Goal: Task Accomplishment & Management: Manage account settings

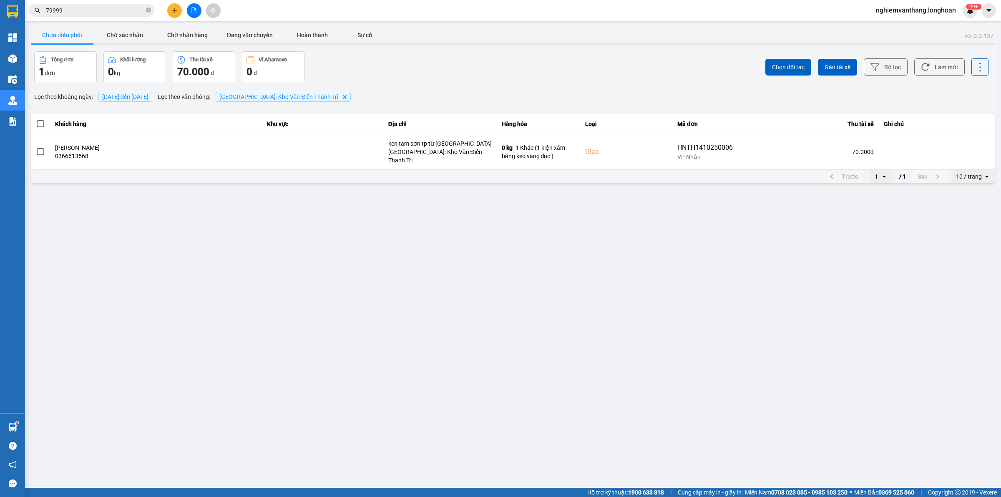
click at [194, 14] on button at bounding box center [194, 10] width 15 height 15
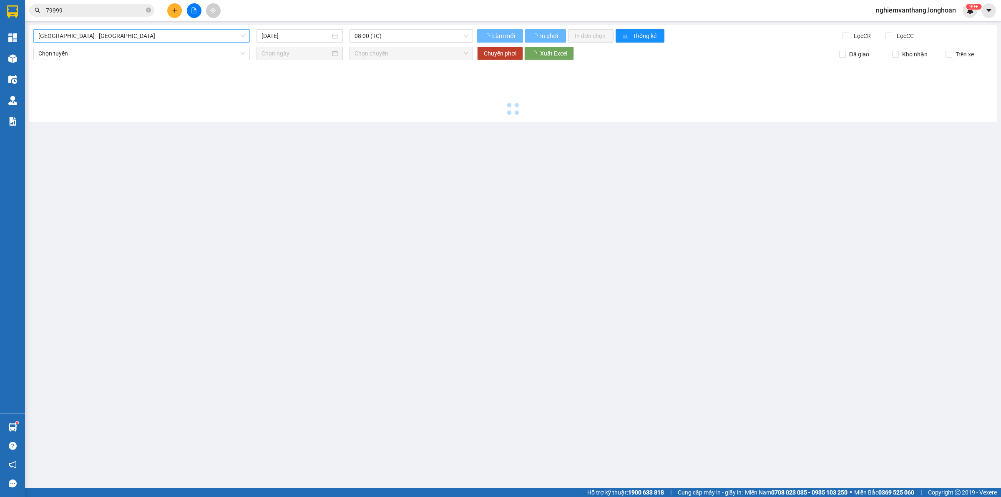
type input "[DATE]"
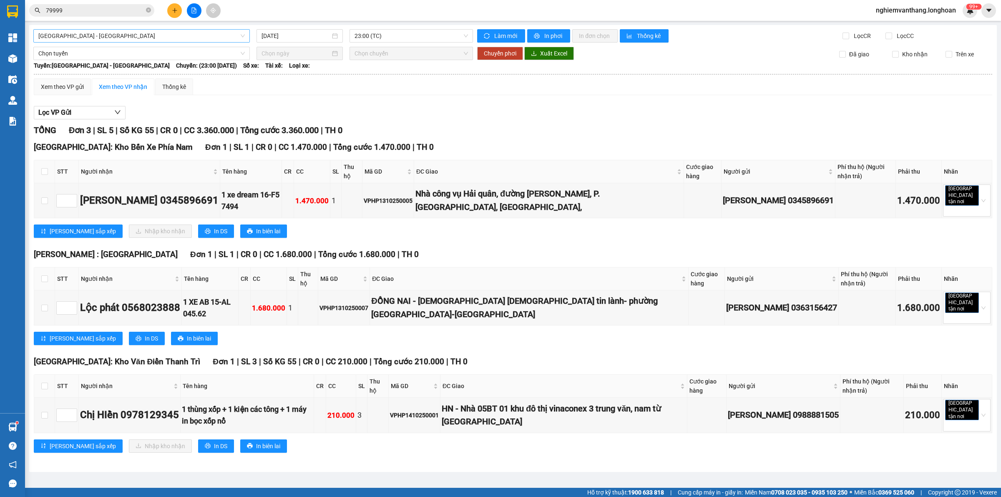
click at [82, 40] on span "Hải Phòng - Hà Nội" at bounding box center [141, 36] width 207 height 13
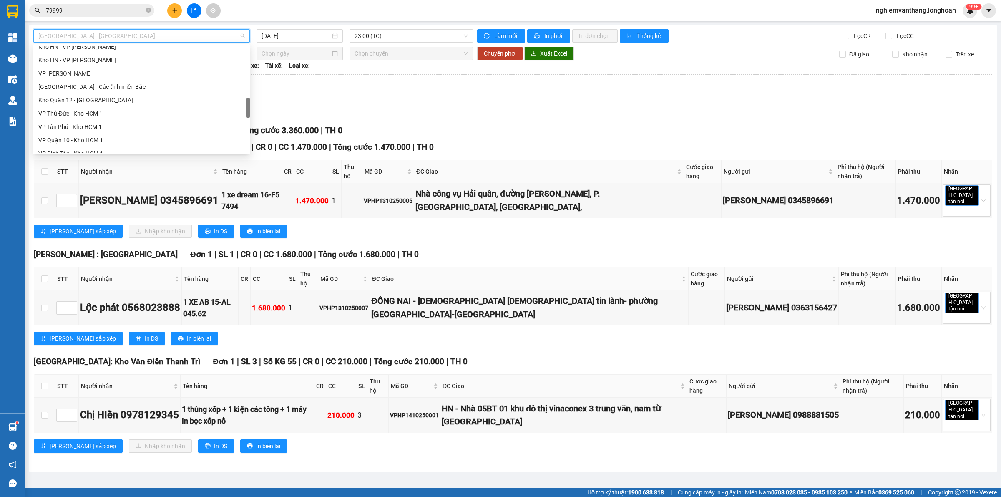
scroll to position [587, 0]
click at [93, 91] on div "Bắc [GEOGRAPHIC_DATA] QL1A" at bounding box center [141, 92] width 207 height 9
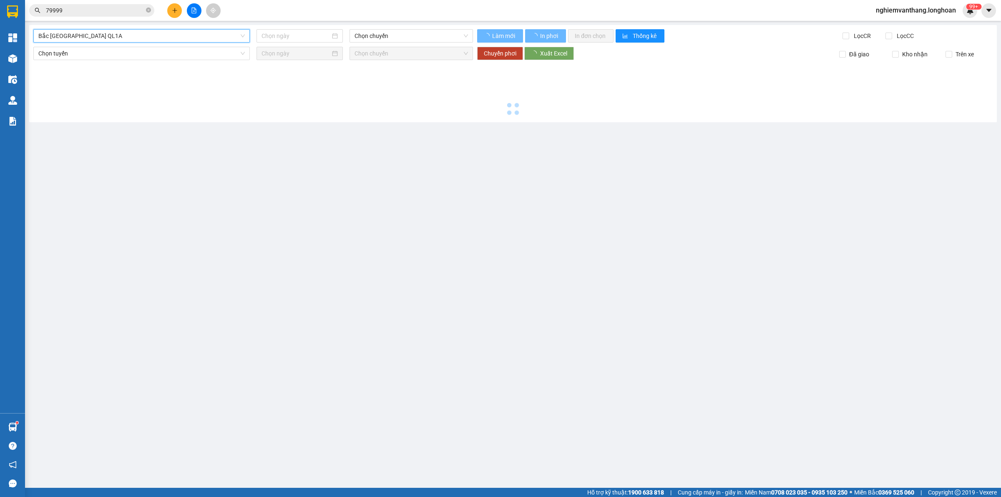
type input "[DATE]"
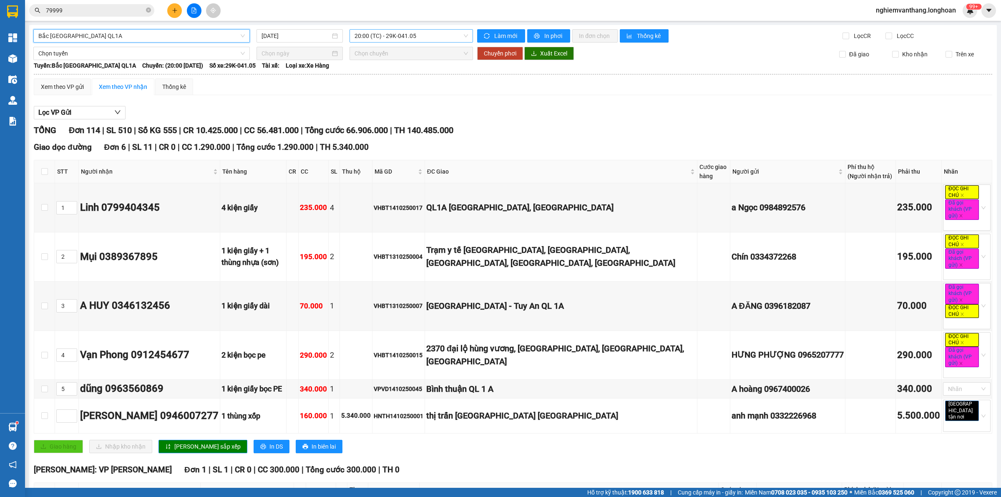
click at [378, 35] on span "20:00 (TC) - 29K-041.05" at bounding box center [411, 36] width 113 height 13
drag, startPoint x: 390, startPoint y: 87, endPoint x: 391, endPoint y: 79, distance: 7.5
click at [390, 86] on body "Kết quả tìm kiếm ( 67 ) Bộ lọc Mã ĐH Trạng thái Món hàng Thu hộ Tổng cước Chưa …" at bounding box center [500, 248] width 1001 height 497
click at [387, 38] on span "20:00 (TC) - 29K-041.05" at bounding box center [411, 36] width 113 height 13
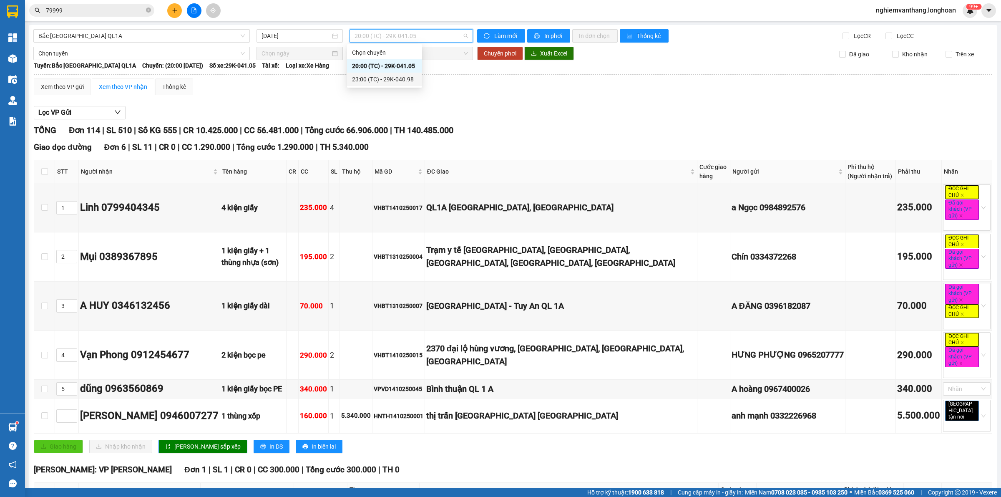
click at [393, 79] on div "23:00 (TC) - 29K-040.98" at bounding box center [384, 79] width 65 height 9
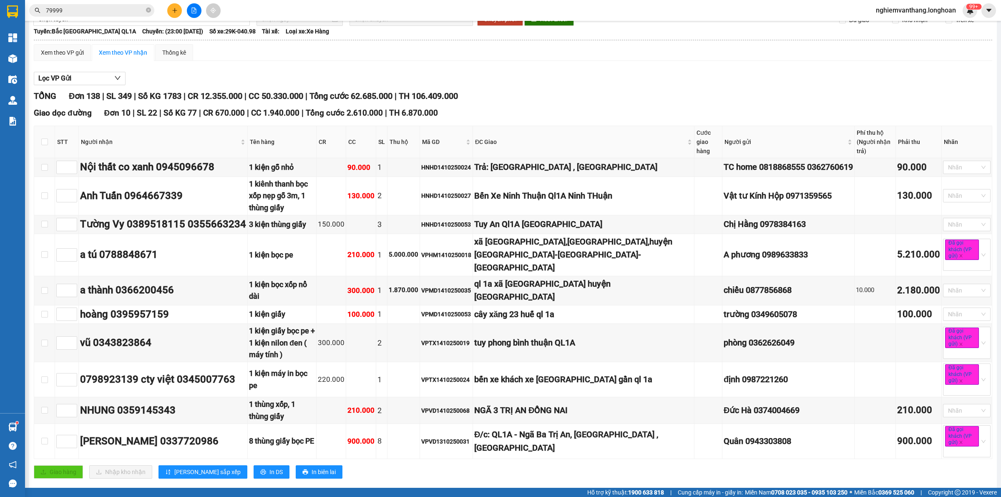
scroll to position [52, 0]
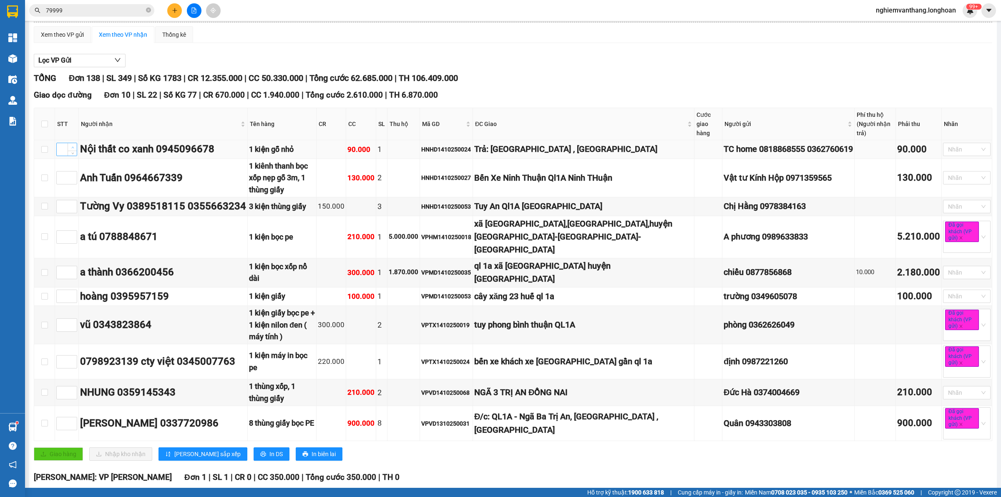
click at [73, 146] on icon "up" at bounding box center [72, 147] width 3 height 3
type input "1"
click at [76, 290] on span "Increase Value" at bounding box center [72, 294] width 9 height 8
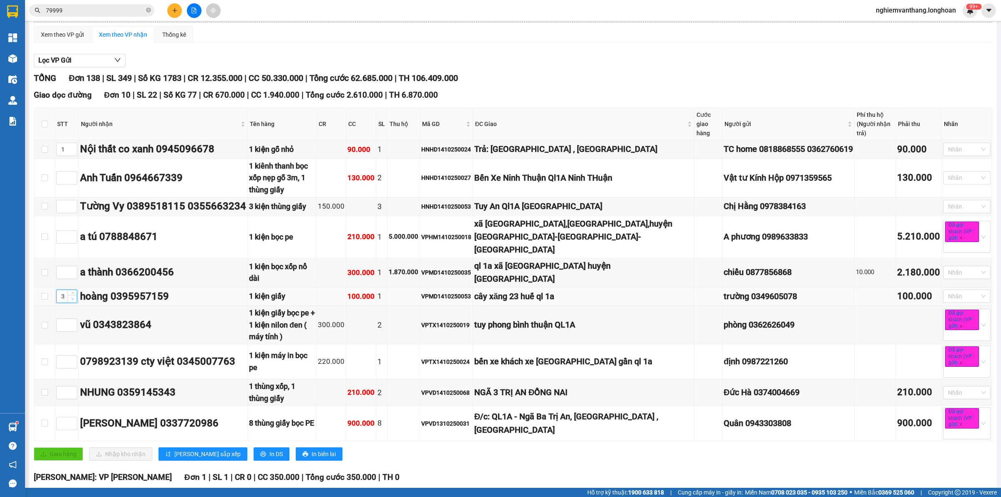
type input "2"
click at [74, 297] on span "down" at bounding box center [72, 299] width 5 height 5
click at [71, 233] on icon "up" at bounding box center [72, 234] width 3 height 3
type input "3"
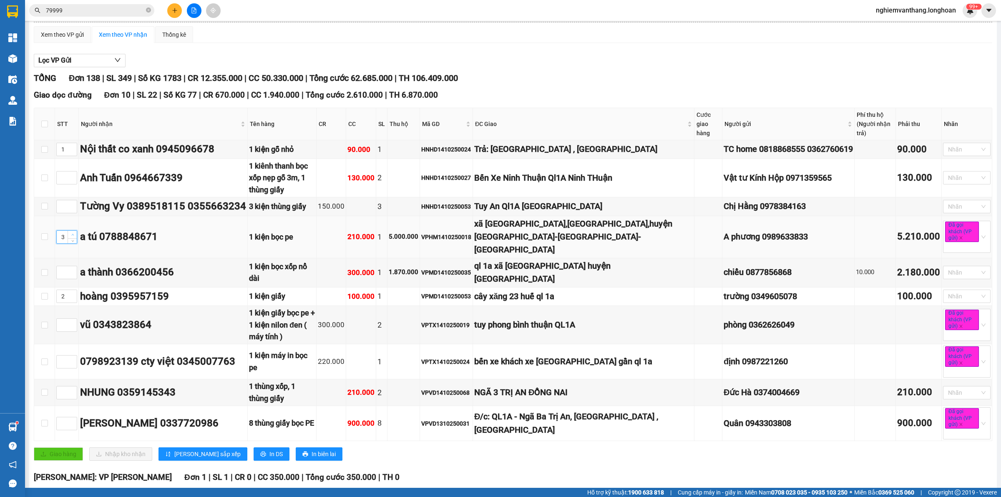
click at [71, 233] on icon "up" at bounding box center [72, 234] width 3 height 3
click at [70, 202] on span "up" at bounding box center [72, 204] width 5 height 5
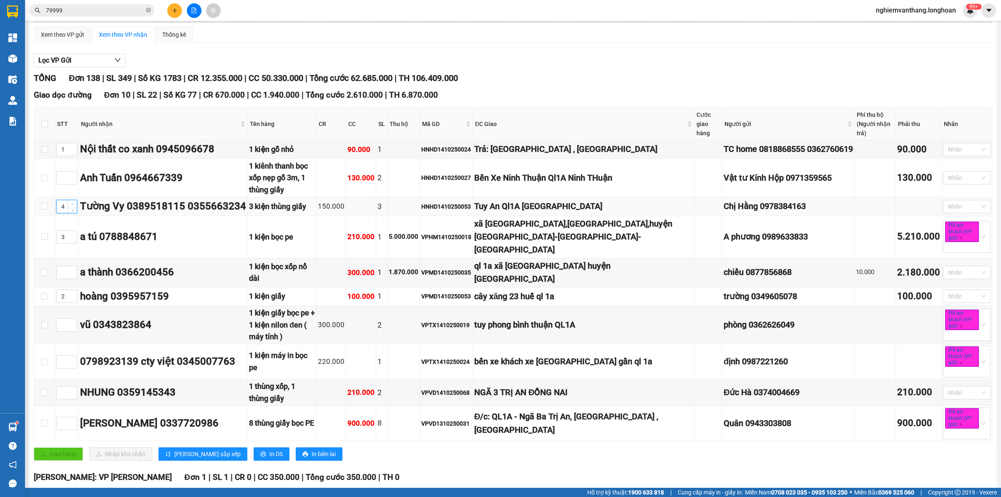
click at [70, 202] on span "up" at bounding box center [72, 204] width 5 height 5
type input "4"
click at [70, 205] on span "Decrease Value" at bounding box center [72, 209] width 9 height 8
click at [67, 266] on input at bounding box center [67, 272] width 20 height 13
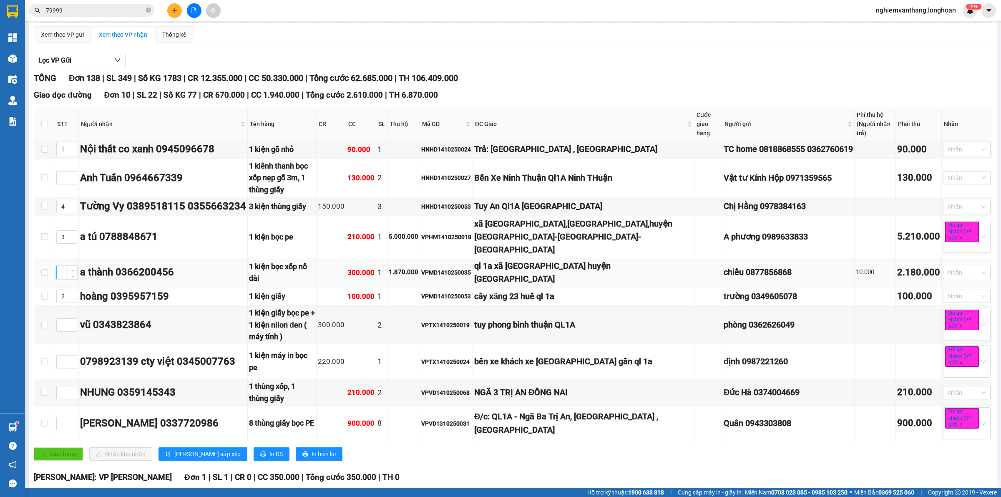
click at [74, 268] on span "up" at bounding box center [72, 270] width 5 height 5
click at [73, 268] on span "up" at bounding box center [72, 270] width 5 height 5
type input "4"
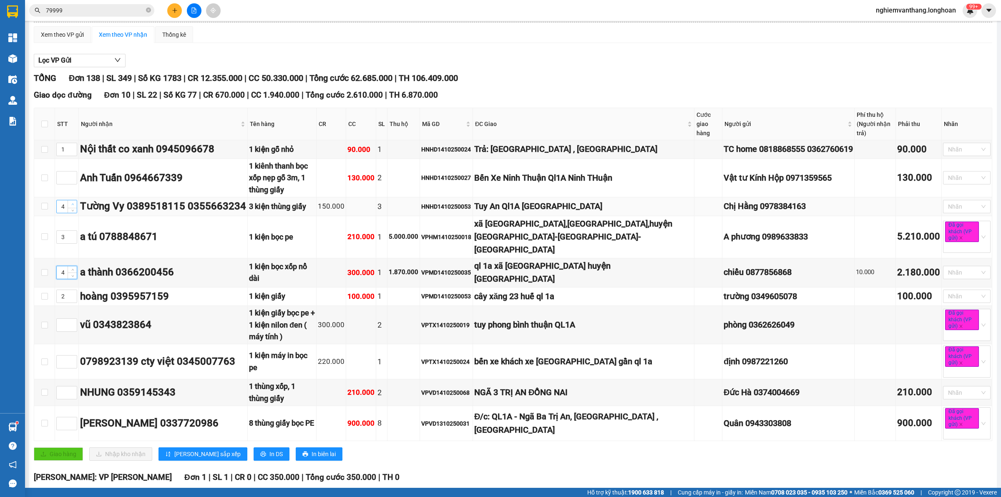
click at [69, 200] on span "Increase Value" at bounding box center [72, 204] width 9 height 8
type input "5"
click at [73, 174] on icon "up" at bounding box center [72, 175] width 3 height 3
click at [72, 174] on icon "up" at bounding box center [72, 175] width 3 height 3
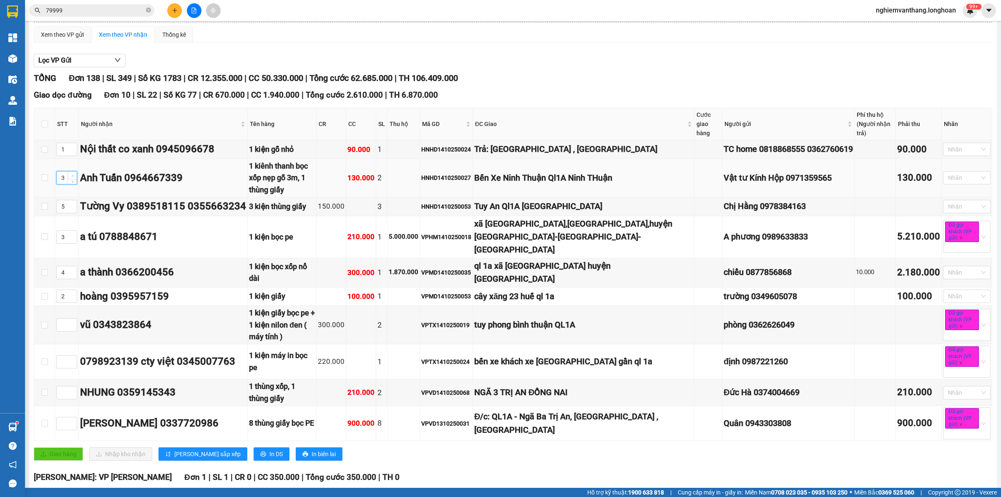
click at [72, 174] on icon "up" at bounding box center [72, 175] width 3 height 3
type input "6"
click at [68, 355] on span "Increase Value" at bounding box center [72, 359] width 9 height 8
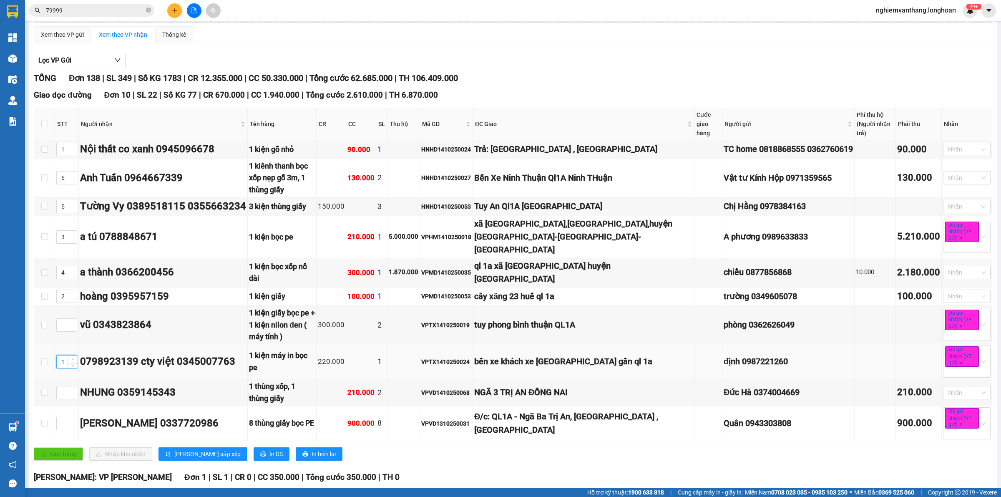
click at [68, 355] on span "Increase Value" at bounding box center [72, 359] width 9 height 8
click at [70, 357] on span "up" at bounding box center [72, 359] width 5 height 5
click at [71, 357] on span "up" at bounding box center [72, 359] width 5 height 5
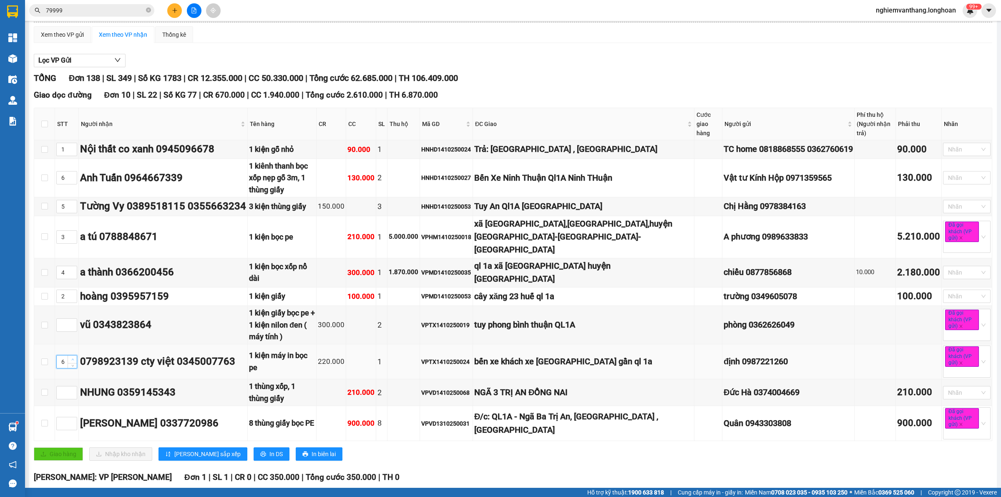
click at [71, 357] on span "up" at bounding box center [72, 359] width 5 height 5
type input "7"
click at [69, 319] on span "Increase Value" at bounding box center [72, 323] width 9 height 8
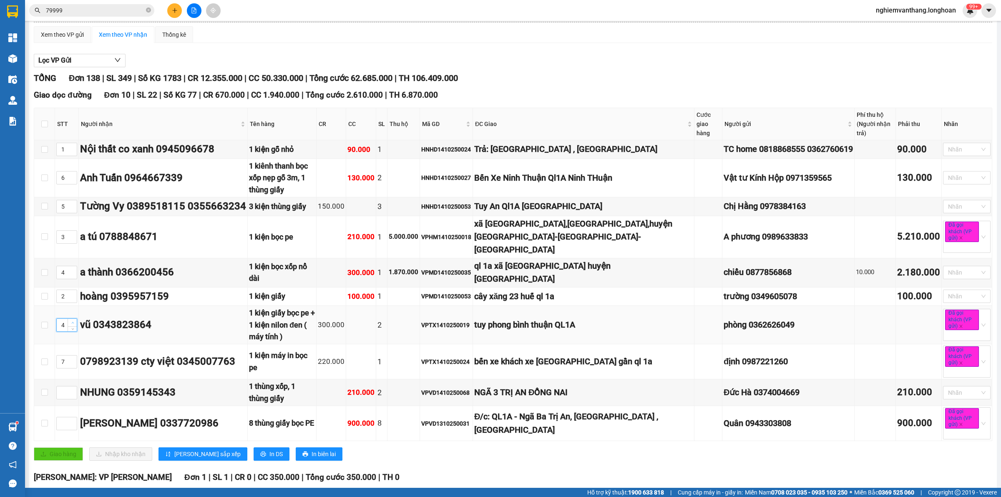
click at [69, 319] on span "Increase Value" at bounding box center [72, 323] width 9 height 8
click at [70, 320] on span "up" at bounding box center [72, 322] width 5 height 5
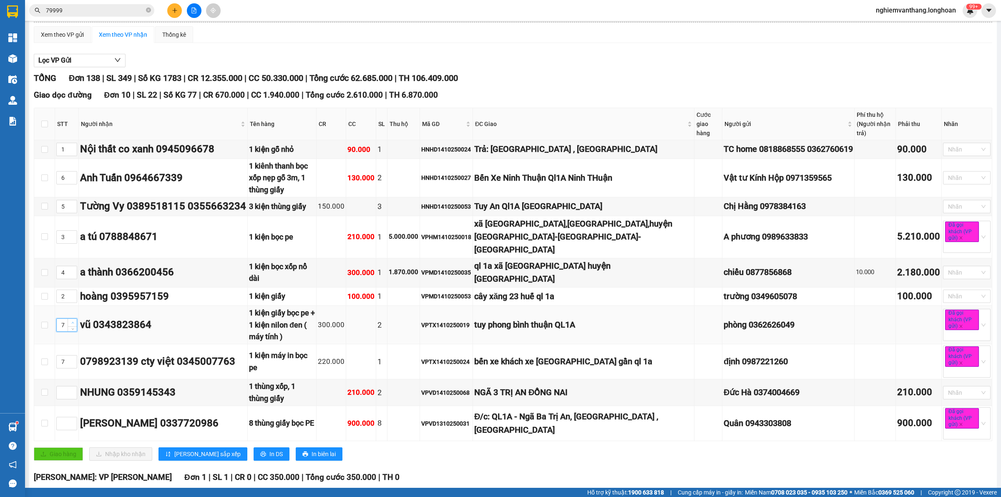
type input "8"
click at [75, 386] on span "Increase Value" at bounding box center [72, 390] width 9 height 8
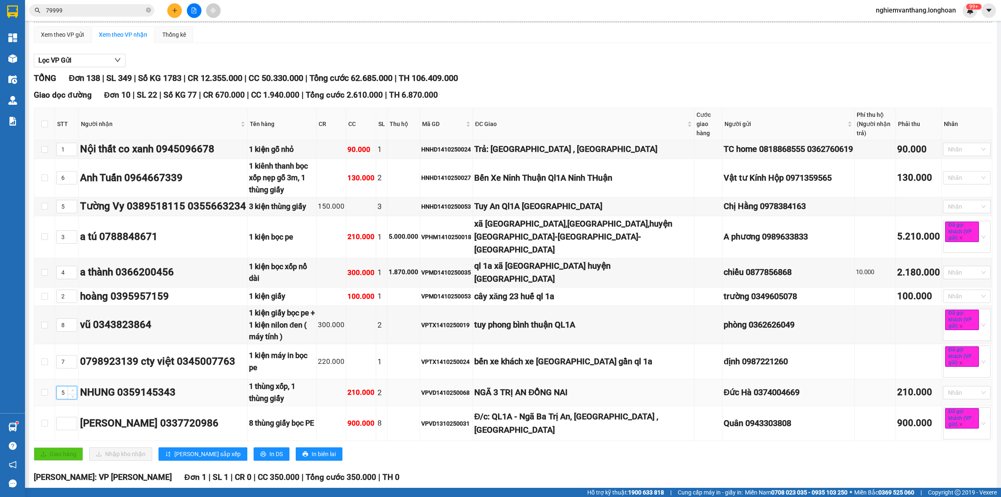
click at [75, 386] on span "Increase Value" at bounding box center [72, 390] width 9 height 8
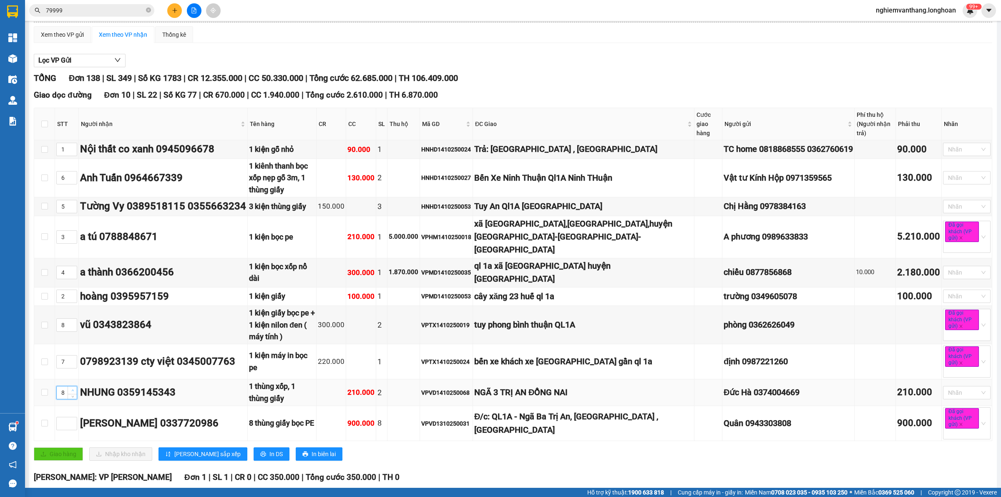
type input "9"
click at [73, 419] on span "up" at bounding box center [72, 421] width 5 height 5
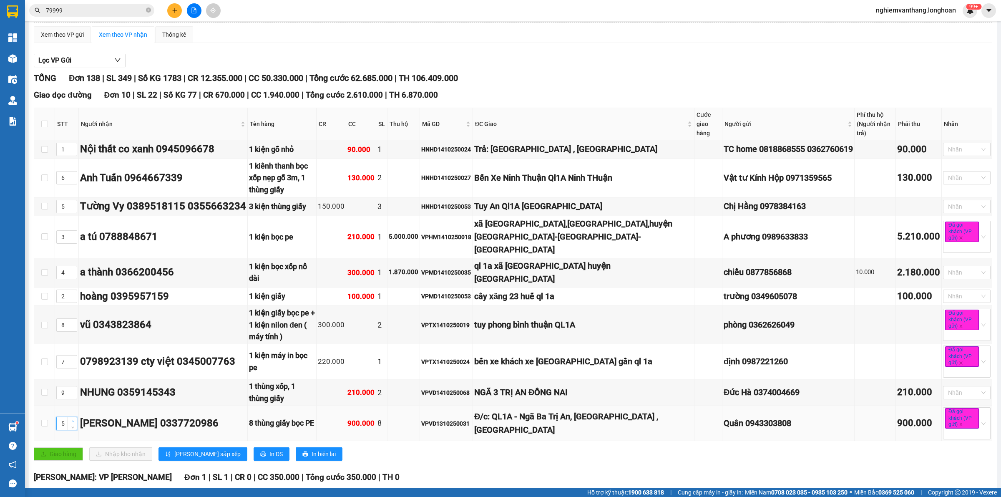
click at [73, 419] on span "up" at bounding box center [72, 421] width 5 height 5
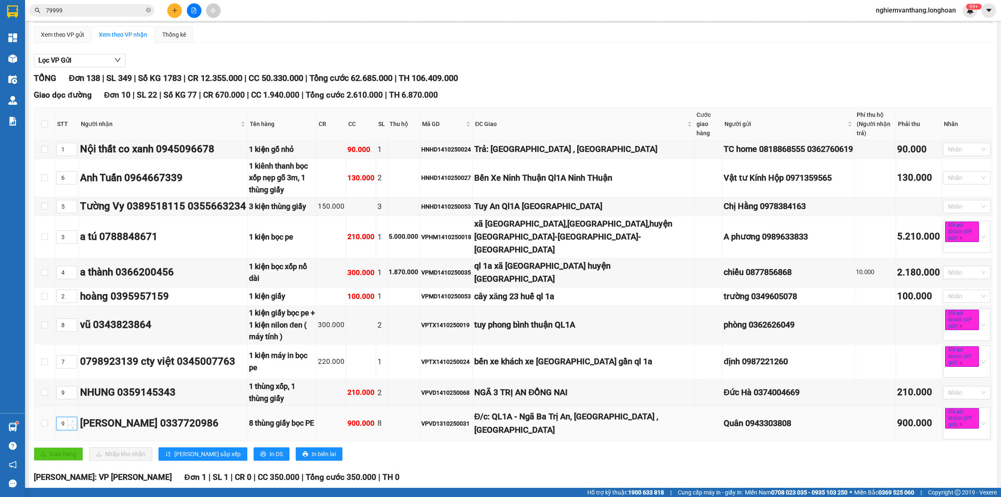
click at [73, 419] on span "up" at bounding box center [72, 421] width 5 height 5
type input "10"
click at [194, 449] on span "[PERSON_NAME] sắp xếp" at bounding box center [207, 453] width 66 height 9
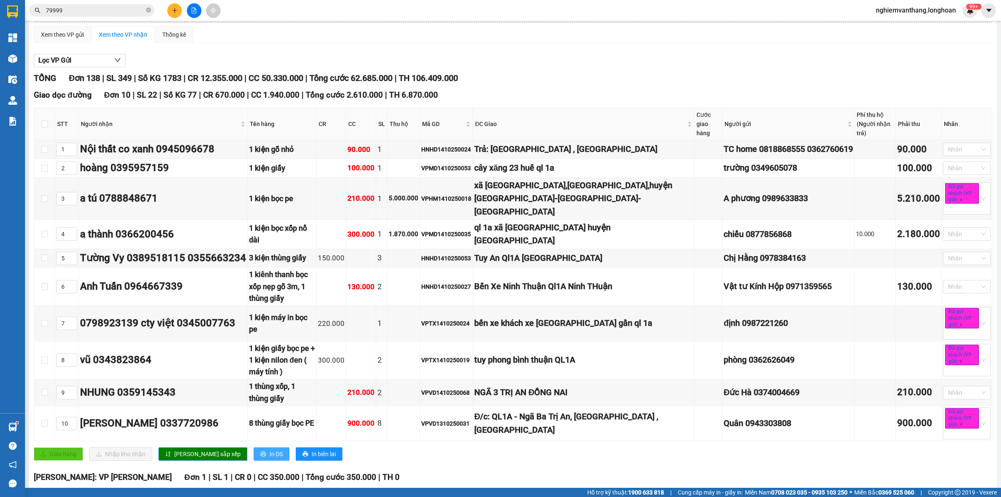
click at [270, 449] on span "In DS" at bounding box center [276, 453] width 13 height 9
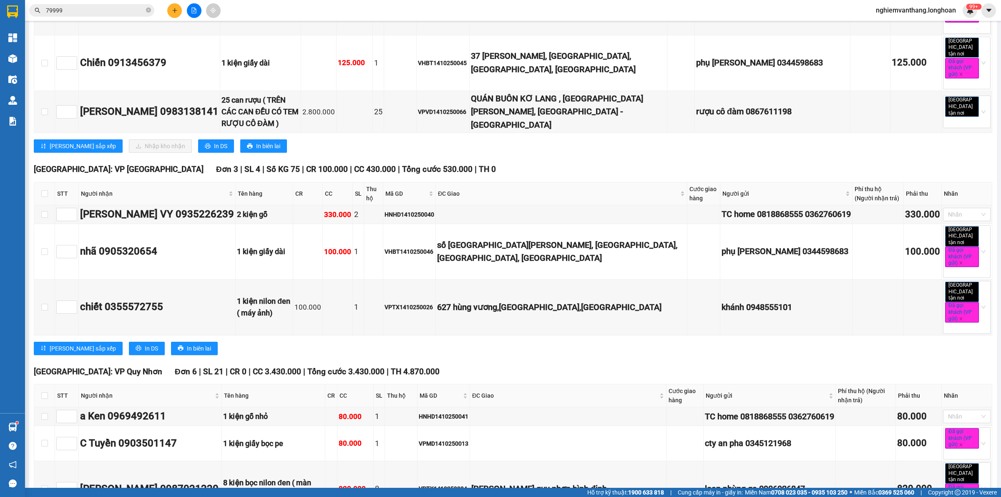
scroll to position [5799, 0]
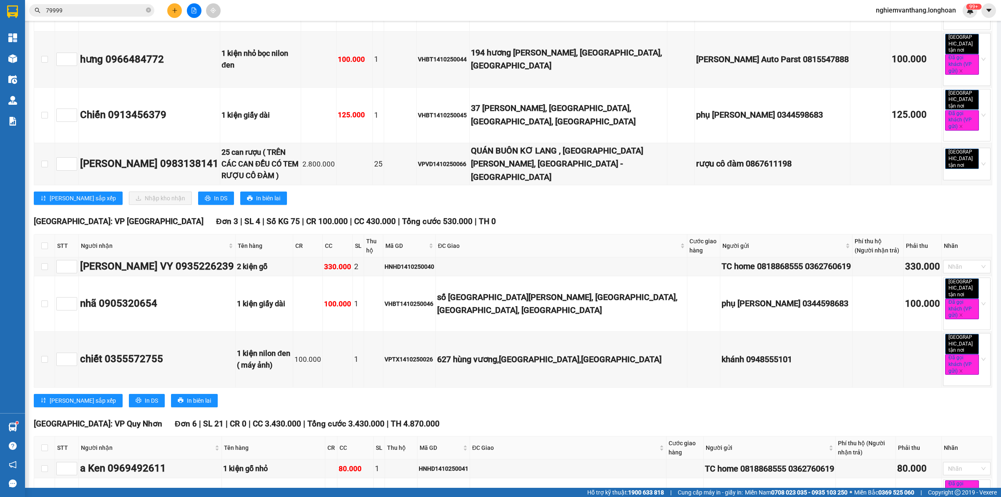
checkbox input "true"
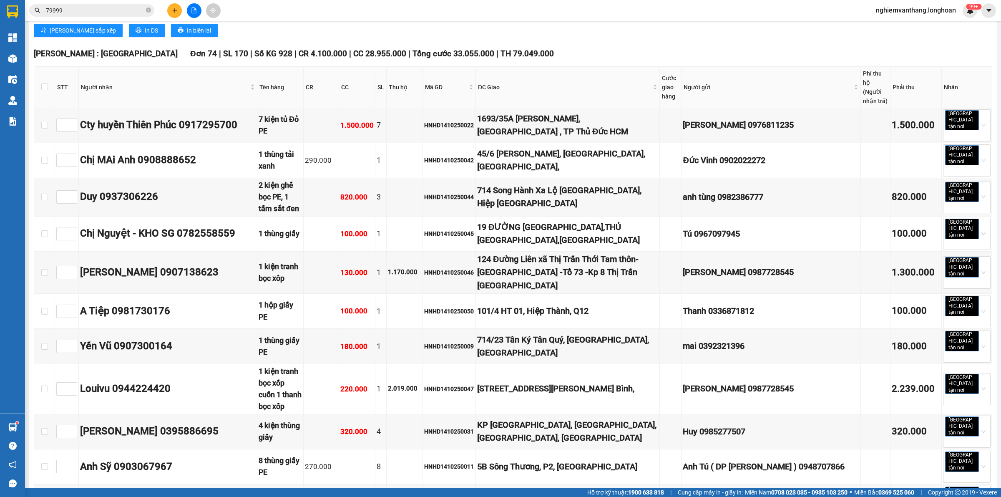
scroll to position [0, 0]
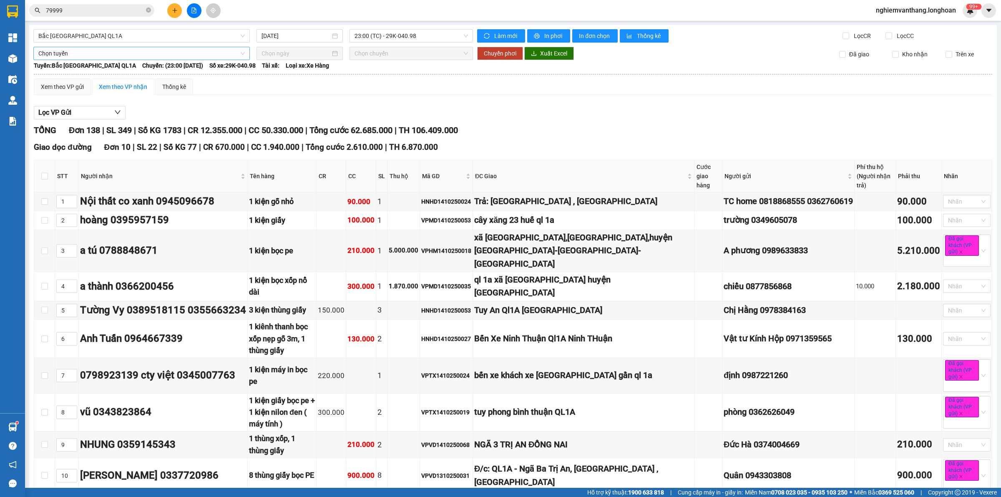
click at [87, 50] on span "Chọn tuyến" at bounding box center [141, 53] width 207 height 13
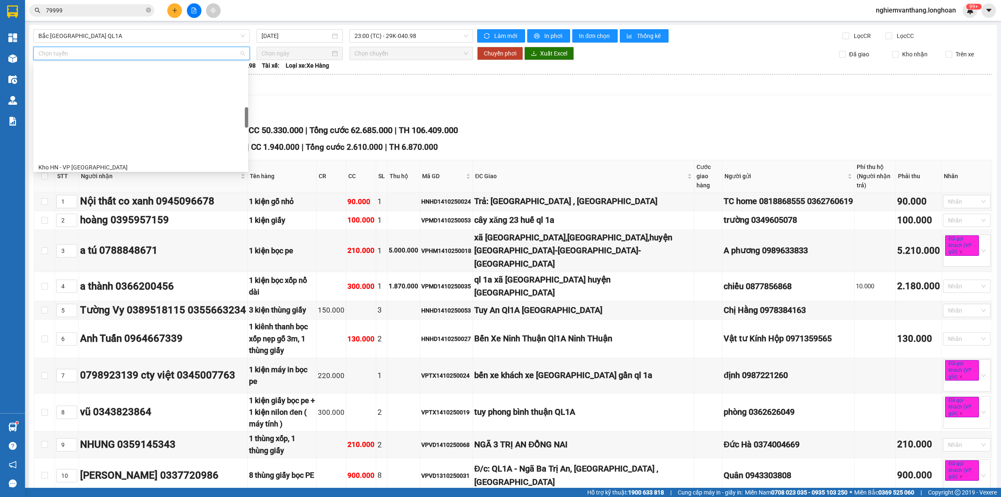
scroll to position [313, 0]
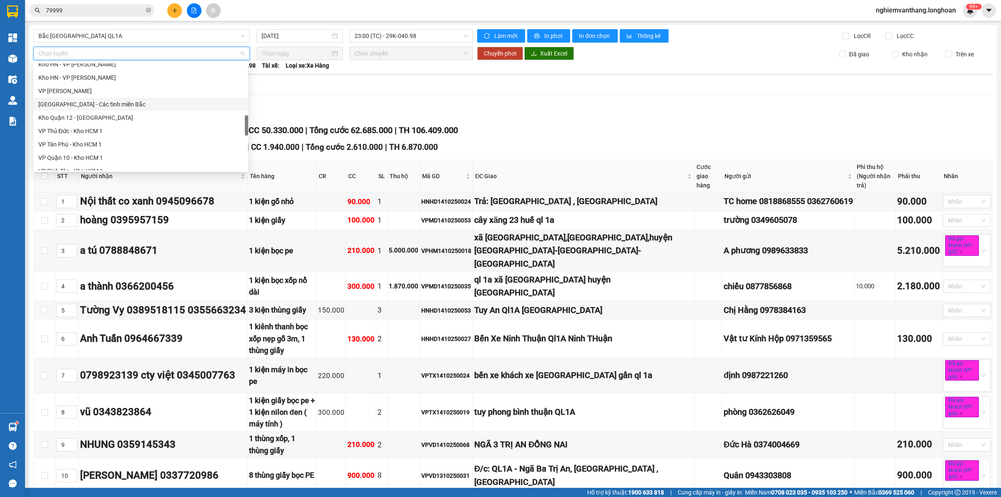
click at [122, 105] on div "Hà Nội - Các tỉnh miền Bắc" at bounding box center [140, 104] width 205 height 9
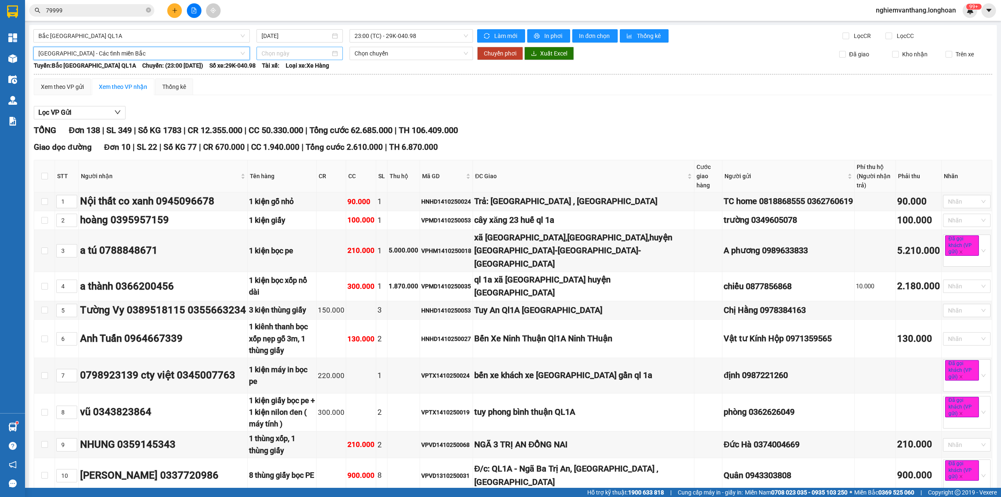
click at [288, 47] on div at bounding box center [300, 53] width 86 height 13
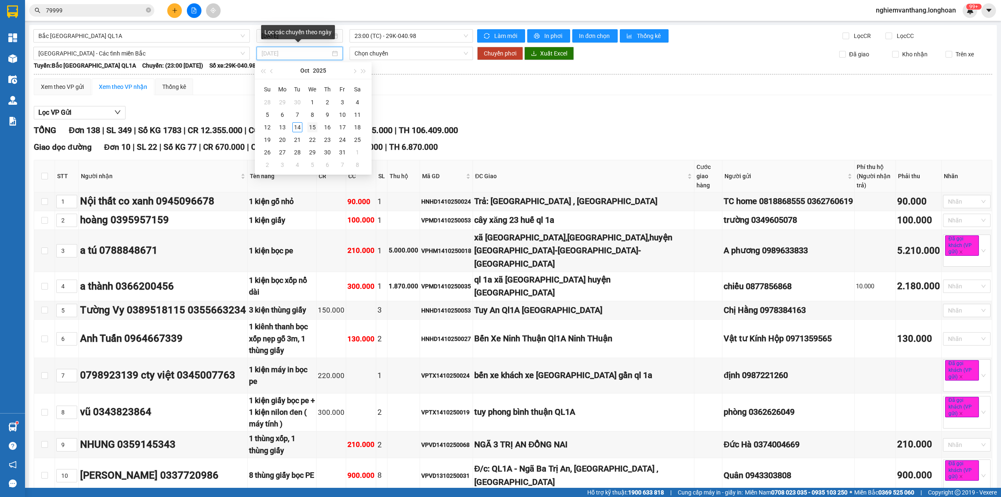
type input "15/10/2025"
click at [309, 126] on div "15" at bounding box center [312, 127] width 10 height 10
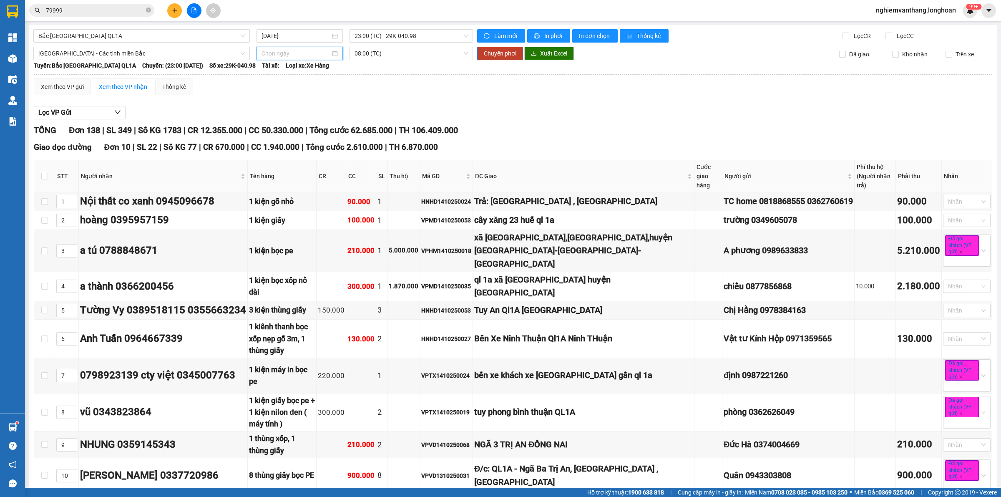
type input "15/10/2025"
click at [511, 52] on span "Chuyển phơi" at bounding box center [500, 53] width 33 height 9
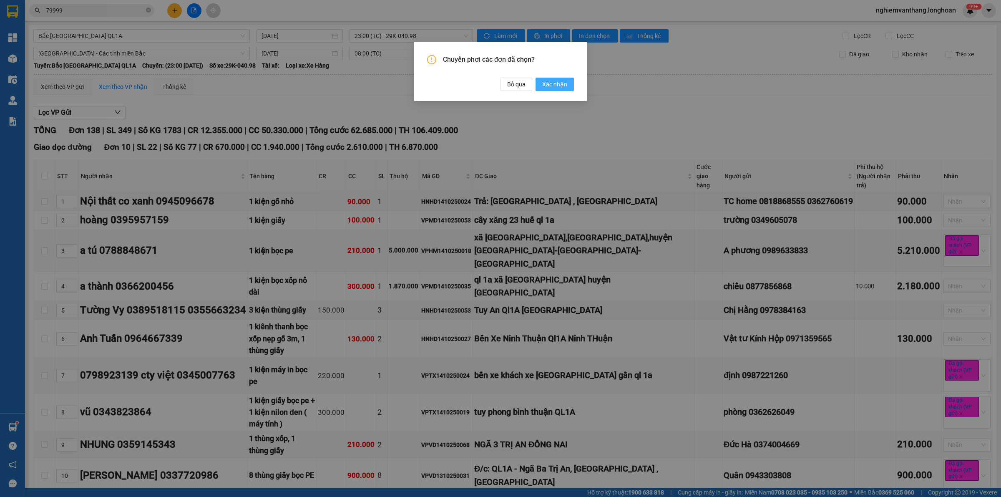
click at [549, 80] on span "Xác nhận" at bounding box center [554, 84] width 25 height 9
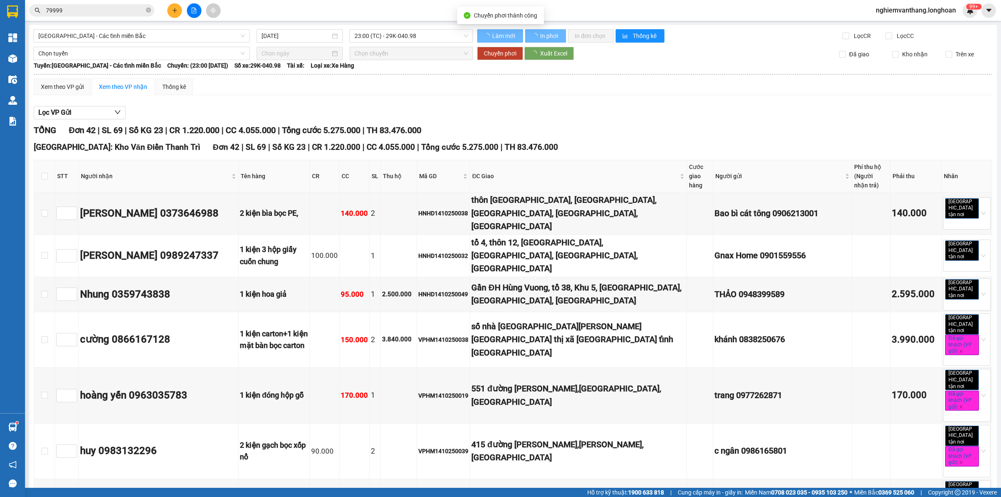
type input "15/10/2025"
click at [41, 176] on input "checkbox" at bounding box center [44, 176] width 7 height 7
checkbox input "true"
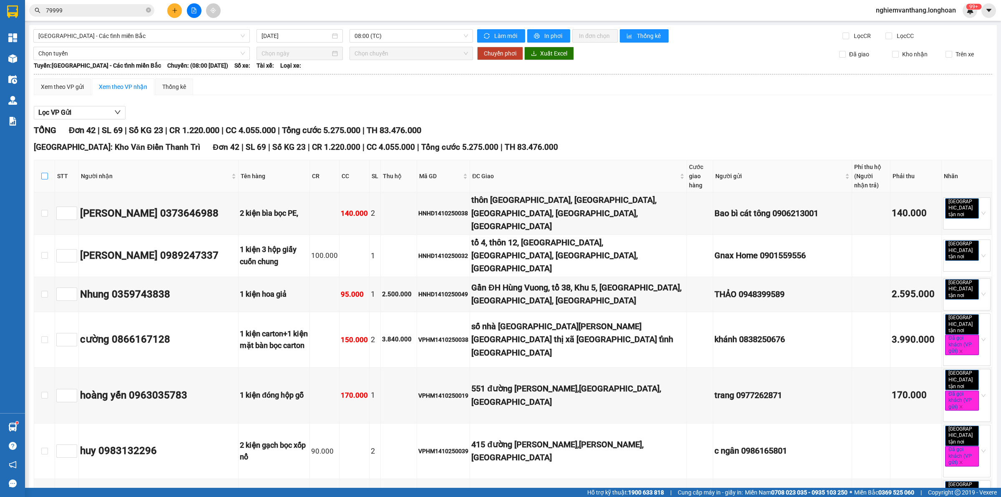
checkbox input "true"
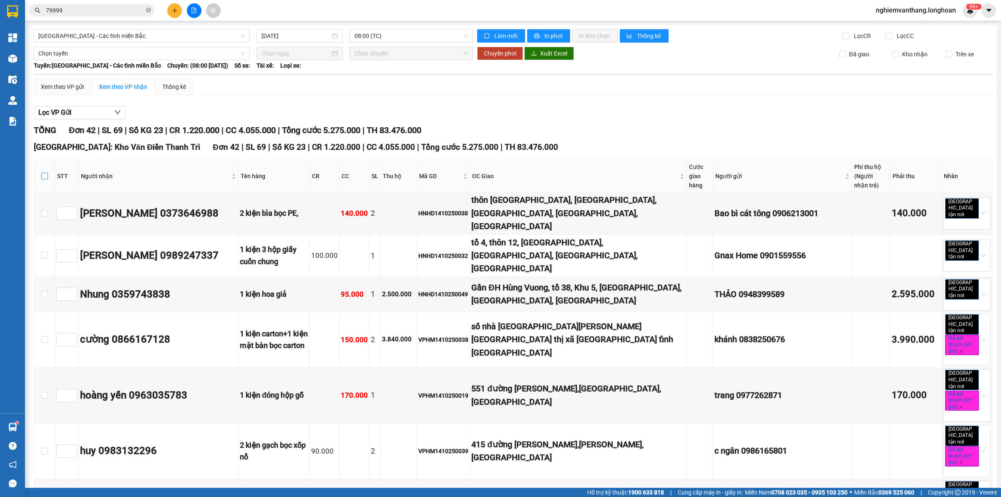
checkbox input "true"
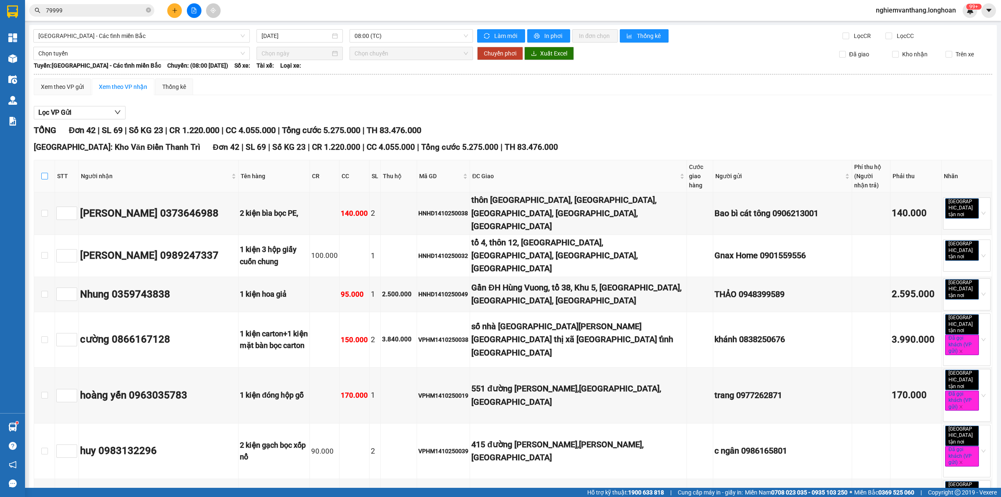
checkbox input "true"
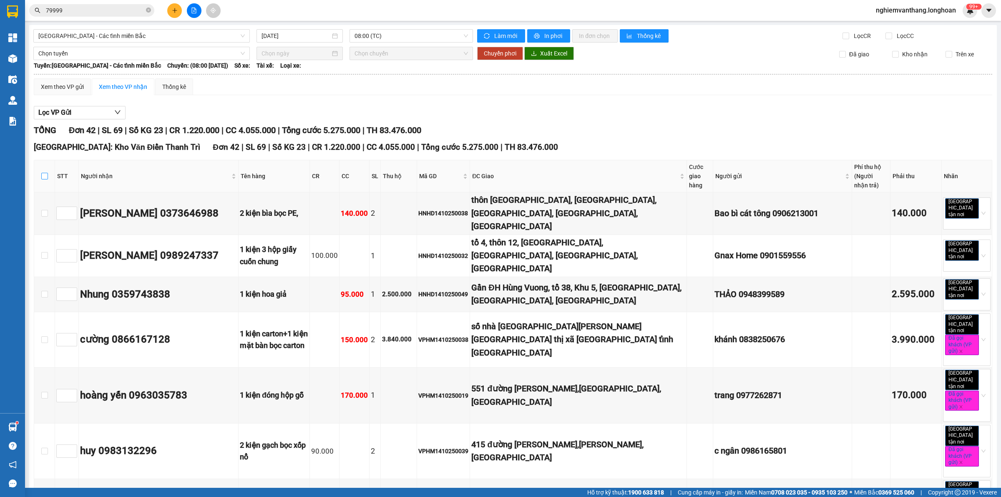
checkbox input "true"
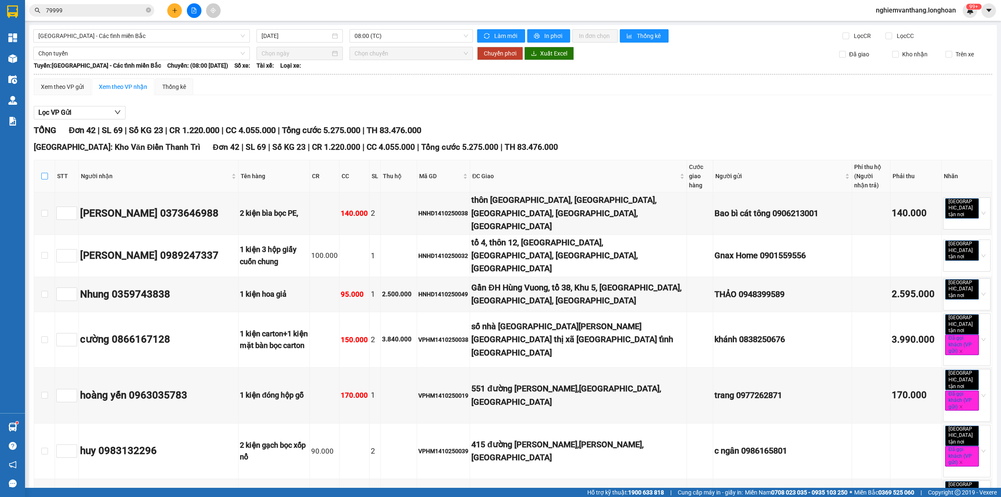
checkbox input "true"
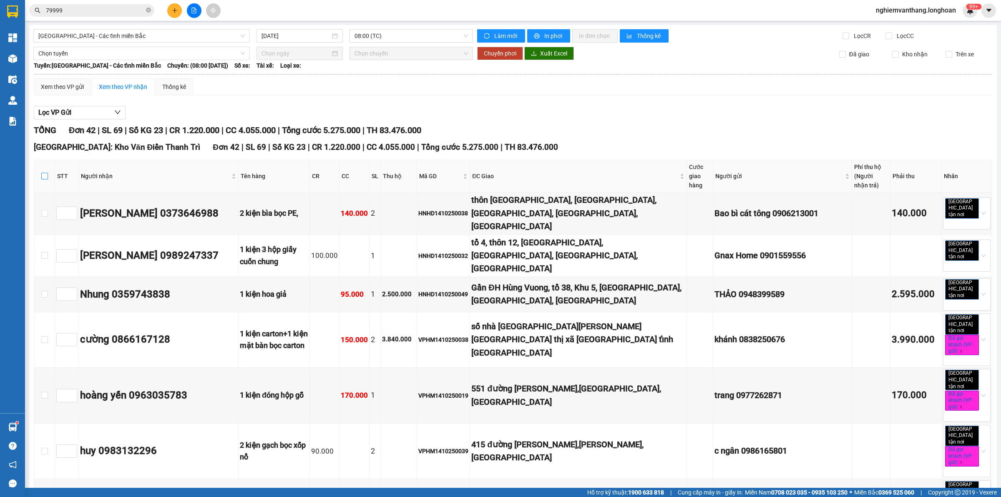
checkbox input "true"
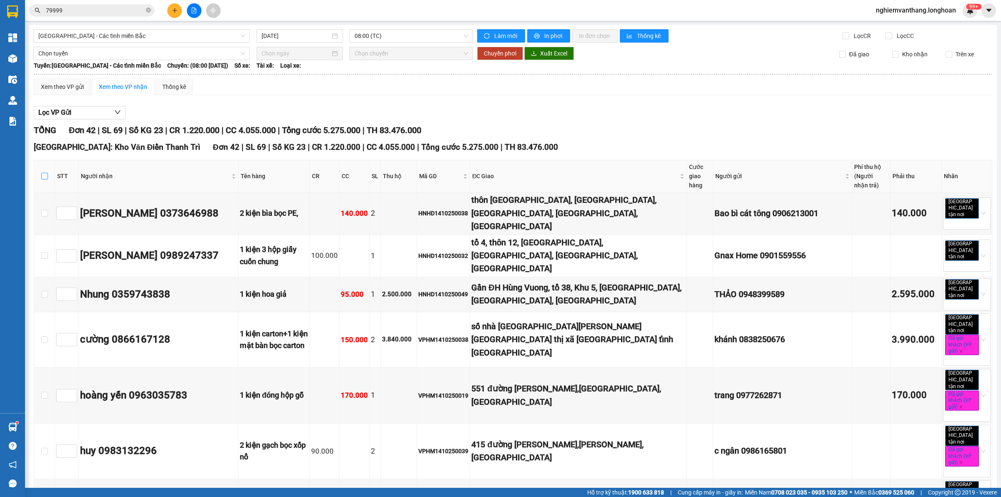
checkbox input "true"
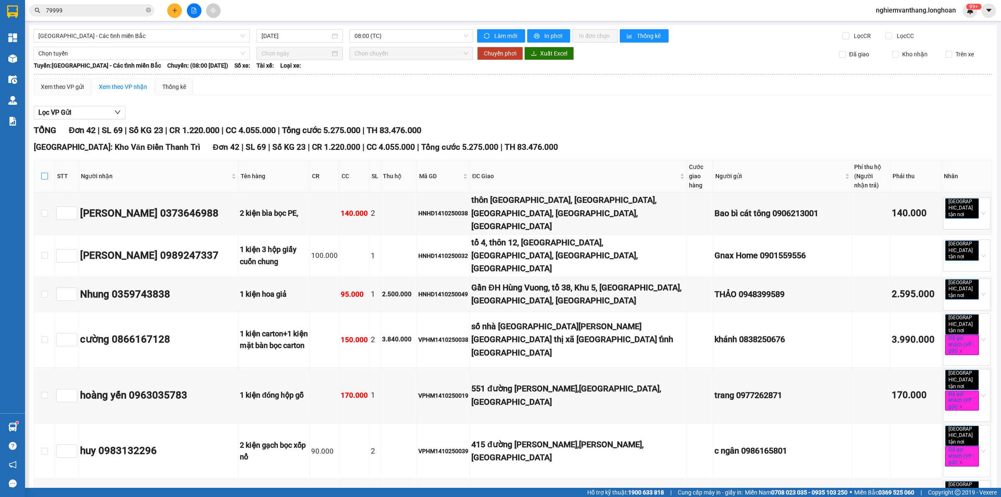
checkbox input "true"
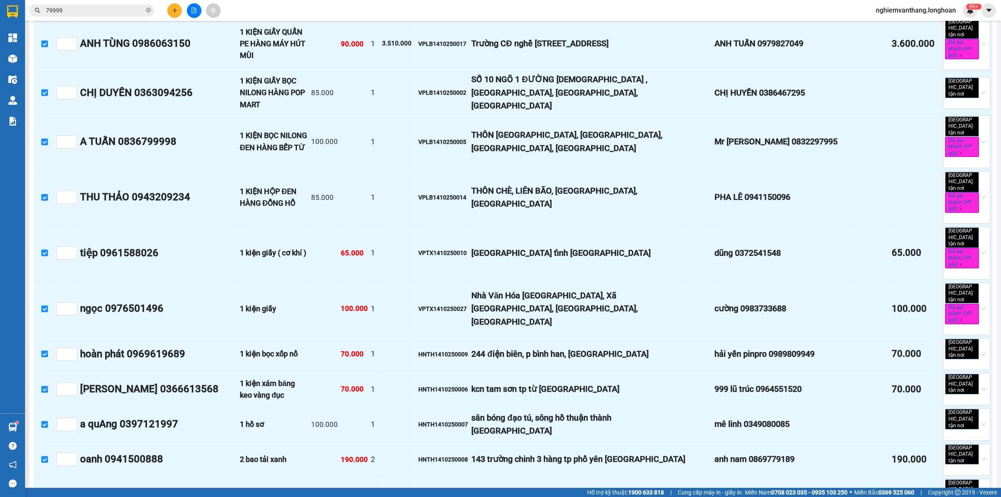
scroll to position [1346, 0]
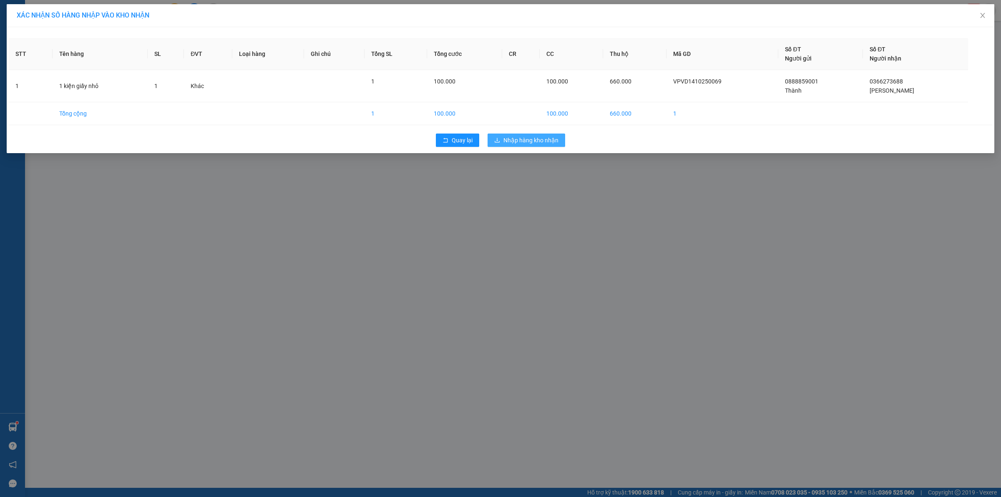
click at [509, 145] on button "Nhập hàng kho nhận" at bounding box center [527, 140] width 78 height 13
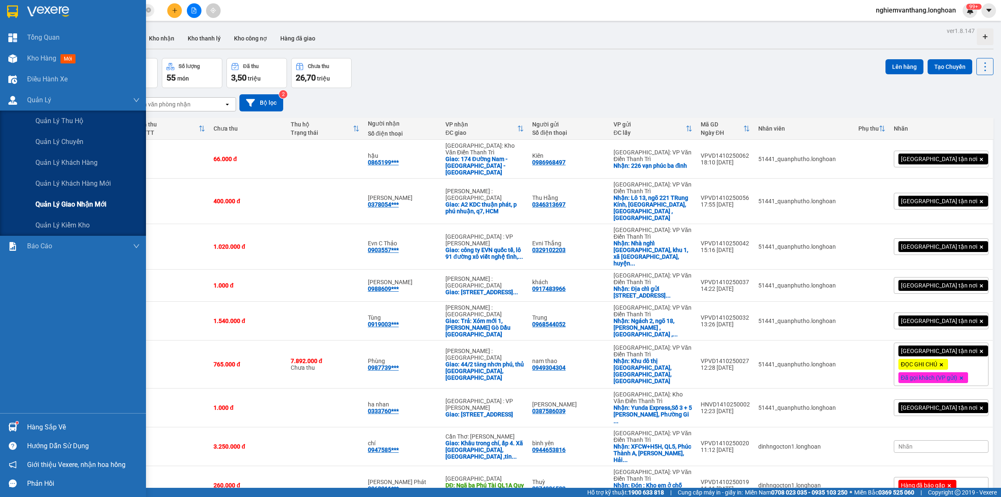
click at [63, 204] on span "Quản lý giao nhận mới" at bounding box center [70, 204] width 71 height 10
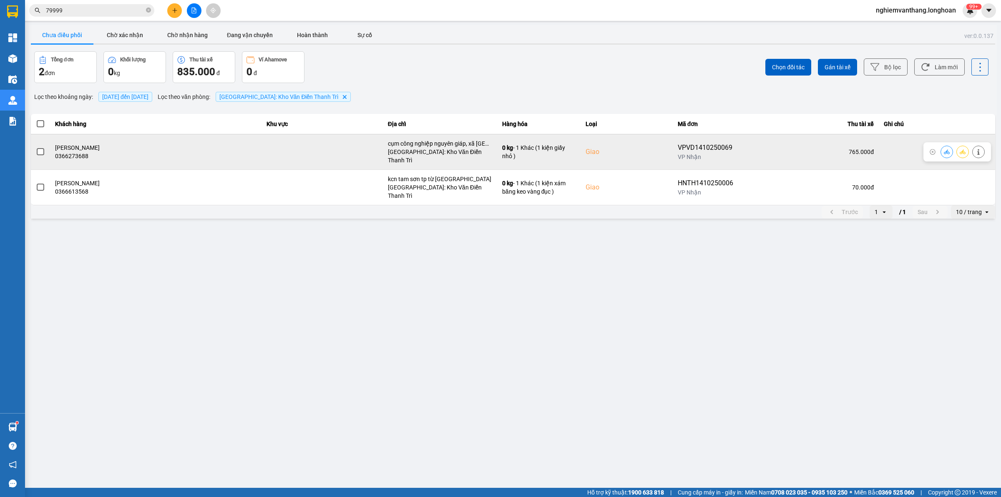
click at [962, 149] on icon at bounding box center [963, 151] width 6 height 5
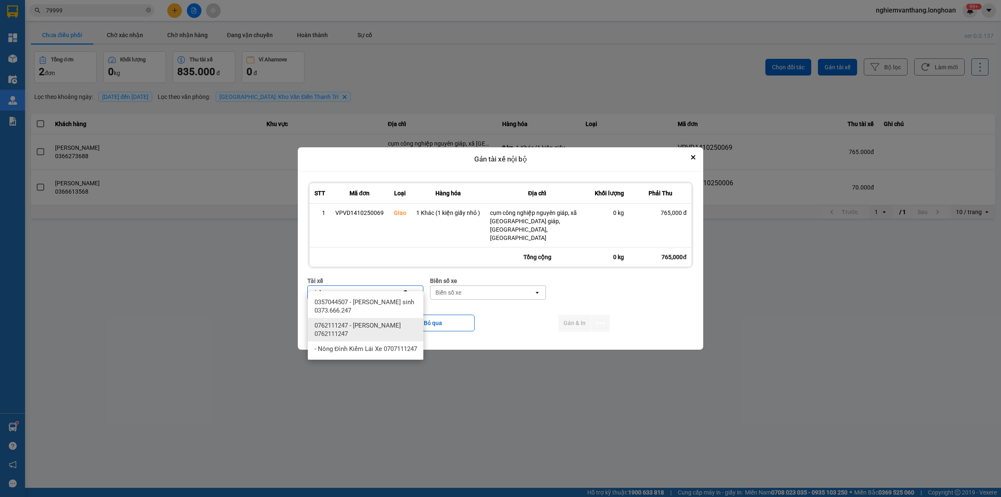
type input "sinh"
click at [380, 301] on span "0357044507 - Vũ văn sinh 0373.666.247" at bounding box center [368, 306] width 106 height 17
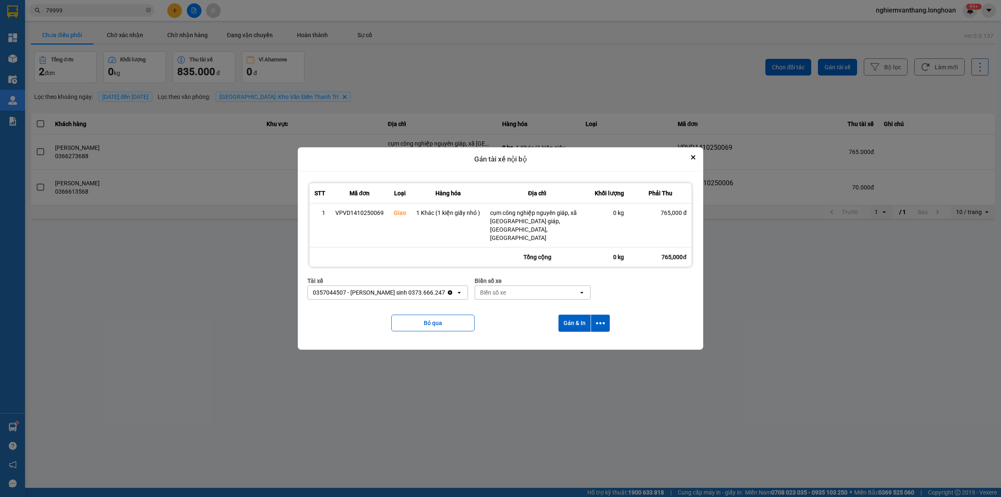
click at [489, 286] on div "Biển số xe" at bounding box center [526, 292] width 103 height 13
type input "33"
click at [493, 304] on div "29E-098.33" at bounding box center [506, 302] width 116 height 15
click at [604, 319] on icon "dialog" at bounding box center [600, 323] width 9 height 9
click at [578, 338] on span "Chỉ gán tài" at bounding box center [568, 337] width 28 height 8
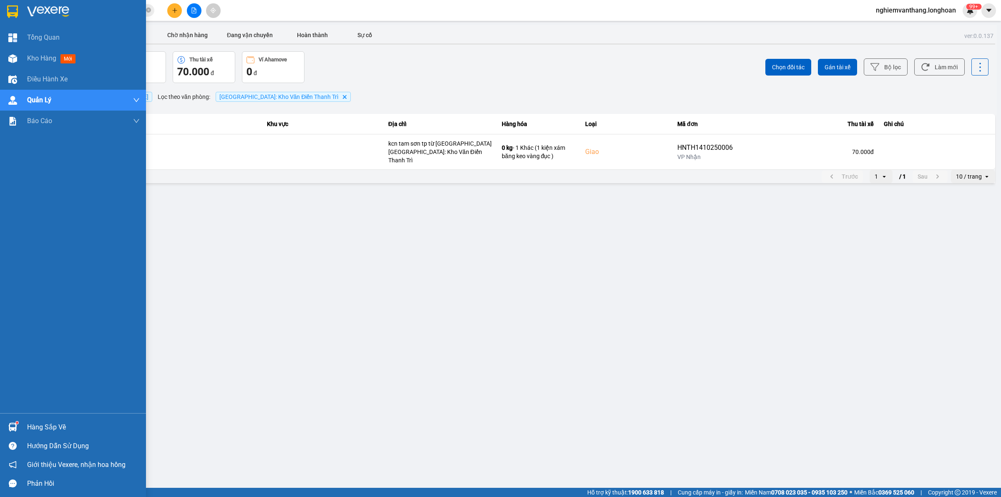
click at [19, 10] on div at bounding box center [12, 11] width 15 height 15
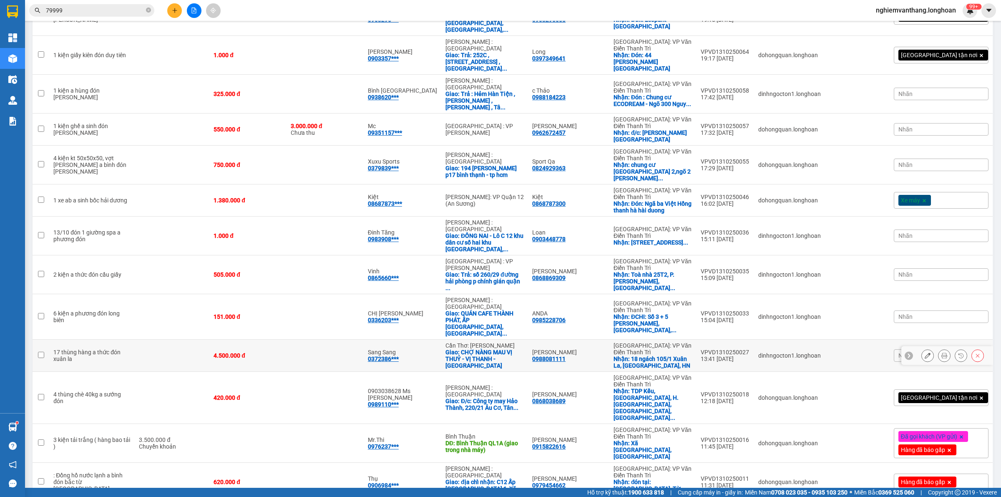
scroll to position [733, 0]
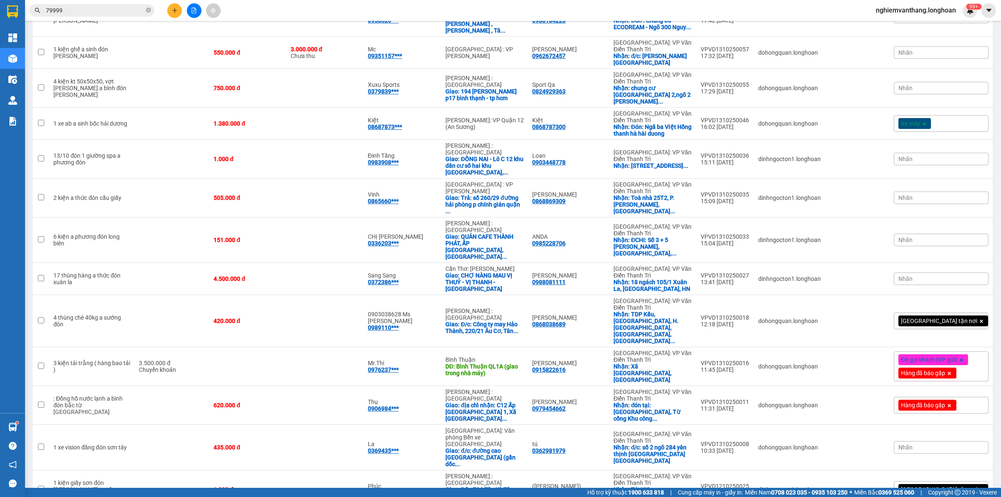
checkbox input "true"
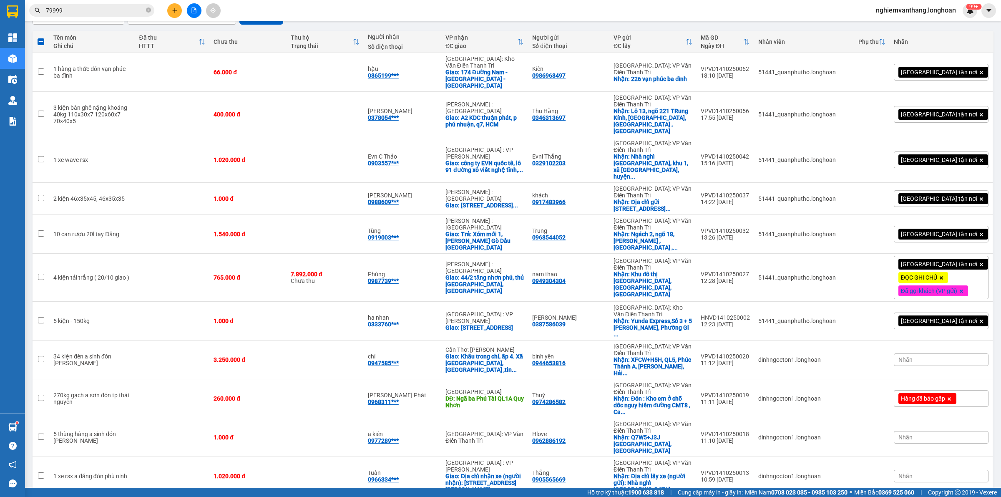
scroll to position [0, 0]
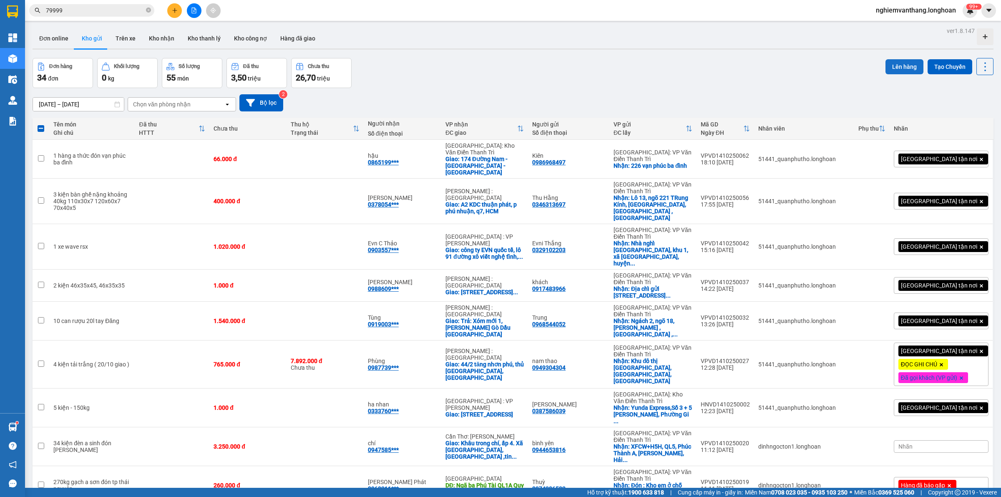
click at [905, 65] on button "Lên hàng" at bounding box center [905, 66] width 38 height 15
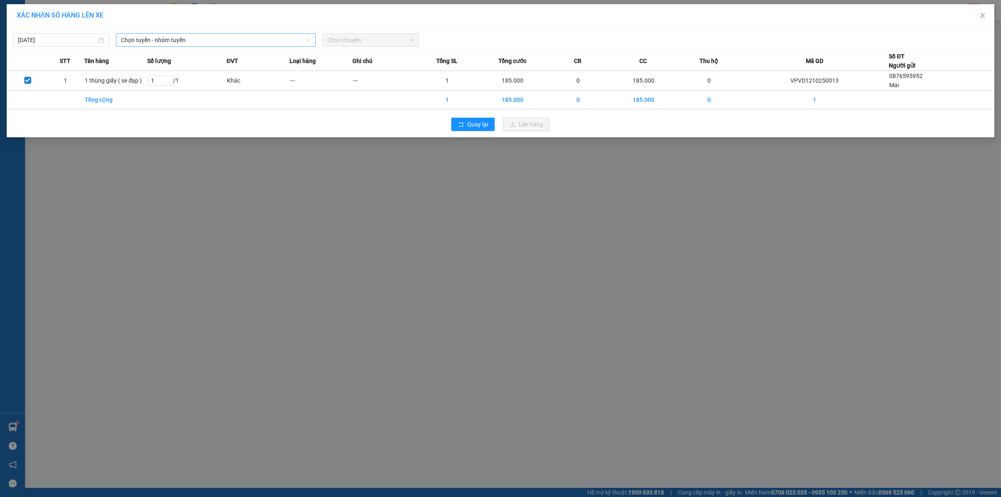
click at [148, 38] on span "Chọn tuyến - nhóm tuyến" at bounding box center [216, 40] width 190 height 13
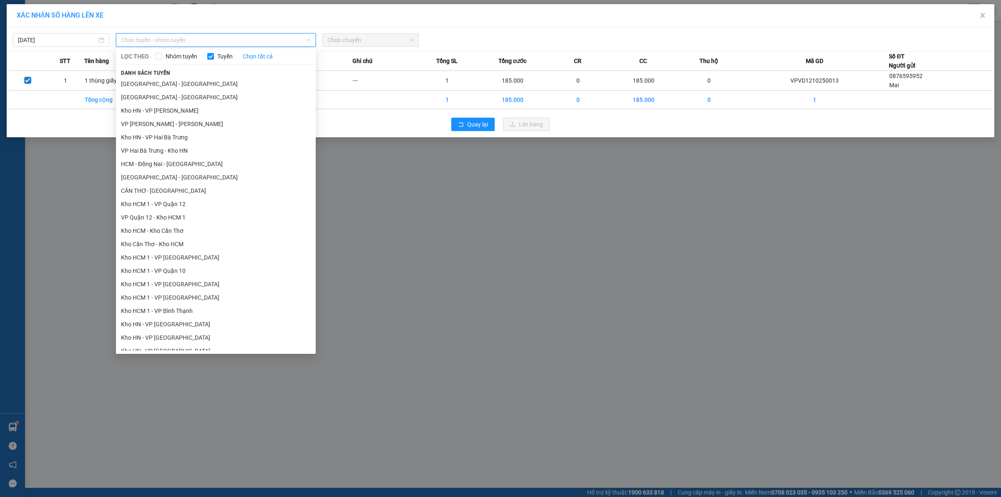
drag, startPoint x: 153, startPoint y: 101, endPoint x: 157, endPoint y: 97, distance: 5.3
click at [152, 101] on li "Hà Nội - Hải Phòng" at bounding box center [216, 97] width 200 height 13
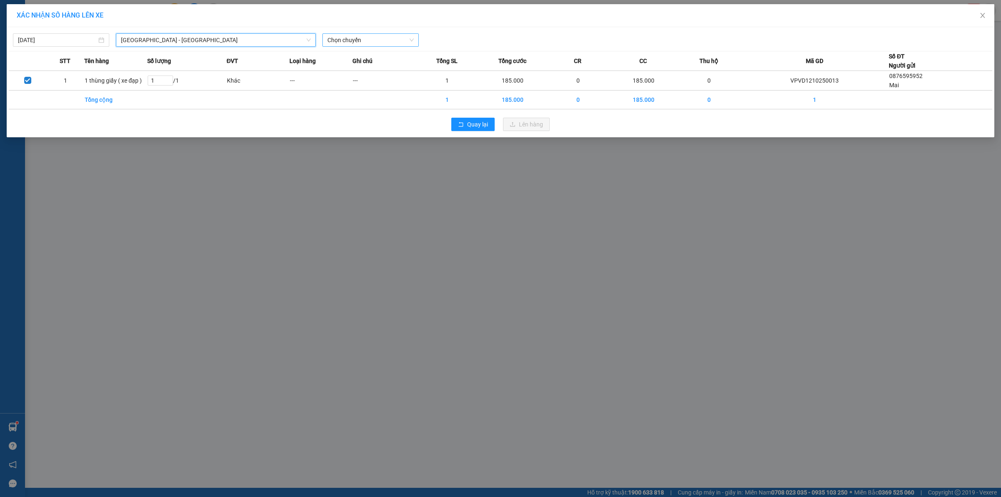
click at [375, 36] on span "Chọn chuyến" at bounding box center [371, 40] width 86 height 13
click at [353, 72] on div "20:00 (TC)" at bounding box center [360, 70] width 65 height 9
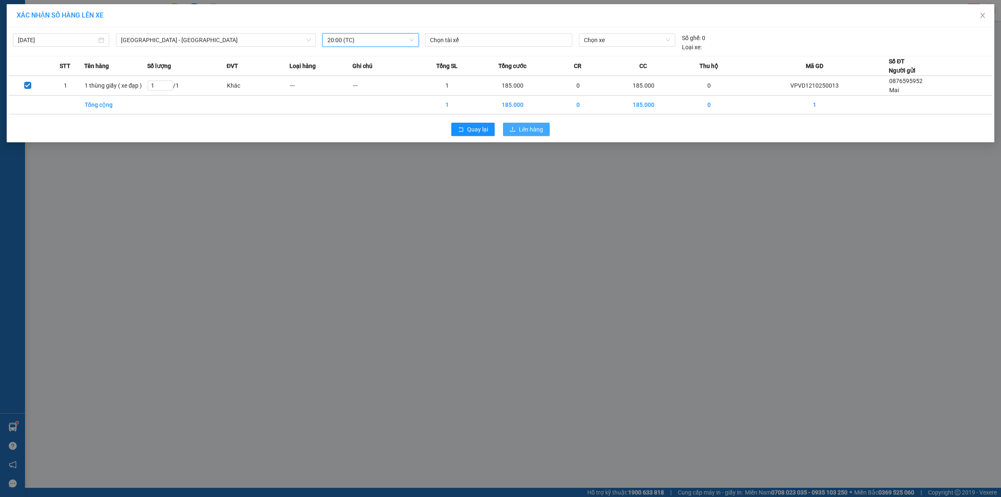
click at [547, 131] on button "Lên hàng" at bounding box center [526, 129] width 47 height 13
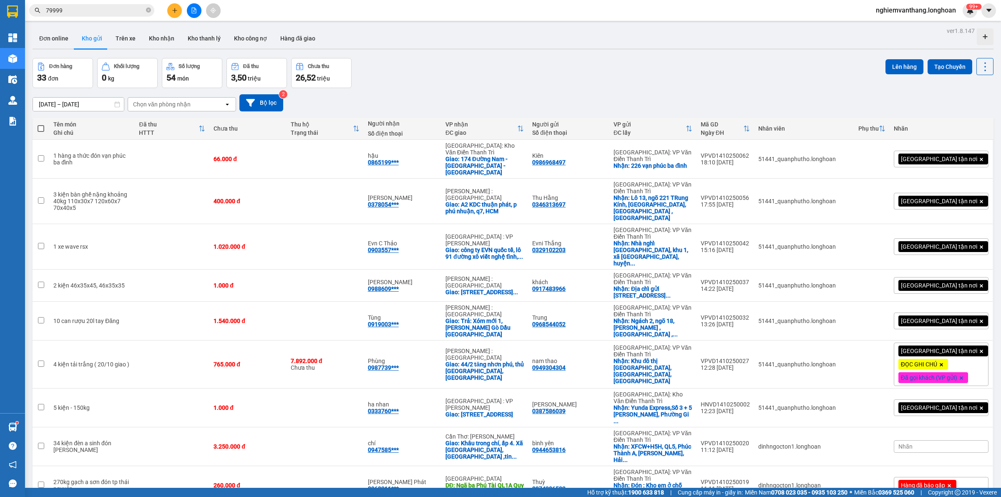
drag, startPoint x: 193, startPoint y: 5, endPoint x: 197, endPoint y: 0, distance: 5.9
click at [193, 5] on button at bounding box center [194, 10] width 15 height 15
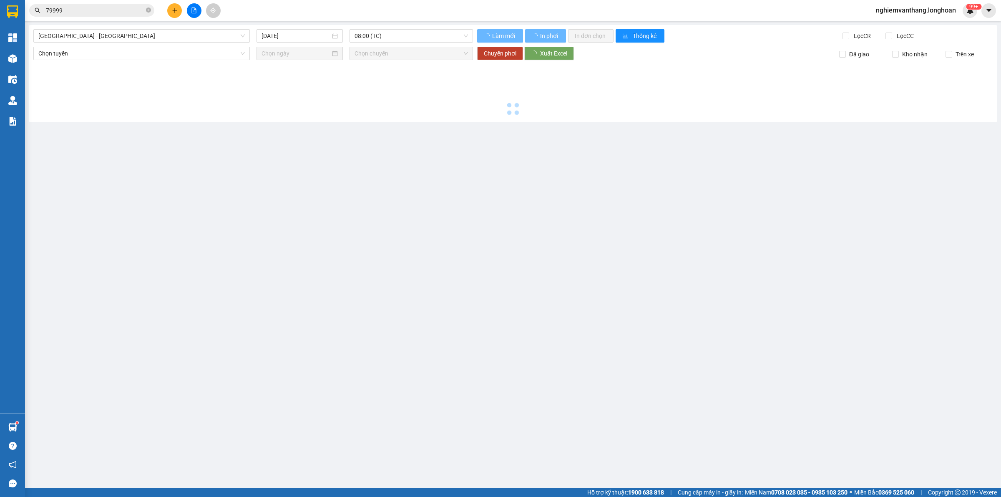
type input "[DATE]"
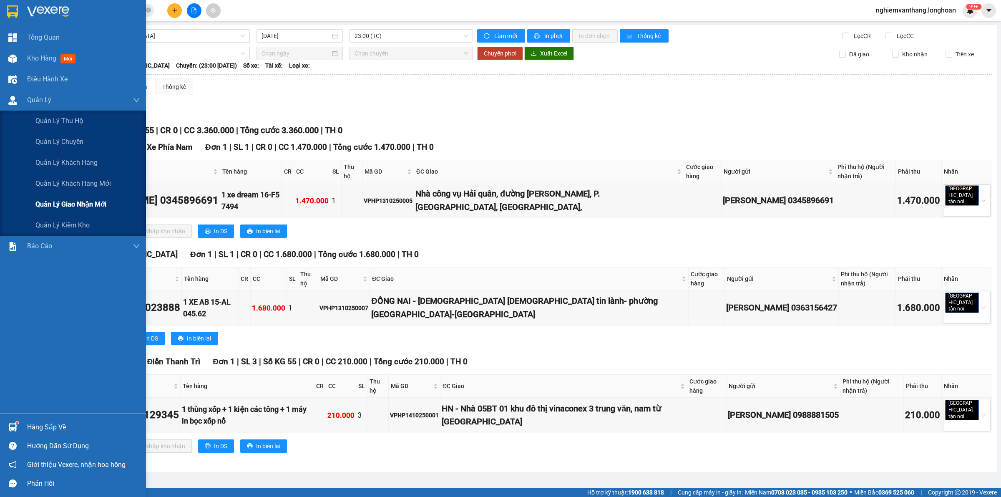
click at [59, 197] on div "Quản lý giao nhận mới" at bounding box center [87, 204] width 104 height 21
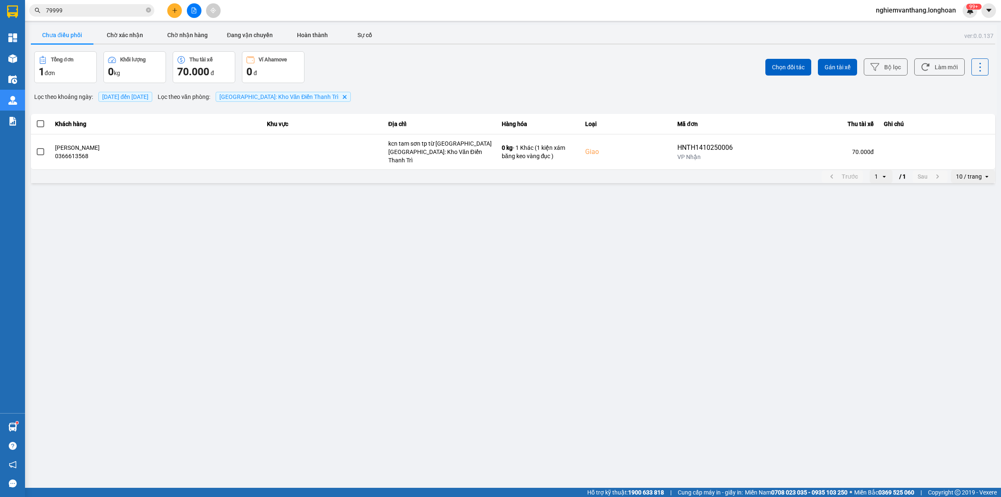
click at [199, 5] on button at bounding box center [194, 10] width 15 height 15
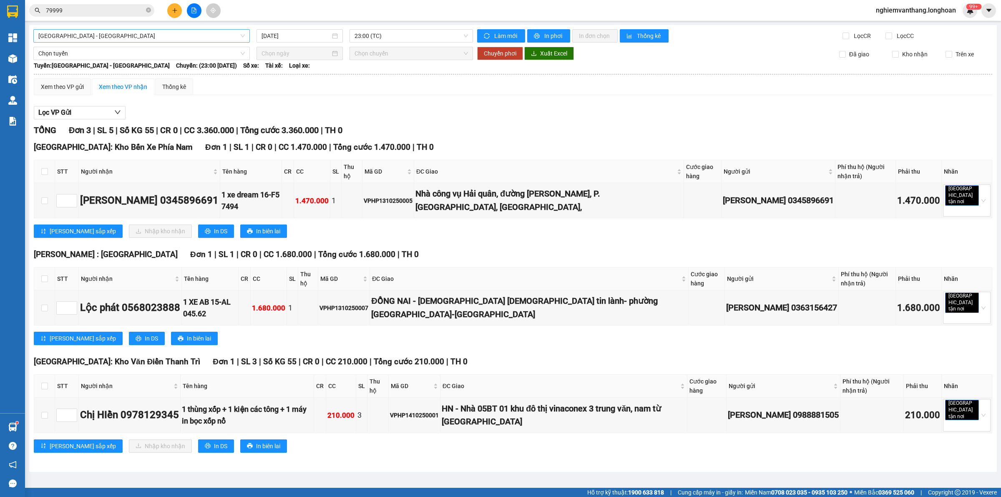
click at [93, 30] on span "Hải Phòng - Hà Nội" at bounding box center [141, 36] width 207 height 13
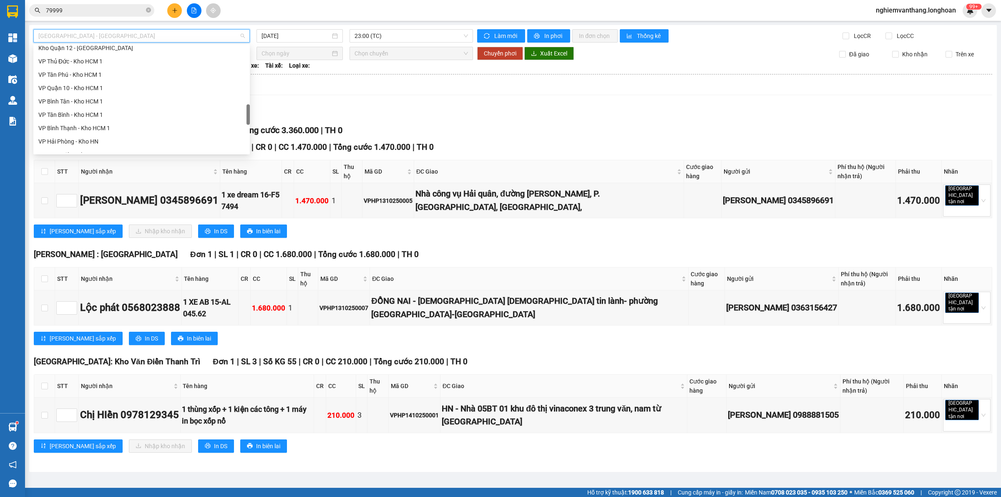
scroll to position [587, 0]
click at [84, 94] on div "Bắc [GEOGRAPHIC_DATA] QL1A" at bounding box center [141, 92] width 207 height 9
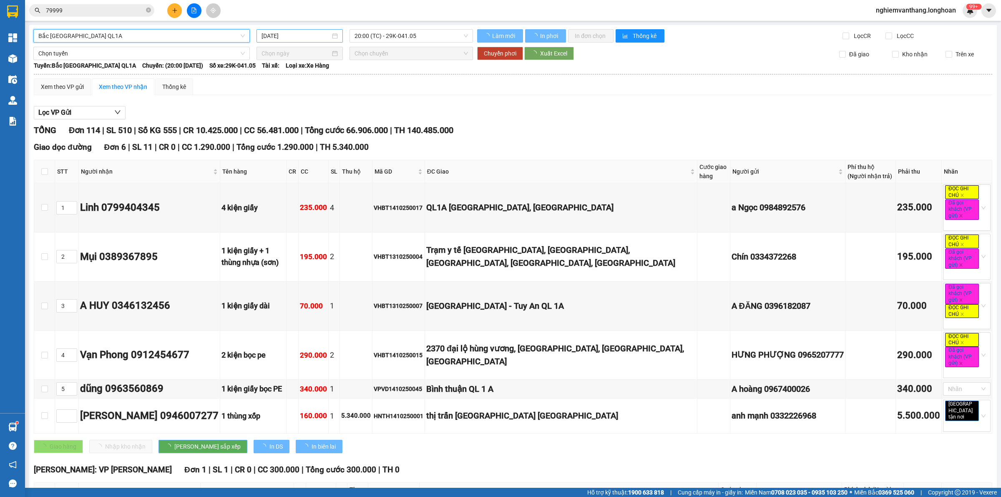
click at [308, 29] on div "[DATE]" at bounding box center [300, 35] width 86 height 13
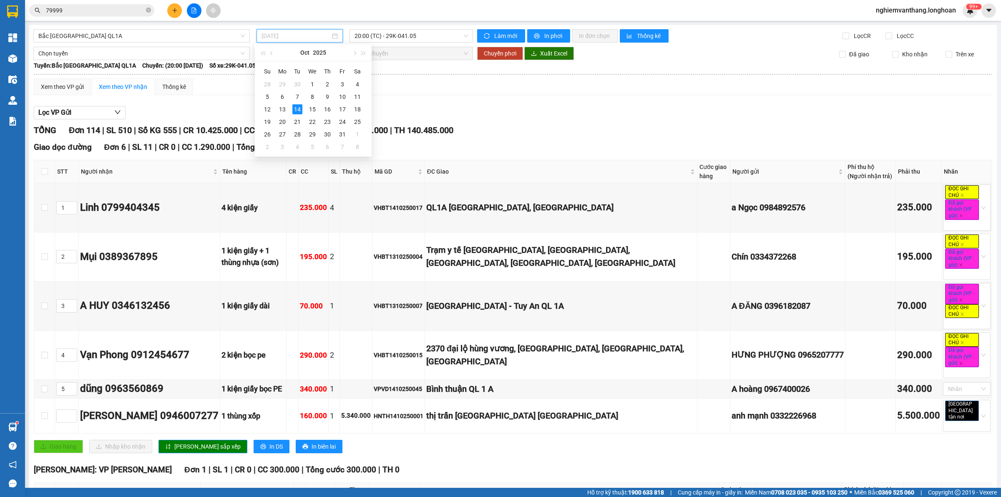
type input "[DATE]"
click at [455, 119] on div "Lọc VP Gửi" at bounding box center [513, 113] width 959 height 14
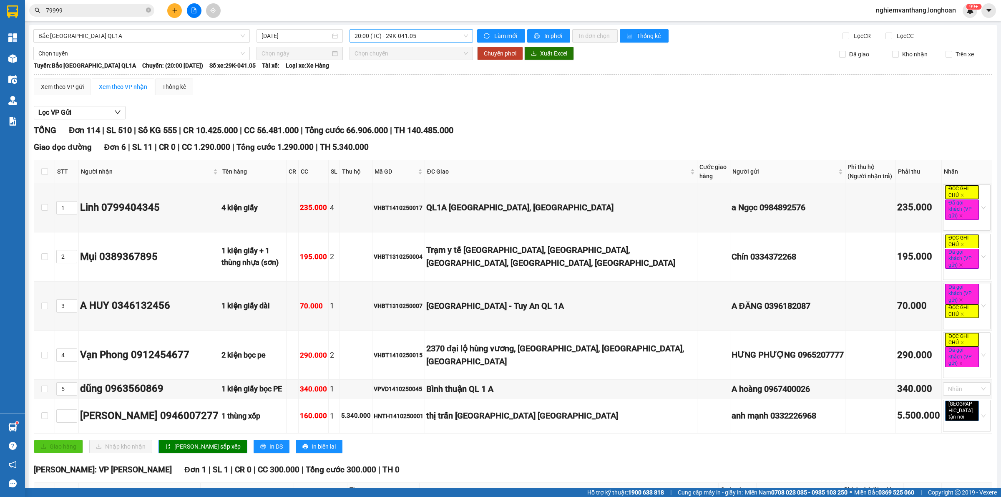
click at [408, 34] on span "20:00 (TC) - 29K-041.05" at bounding box center [411, 36] width 113 height 13
click at [382, 78] on div "23:00 (TC) - 29K-040.98" at bounding box center [384, 79] width 65 height 9
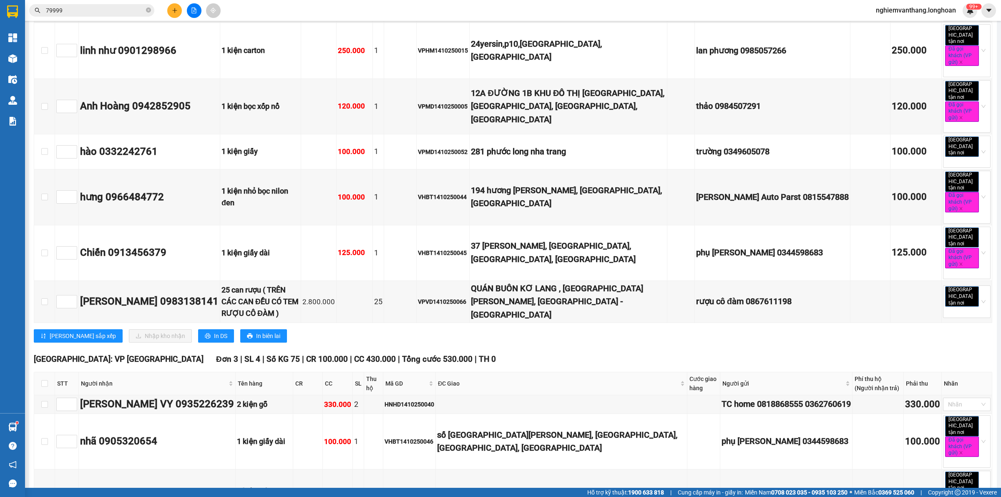
scroll to position [5654, 0]
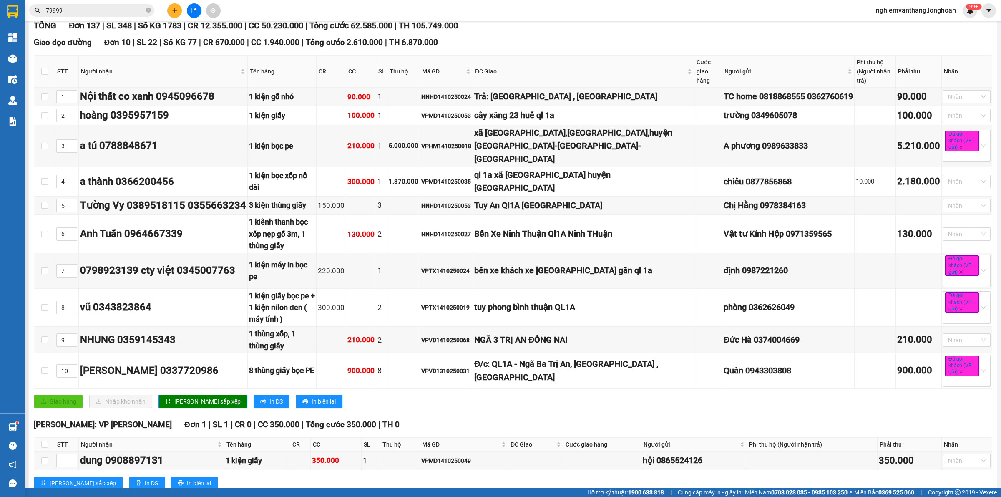
scroll to position [0, 0]
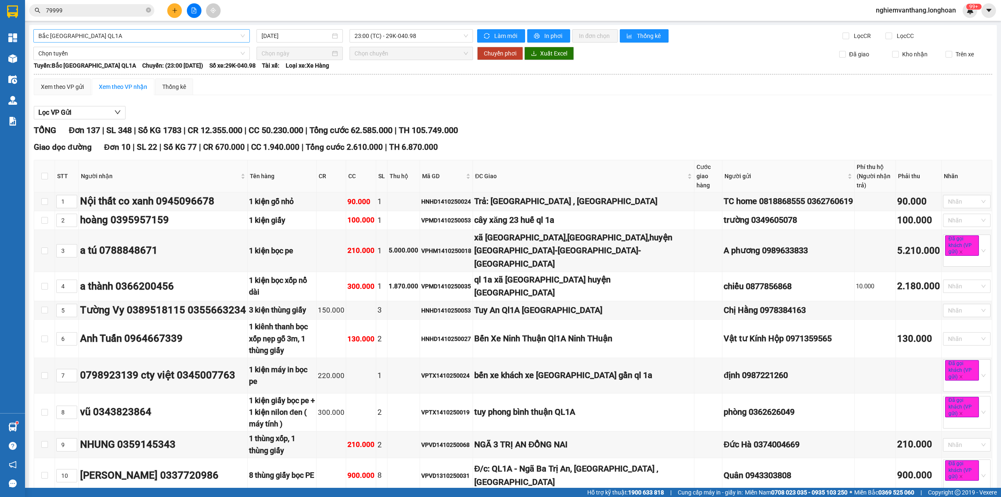
click at [132, 38] on span "Bắc [GEOGRAPHIC_DATA] QL1A" at bounding box center [141, 36] width 207 height 13
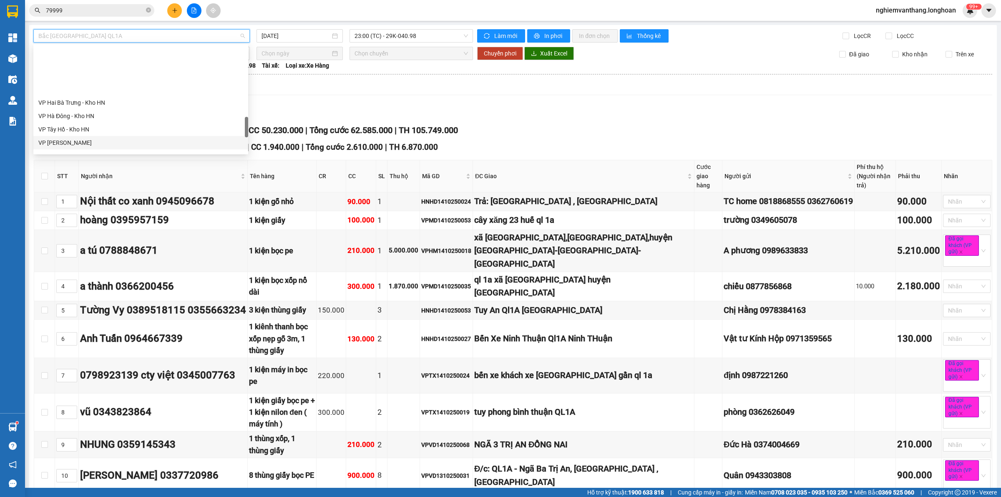
scroll to position [535, 0]
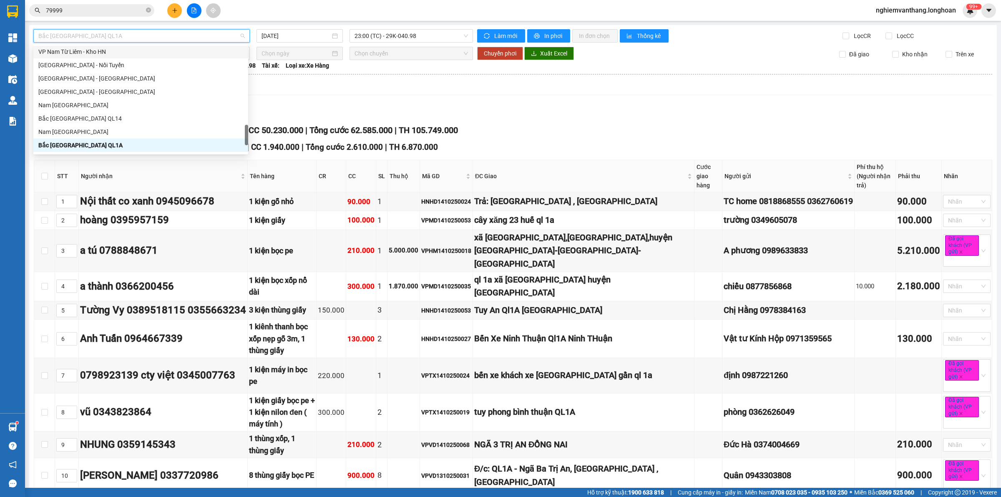
click at [84, 49] on div "VP Nam Từ Liêm - Kho HN" at bounding box center [140, 51] width 205 height 9
type input "[DATE]"
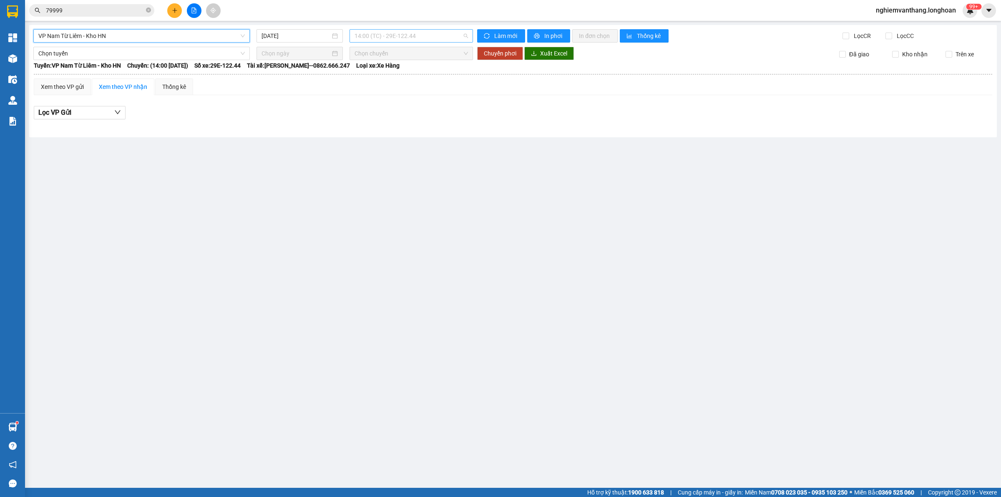
click at [385, 33] on span "14:00 (TC) - 29E-122.44" at bounding box center [411, 36] width 113 height 13
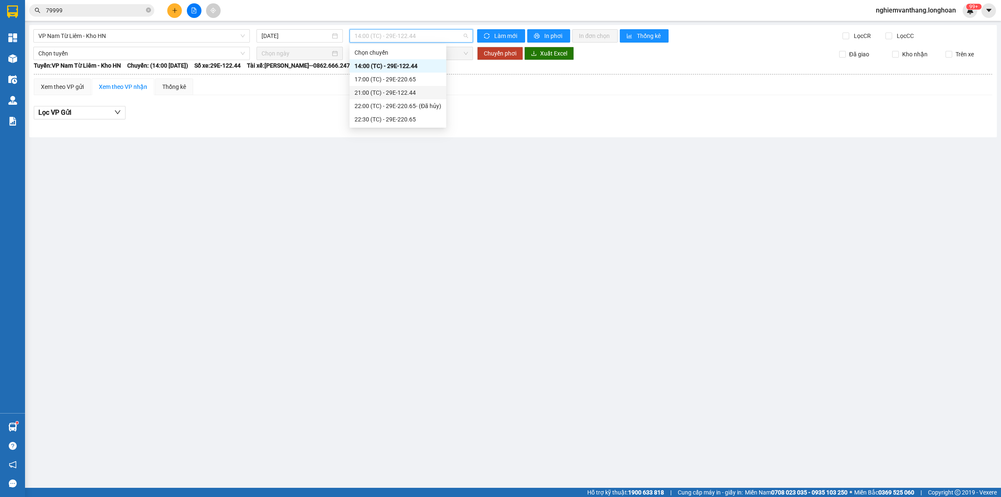
click at [393, 91] on div "21:00 (TC) - 29E-122.44" at bounding box center [398, 92] width 87 height 9
click at [420, 33] on span "21:00 (TC) - 29E-122.44" at bounding box center [411, 36] width 113 height 13
click at [396, 123] on div "22:30 (TC) - 29E-220.65" at bounding box center [398, 119] width 87 height 9
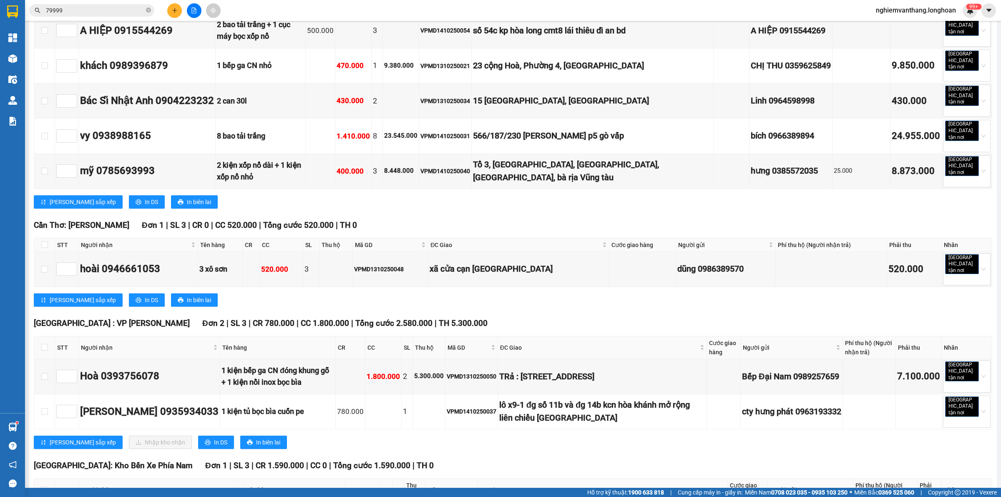
scroll to position [293, 0]
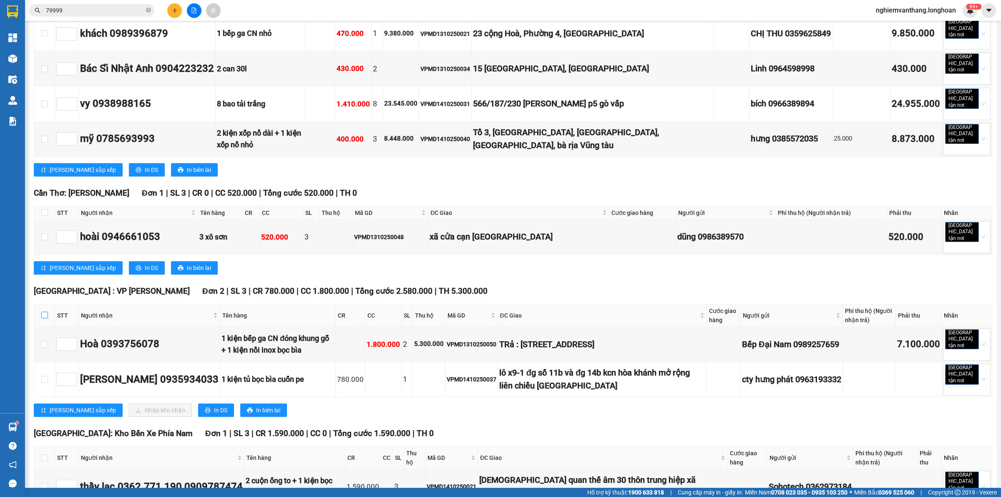
click at [43, 312] on input "checkbox" at bounding box center [44, 315] width 7 height 7
checkbox input "true"
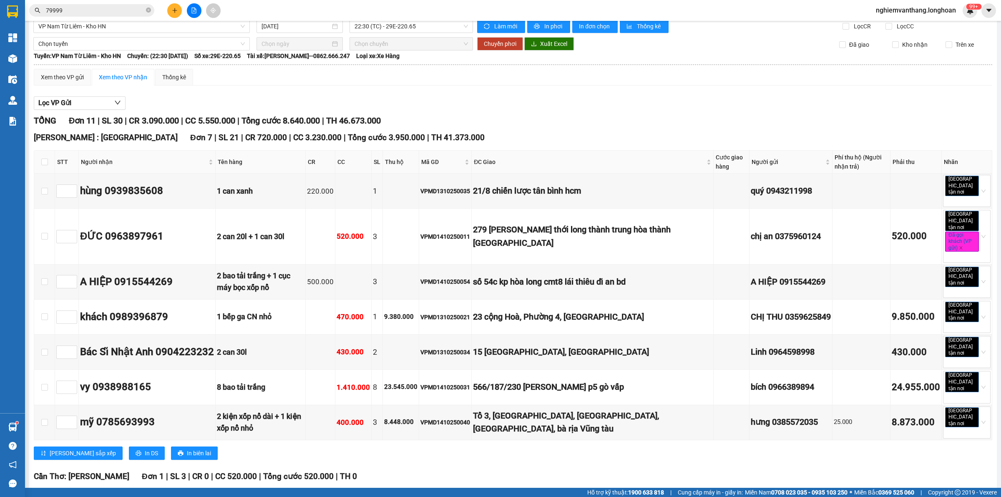
scroll to position [0, 0]
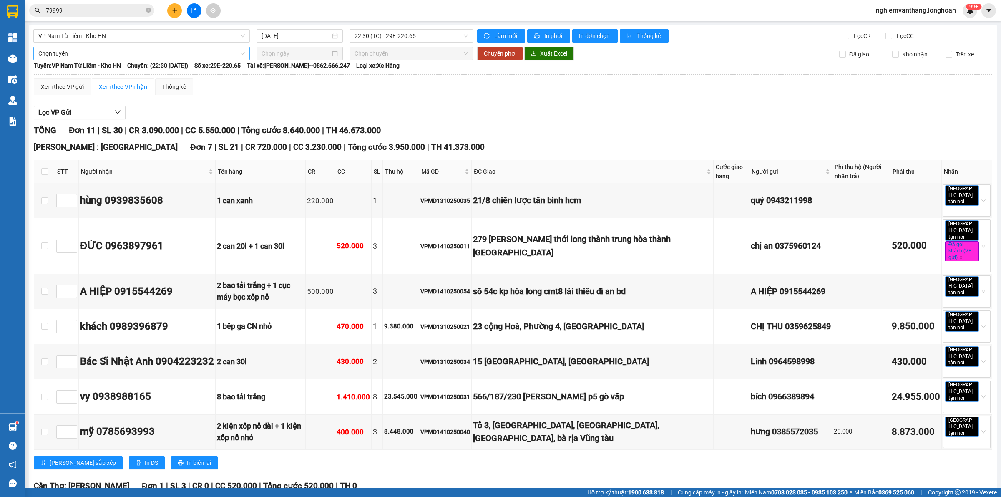
click at [70, 52] on span "Chọn tuyến" at bounding box center [141, 53] width 207 height 13
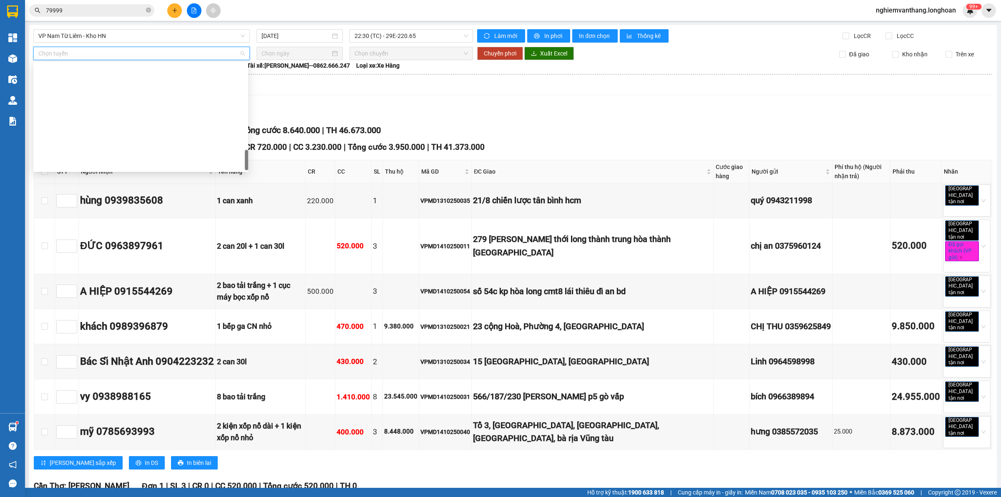
scroll to position [587, 0]
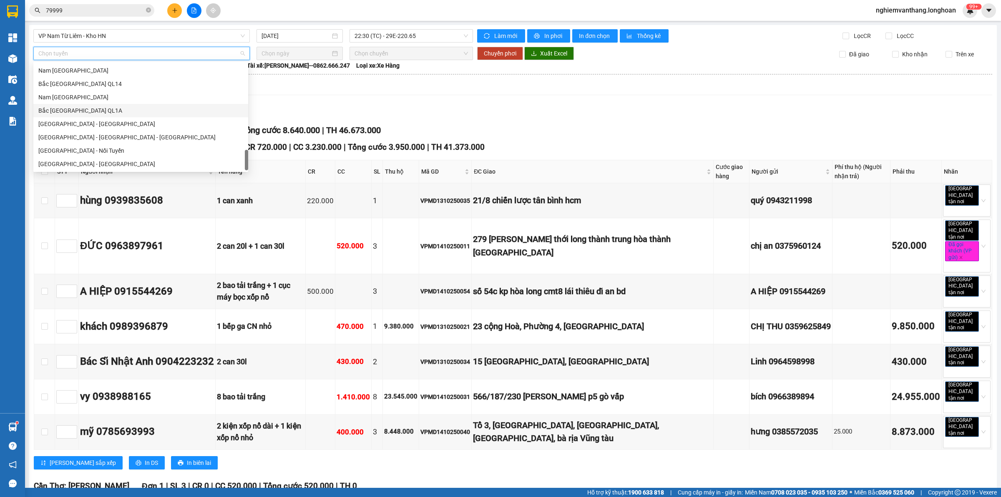
click at [89, 108] on div "Bắc [GEOGRAPHIC_DATA] QL1A" at bounding box center [140, 110] width 205 height 9
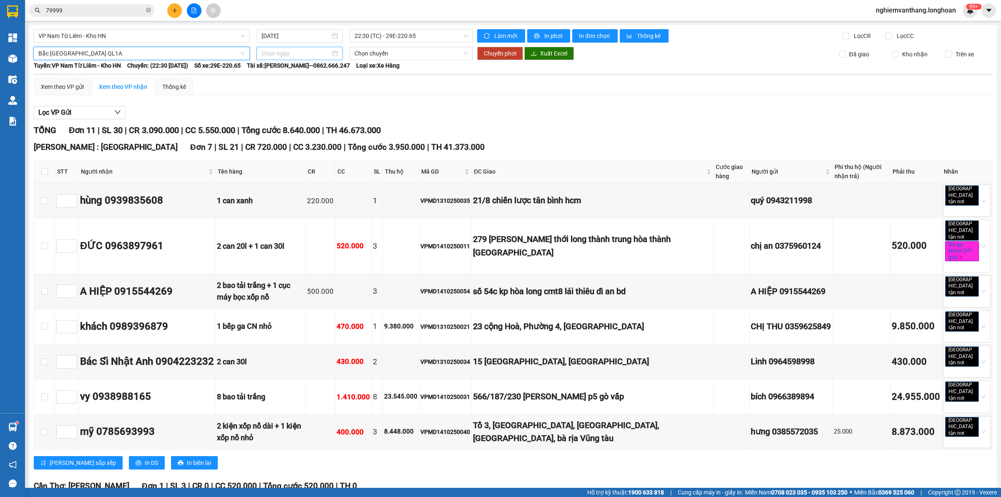
click at [270, 56] on input at bounding box center [296, 53] width 69 height 9
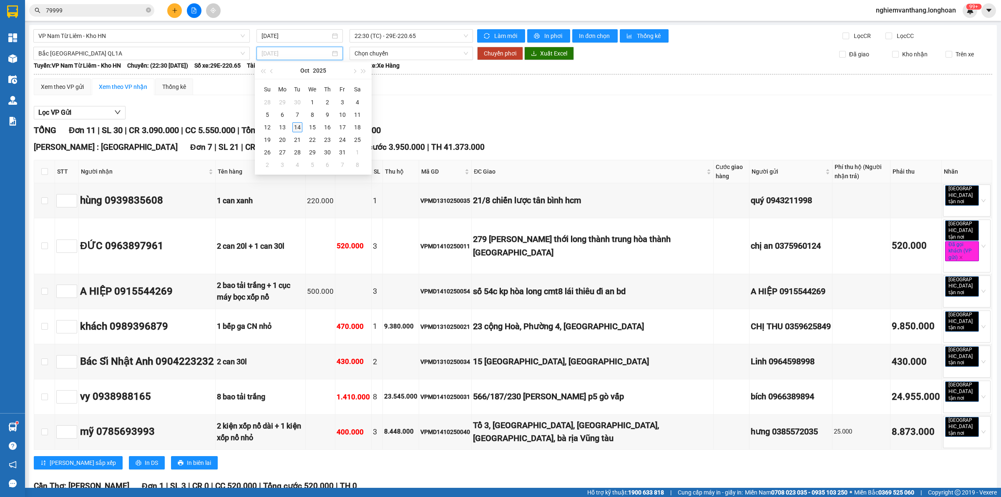
type input "[DATE]"
click at [297, 129] on div "14" at bounding box center [297, 127] width 10 height 10
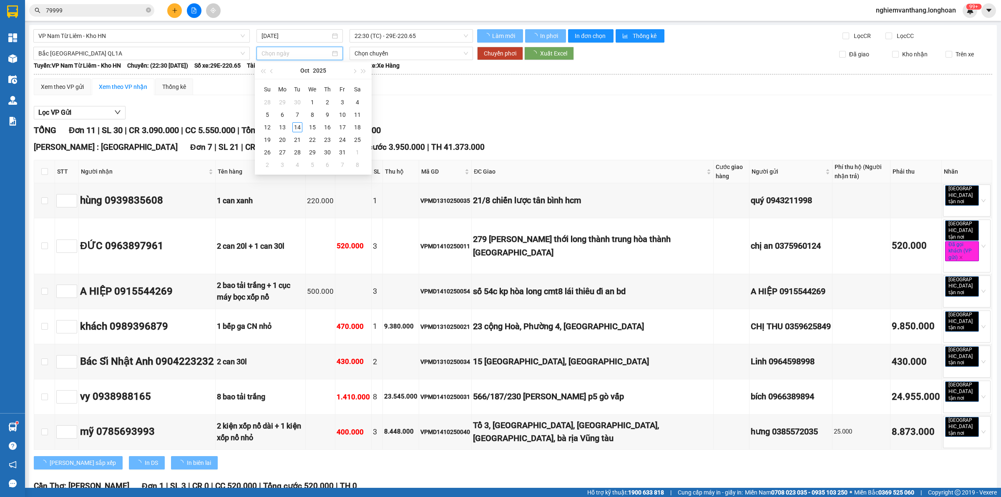
type input "[DATE]"
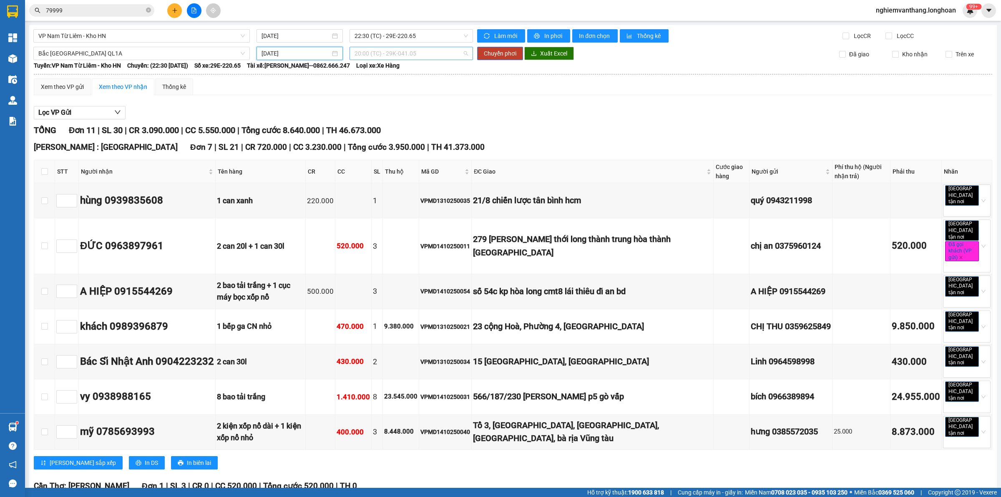
drag, startPoint x: 401, startPoint y: 57, endPoint x: 400, endPoint y: 62, distance: 4.9
click at [401, 57] on span "20:00 (TC) - 29K-041.05" at bounding box center [411, 53] width 113 height 13
click at [385, 91] on div "23:00 (TC) - 29K-040.98" at bounding box center [384, 96] width 75 height 13
click at [502, 53] on span "Chuyển phơi" at bounding box center [500, 53] width 33 height 9
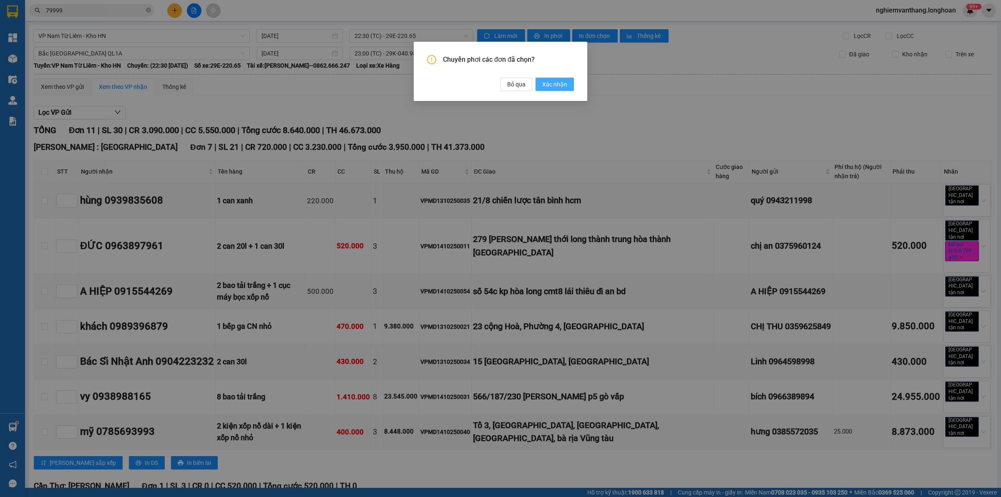
click at [551, 82] on span "Xác nhận" at bounding box center [554, 84] width 25 height 9
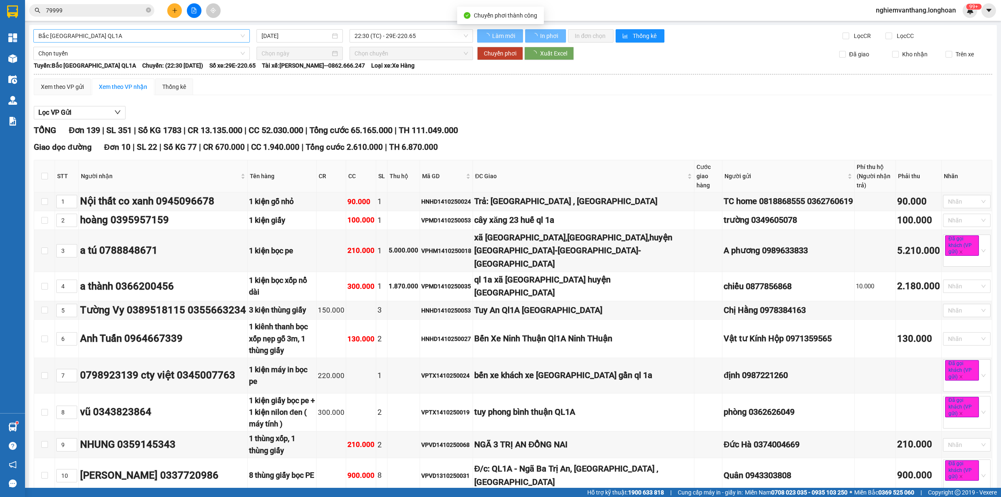
click at [93, 33] on span "Bắc [GEOGRAPHIC_DATA] QL1A" at bounding box center [141, 36] width 207 height 13
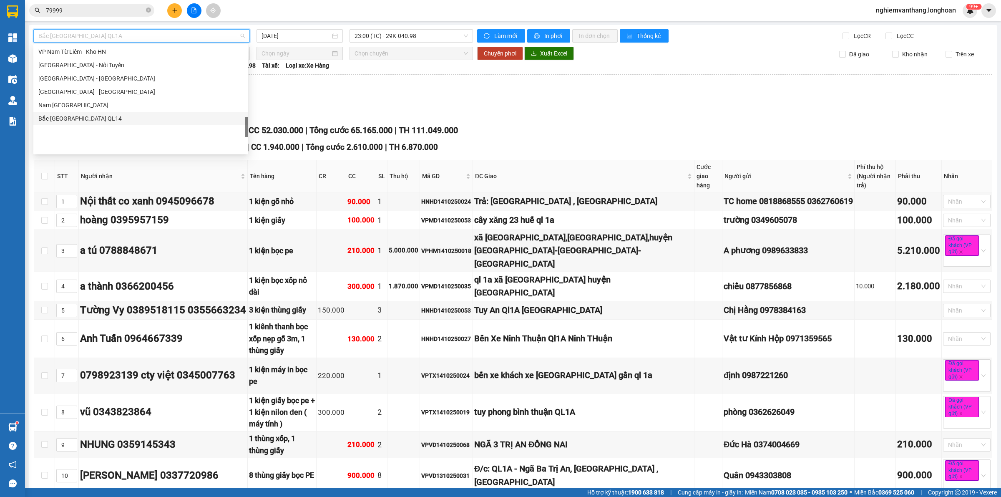
scroll to position [483, 0]
click at [84, 99] on div "VP Nam Từ Liêm - Kho HN" at bounding box center [140, 103] width 205 height 9
type input "[DATE]"
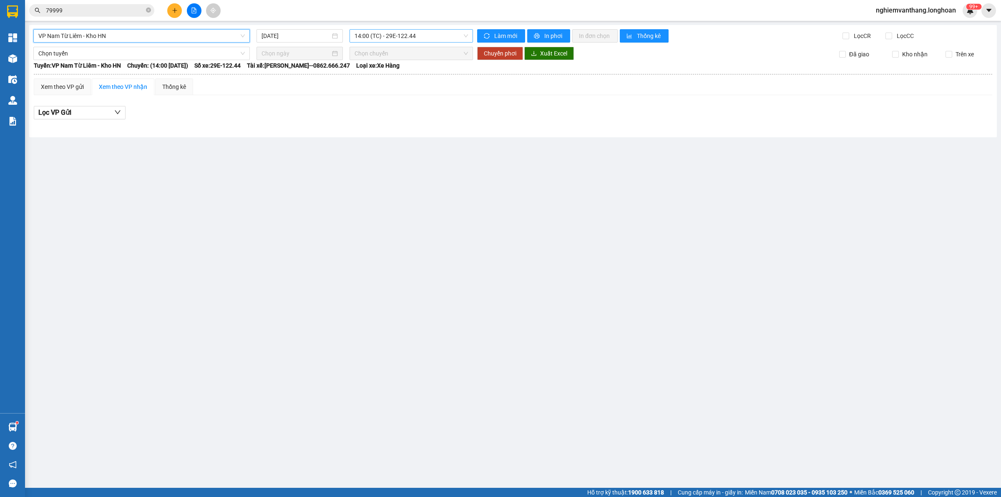
click at [403, 34] on span "14:00 (TC) - 29E-122.44" at bounding box center [411, 36] width 113 height 13
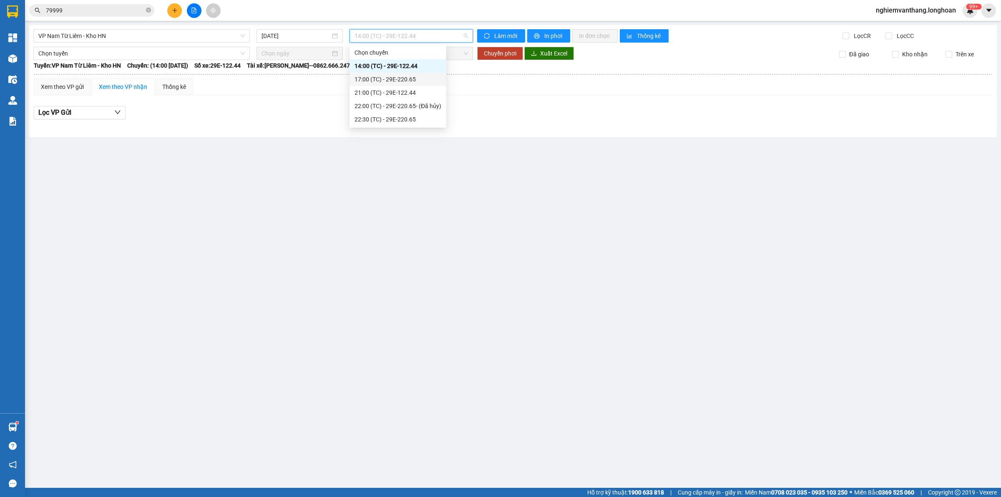
click at [383, 76] on div "17:00 (TC) - 29E-220.65" at bounding box center [398, 79] width 87 height 9
click at [418, 35] on span "17:00 (TC) - 29E-220.65" at bounding box center [411, 36] width 113 height 13
click at [405, 93] on div "21:00 (TC) - 29E-122.44" at bounding box center [398, 92] width 87 height 9
click at [412, 38] on span "21:00 (TC) - 29E-122.44" at bounding box center [411, 36] width 113 height 13
click at [399, 123] on div "22:30 (TC) - 29E-220.65" at bounding box center [398, 119] width 87 height 9
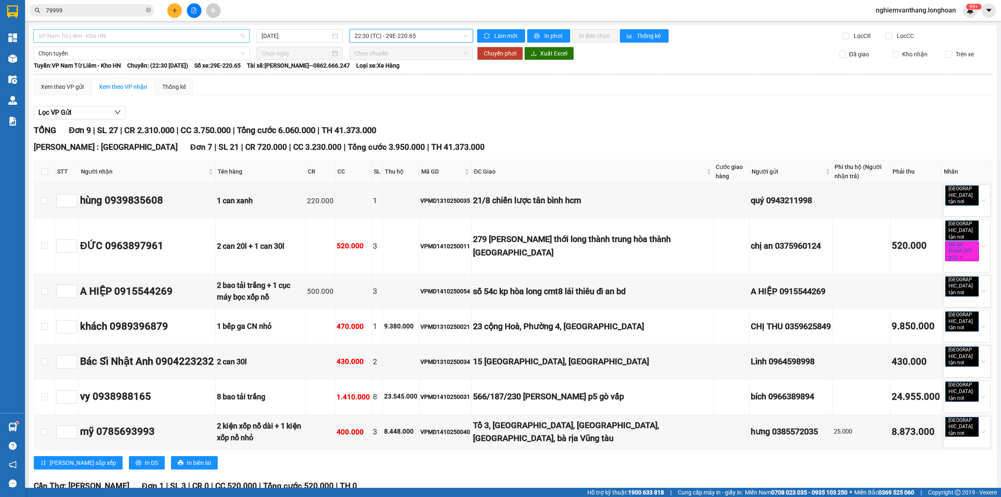
click at [82, 30] on span "VP Nam Từ Liêm - Kho HN" at bounding box center [141, 36] width 207 height 13
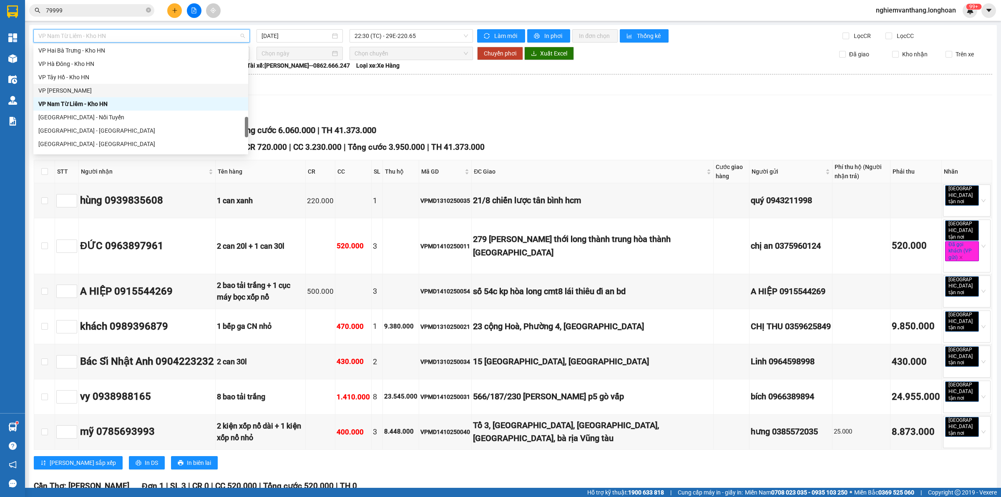
click at [94, 86] on div "VP Hoàng Mai - Kho HN" at bounding box center [140, 90] width 205 height 9
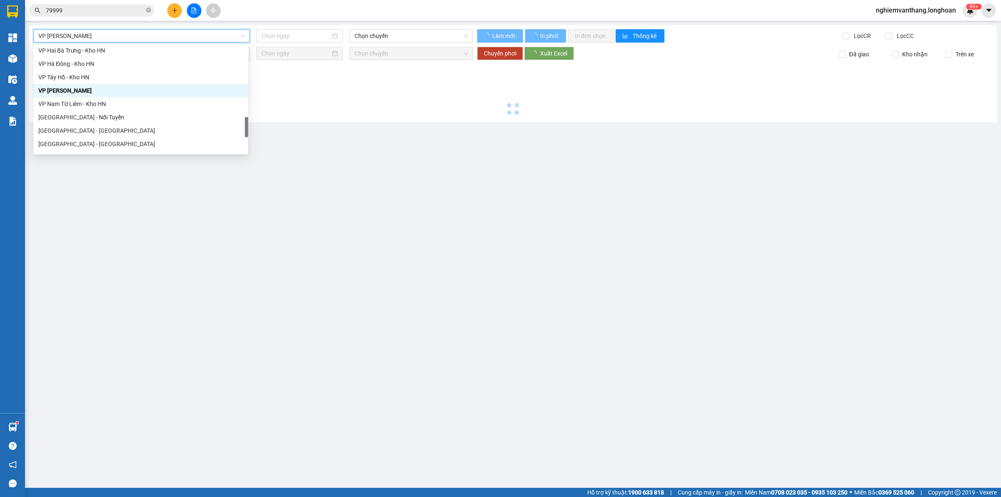
type input "[DATE]"
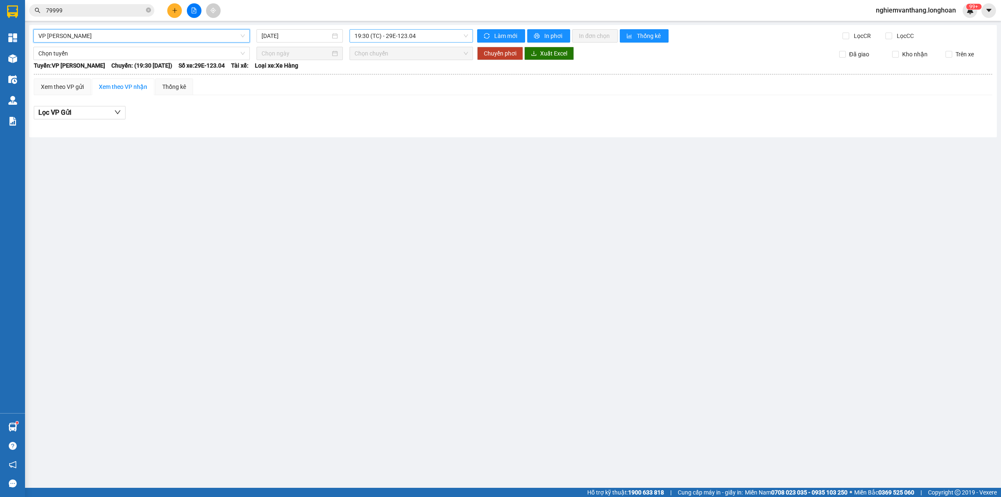
click at [393, 36] on span "19:30 (TC) - 29E-123.04" at bounding box center [411, 36] width 113 height 13
click at [139, 35] on span "VP Hoàng Mai - Kho HN" at bounding box center [141, 36] width 207 height 13
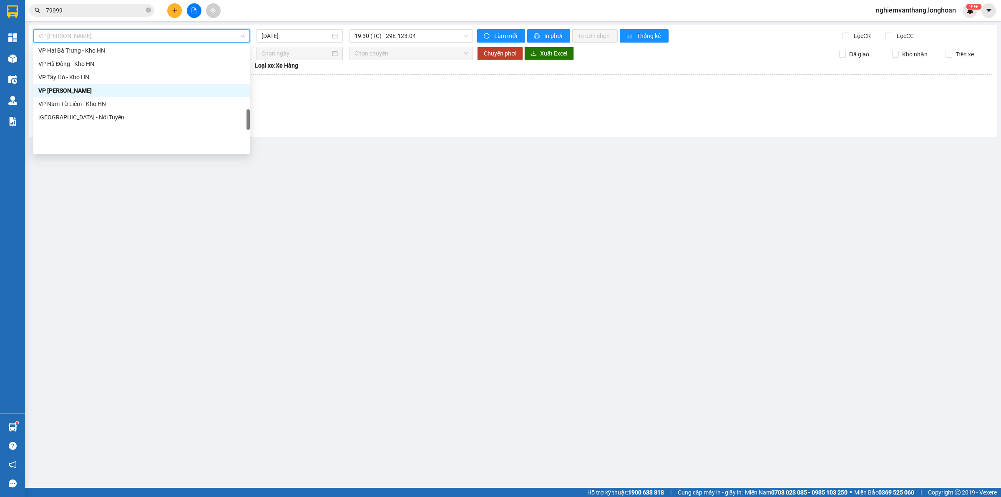
scroll to position [431, 0]
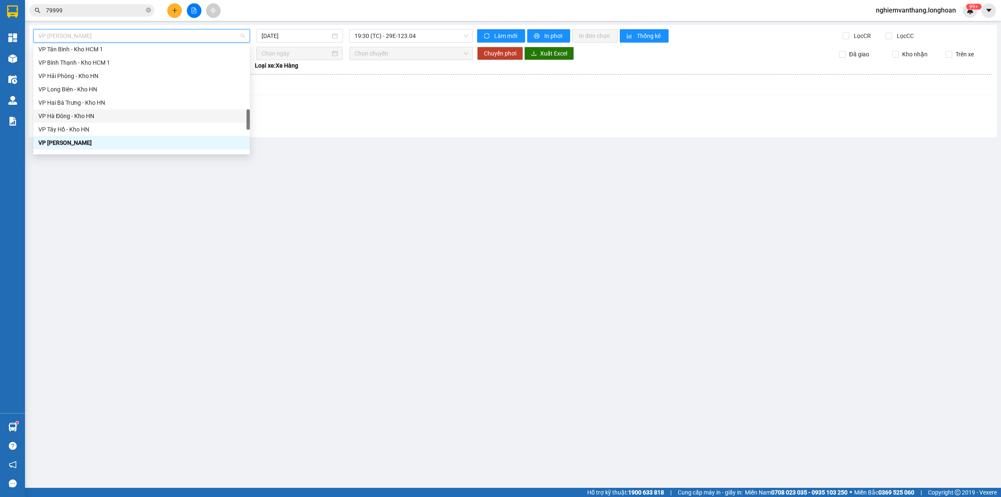
click at [100, 121] on div "VP Hà Đông - Kho HN" at bounding box center [141, 115] width 217 height 13
type input "[DATE]"
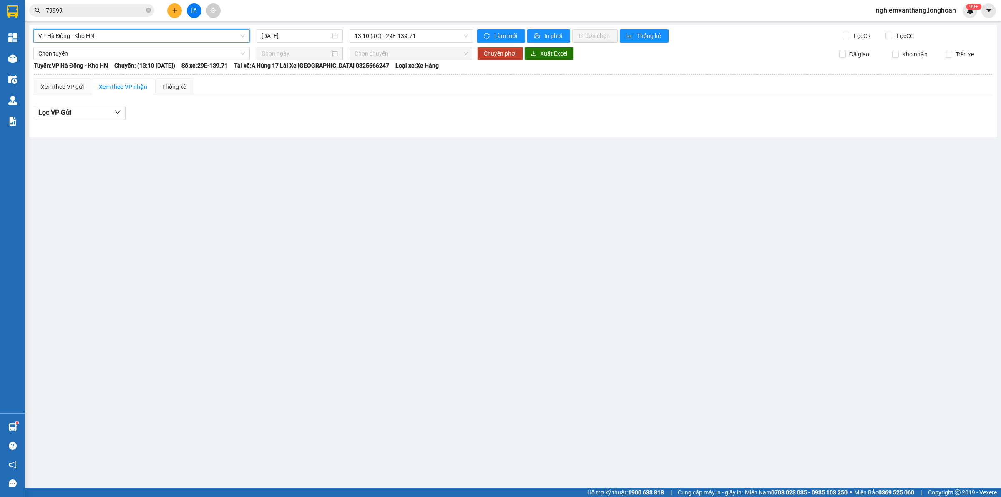
click at [99, 34] on span "VP Hà Đông - Kho HN" at bounding box center [141, 36] width 207 height 13
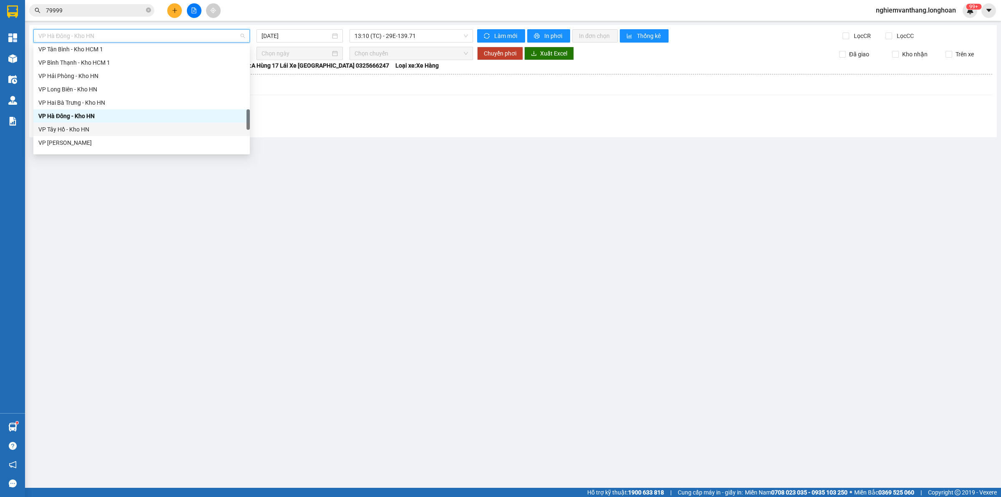
click at [85, 128] on div "VP Tây Hồ - Kho HN" at bounding box center [141, 129] width 207 height 9
type input "[DATE]"
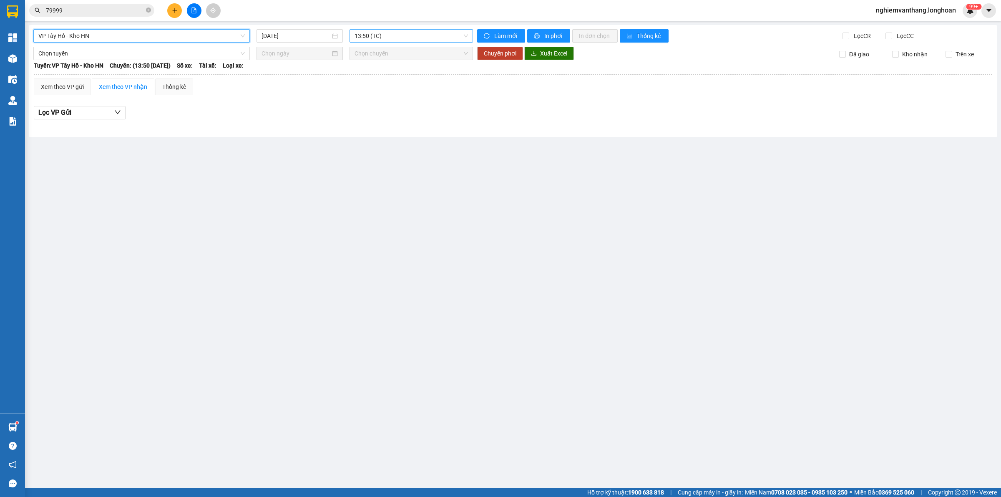
click at [380, 35] on span "13:50 (TC)" at bounding box center [411, 36] width 113 height 13
click at [370, 75] on div "19:40 (TC) - 29E-121.45" at bounding box center [387, 79] width 65 height 9
click at [101, 32] on span "VP Tây Hồ - Kho HN" at bounding box center [141, 36] width 207 height 13
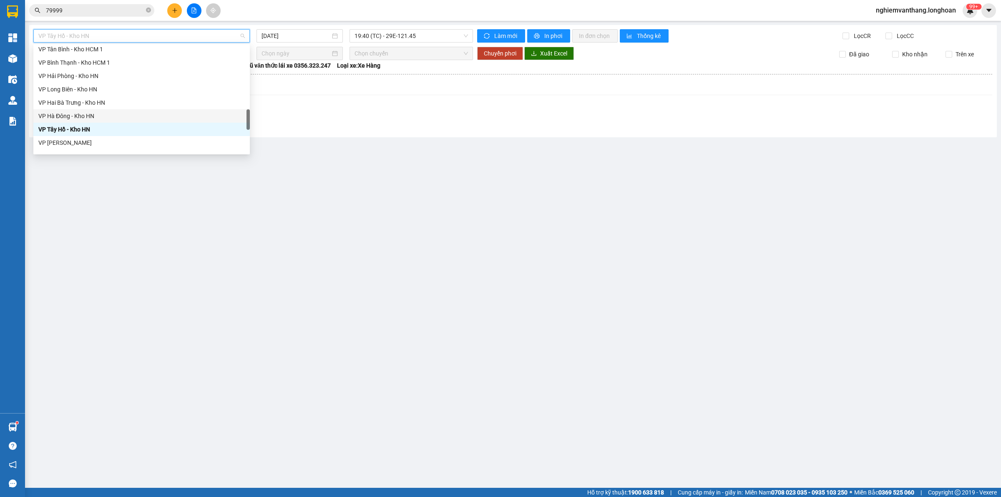
click at [75, 109] on div "VP Hà Đông - Kho HN" at bounding box center [141, 115] width 217 height 13
type input "[DATE]"
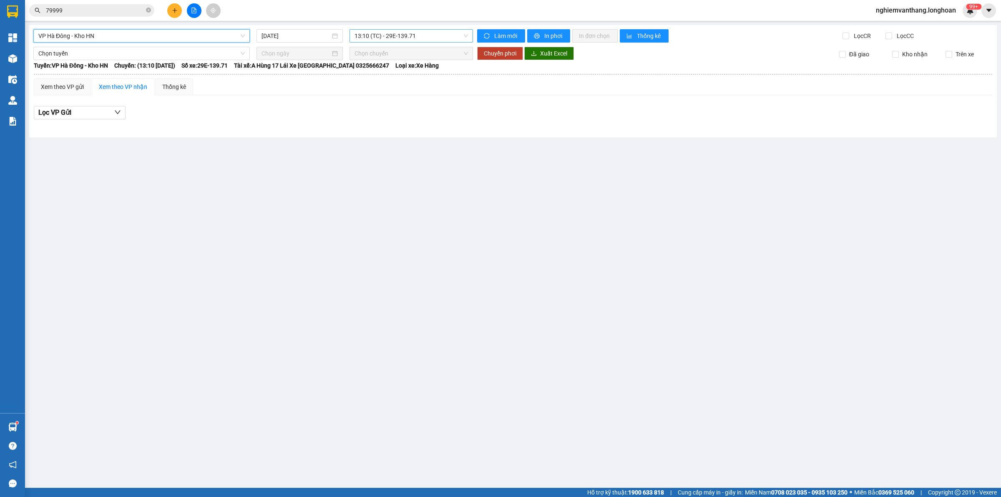
click at [415, 34] on span "13:10 (TC) - 29E-139.71" at bounding box center [411, 36] width 113 height 13
click at [398, 78] on div "19:00 (TC) - 29E-139.71" at bounding box center [387, 79] width 65 height 9
click at [83, 31] on span "VP Hà Đông - Kho HN" at bounding box center [141, 36] width 207 height 13
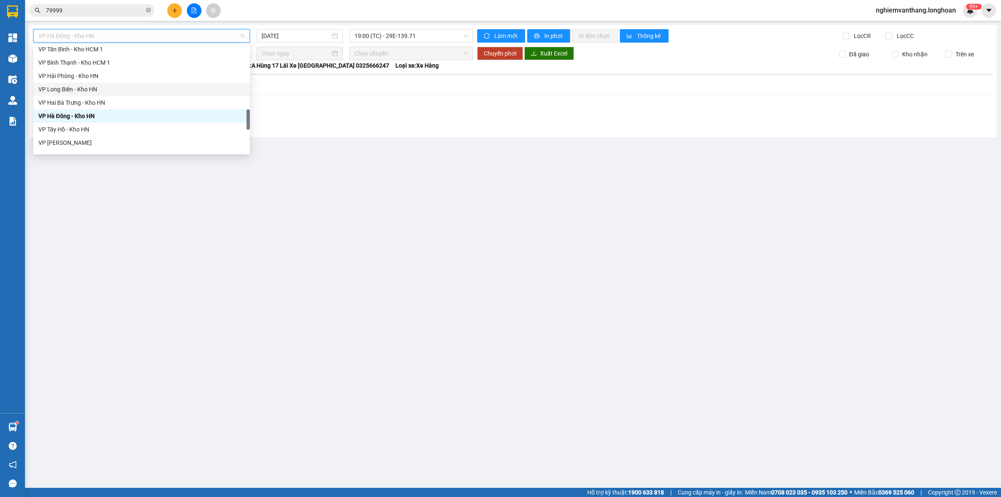
click at [76, 96] on div "VP Hai Bà Trưng - Kho HN" at bounding box center [141, 102] width 217 height 13
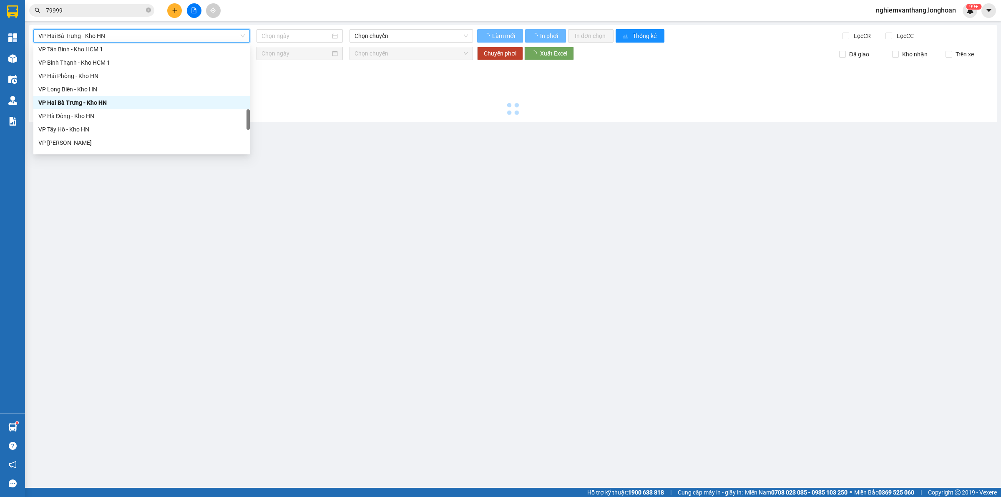
type input "[DATE]"
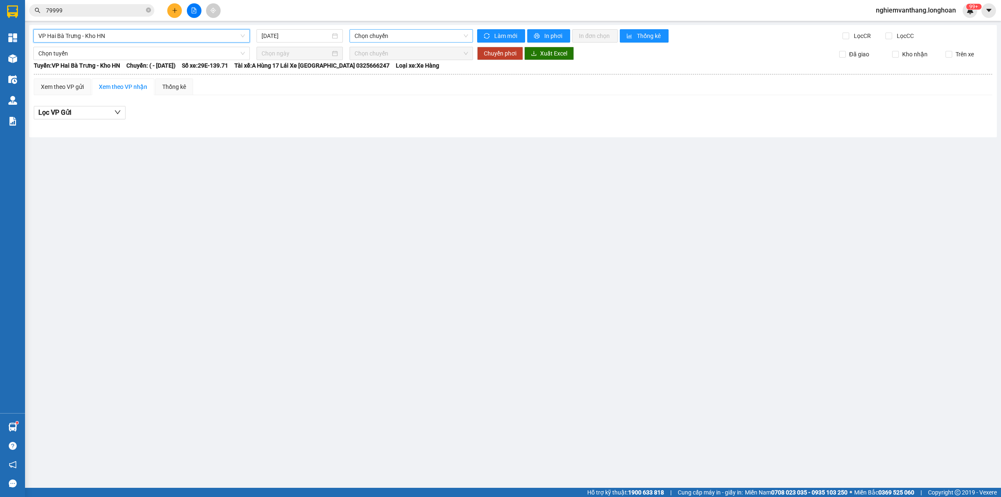
click at [399, 40] on span "Chọn chuyến" at bounding box center [411, 36] width 113 height 13
click at [91, 36] on span "VP Hai Bà Trưng - Kho HN" at bounding box center [141, 36] width 207 height 13
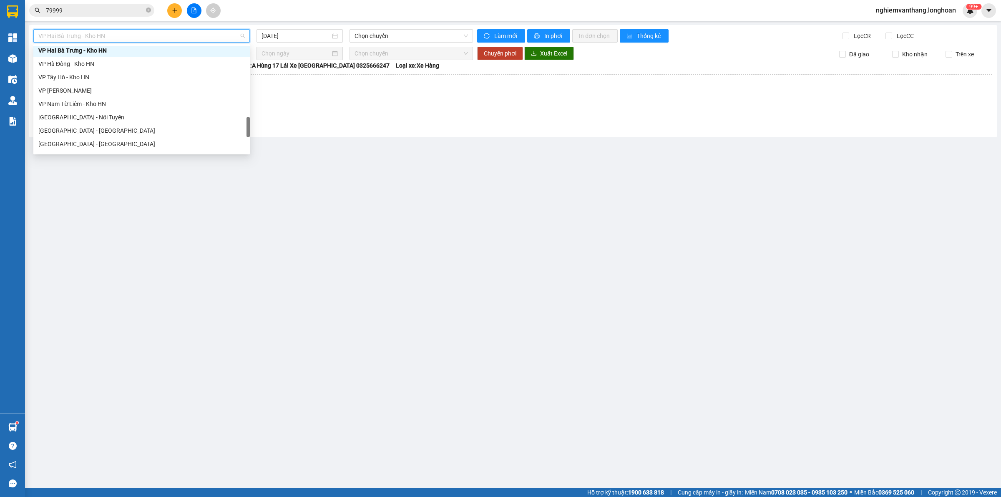
scroll to position [587, 0]
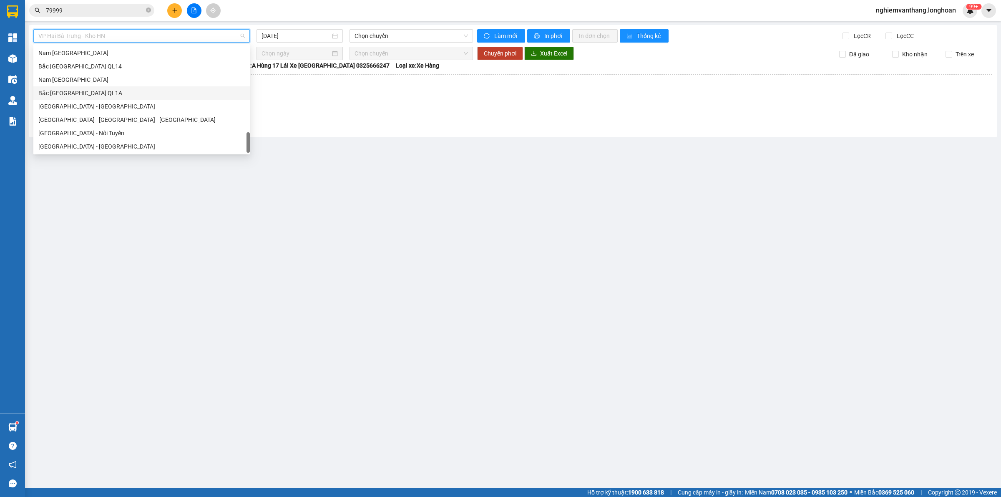
click at [84, 88] on div "Bắc [GEOGRAPHIC_DATA] QL1A" at bounding box center [141, 92] width 217 height 13
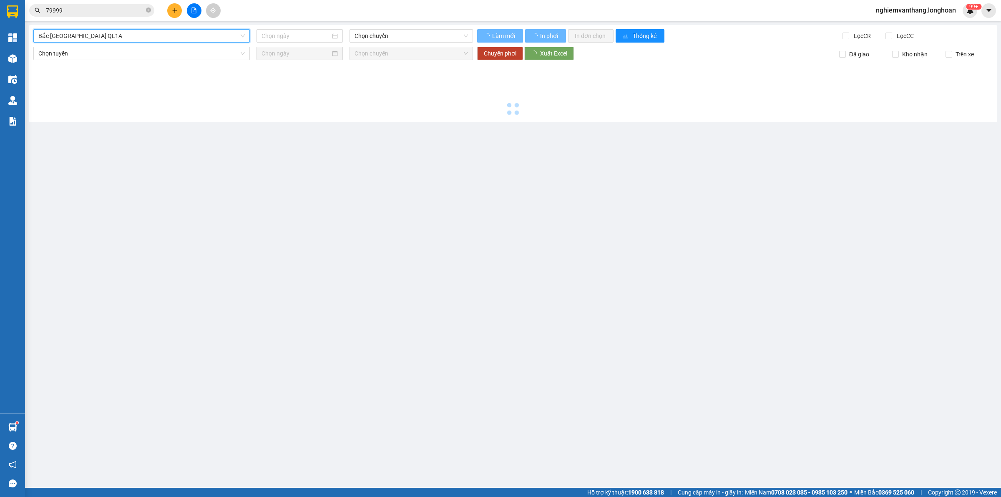
type input "[DATE]"
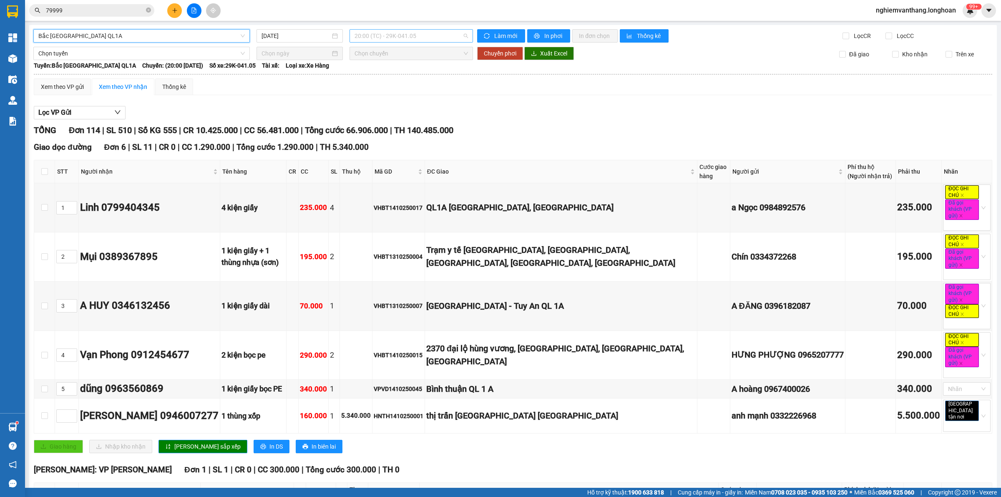
click at [404, 31] on span "20:00 (TC) - 29K-041.05" at bounding box center [411, 36] width 113 height 13
click at [398, 78] on div "23:00 (TC) - 29K-040.98" at bounding box center [384, 79] width 65 height 9
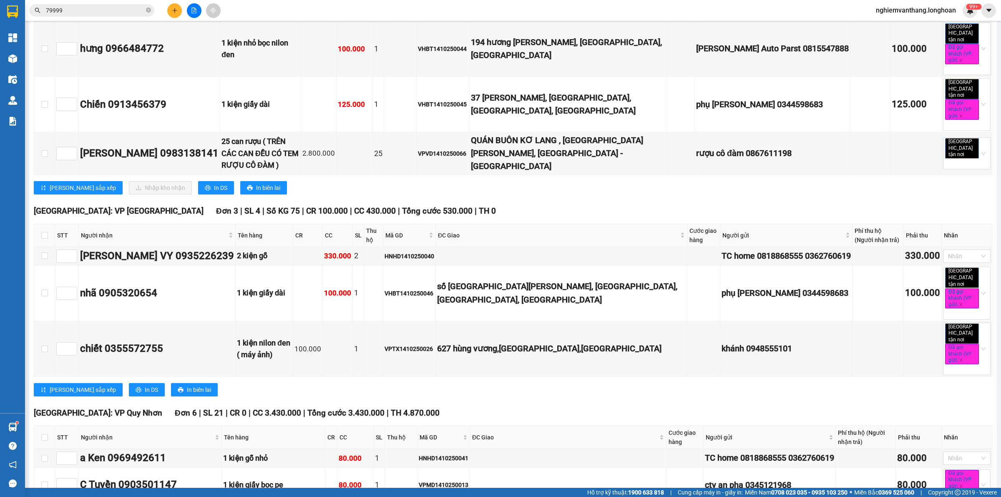
scroll to position [5895, 0]
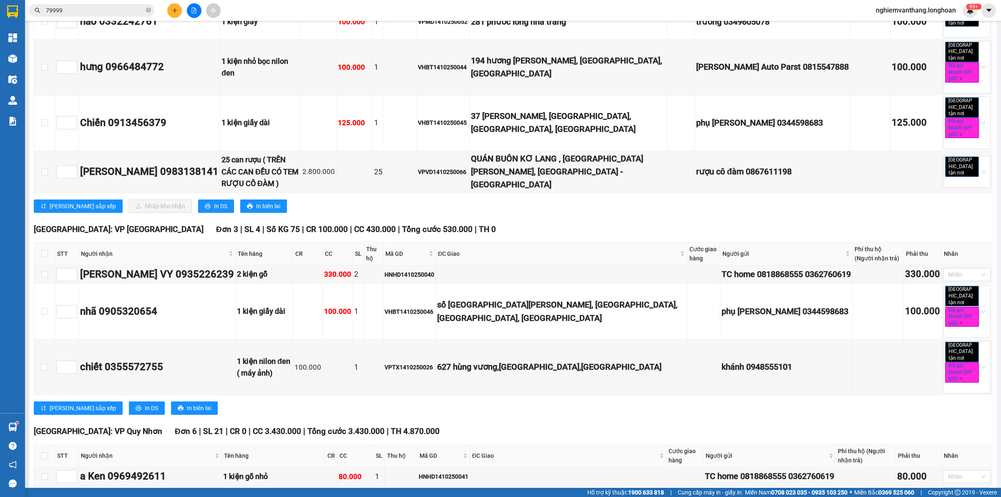
checkbox input "true"
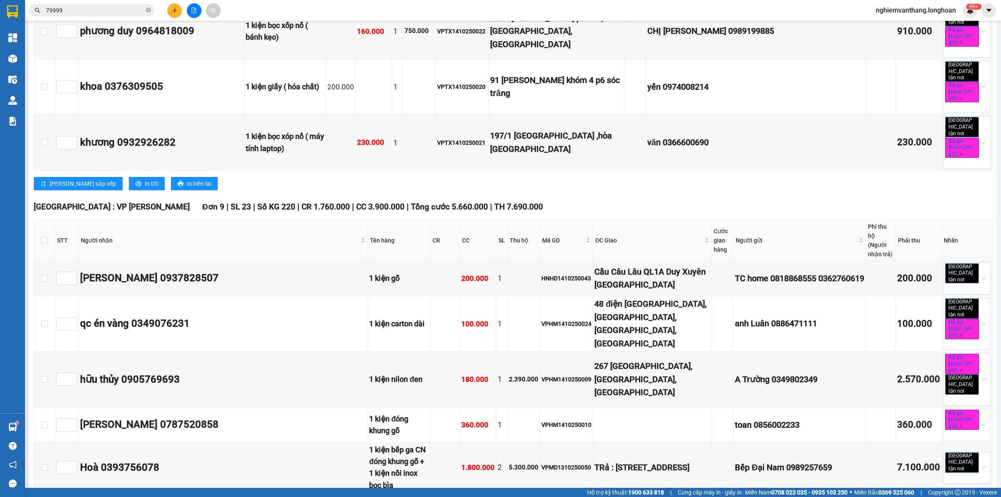
scroll to position [4644, 0]
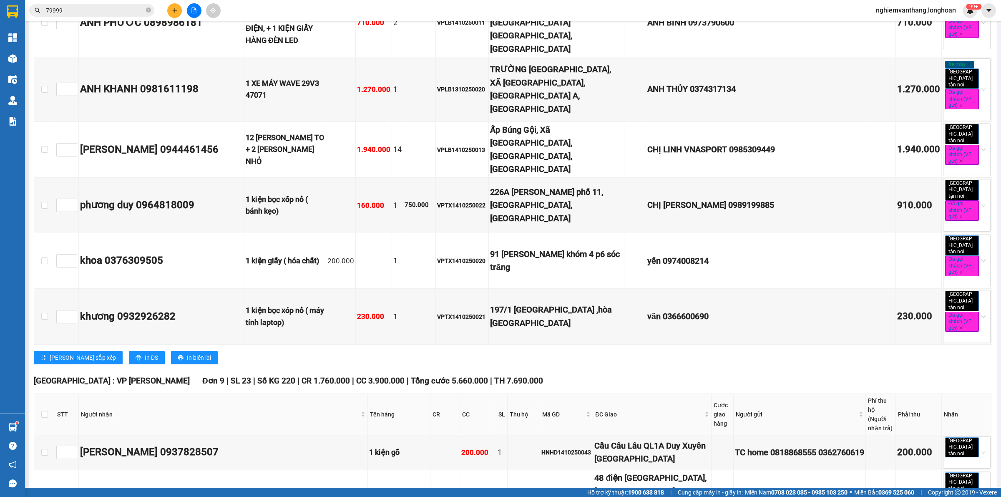
checkbox input "true"
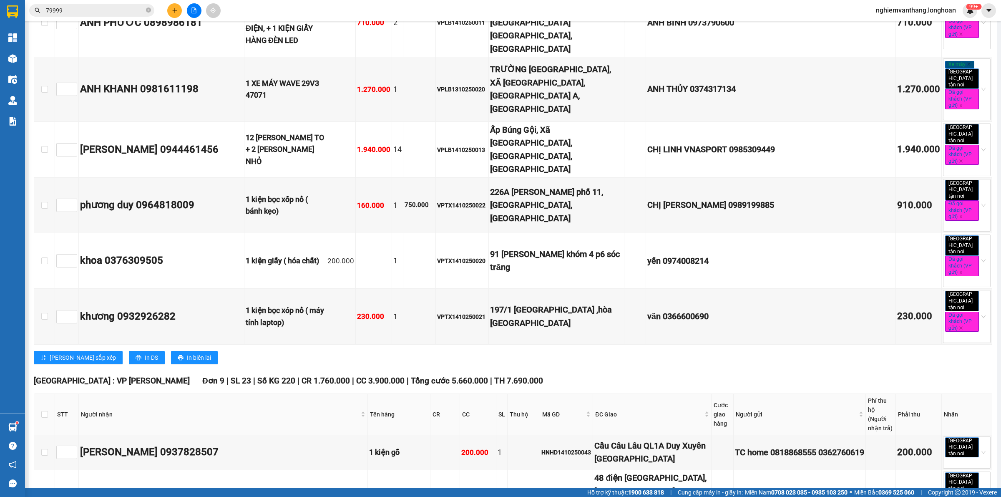
checkbox input "true"
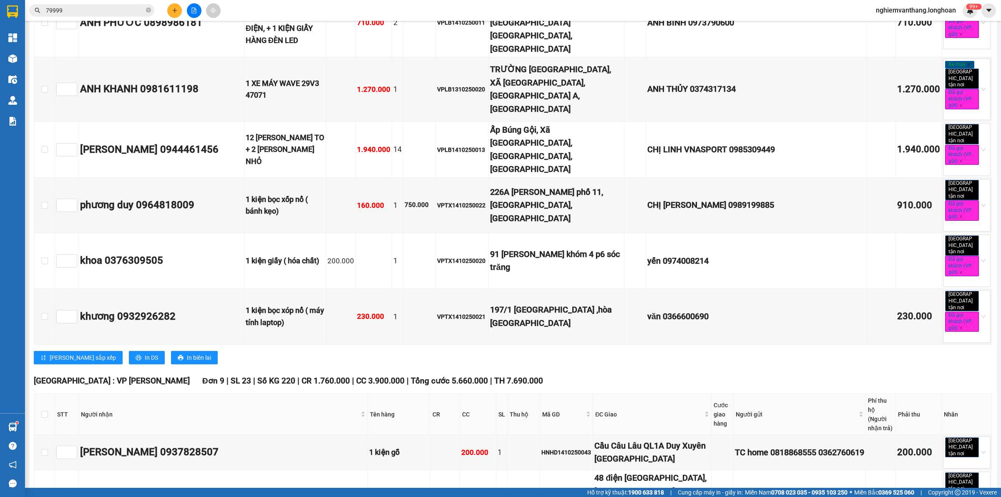
checkbox input "true"
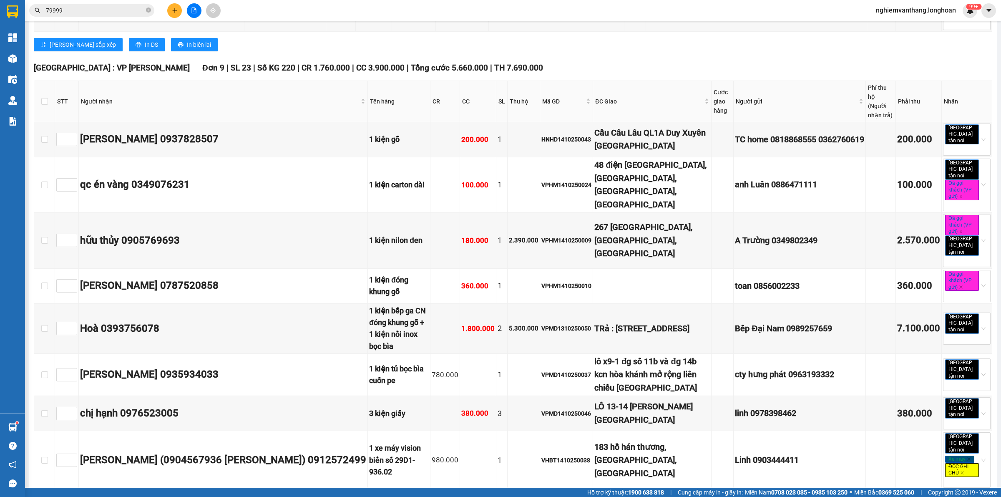
scroll to position [5009, 0]
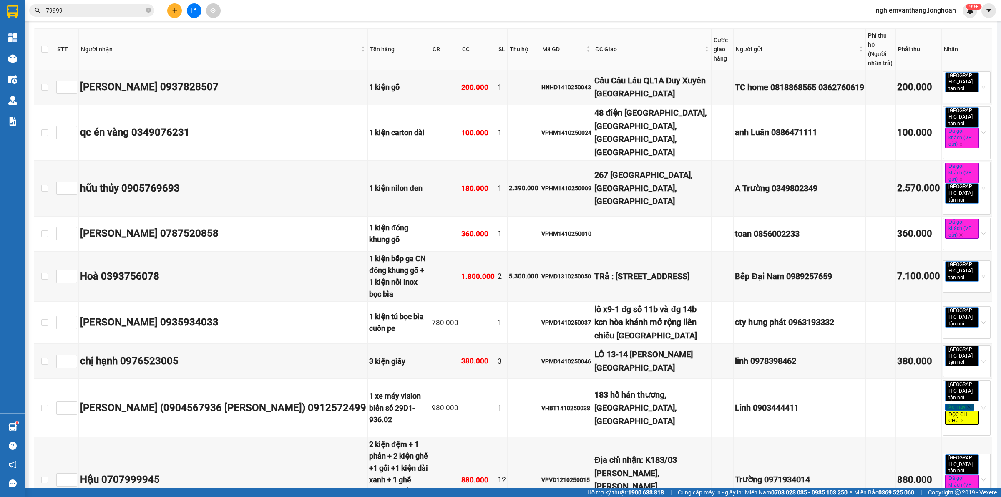
checkbox input "false"
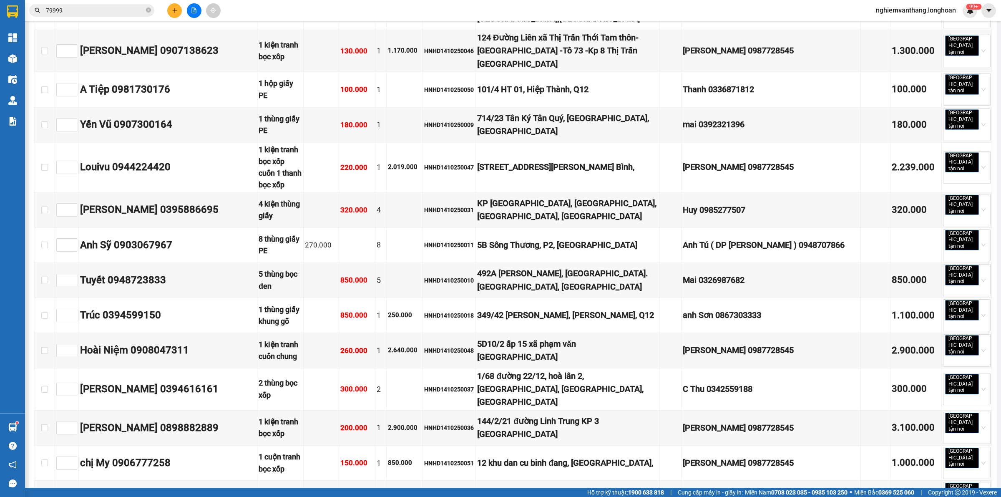
scroll to position [0, 0]
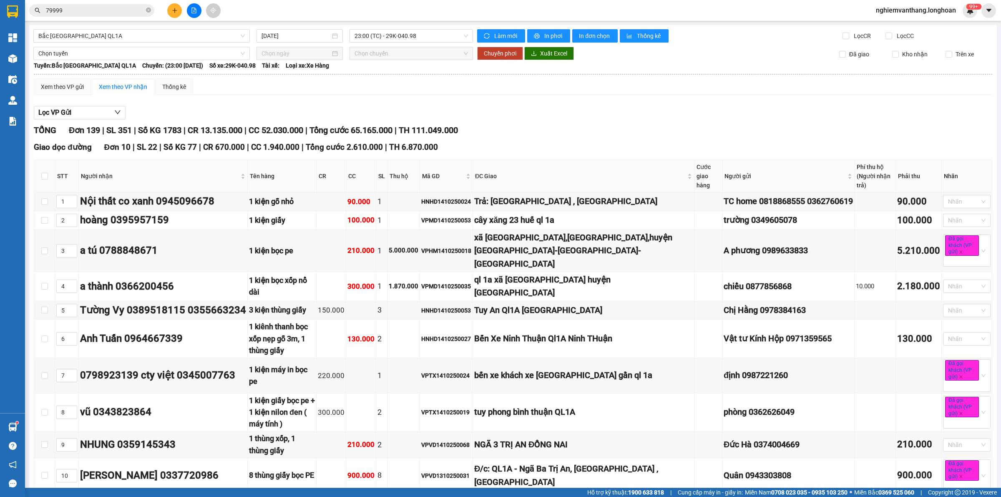
click at [61, 49] on span "Chọn tuyến" at bounding box center [141, 53] width 207 height 13
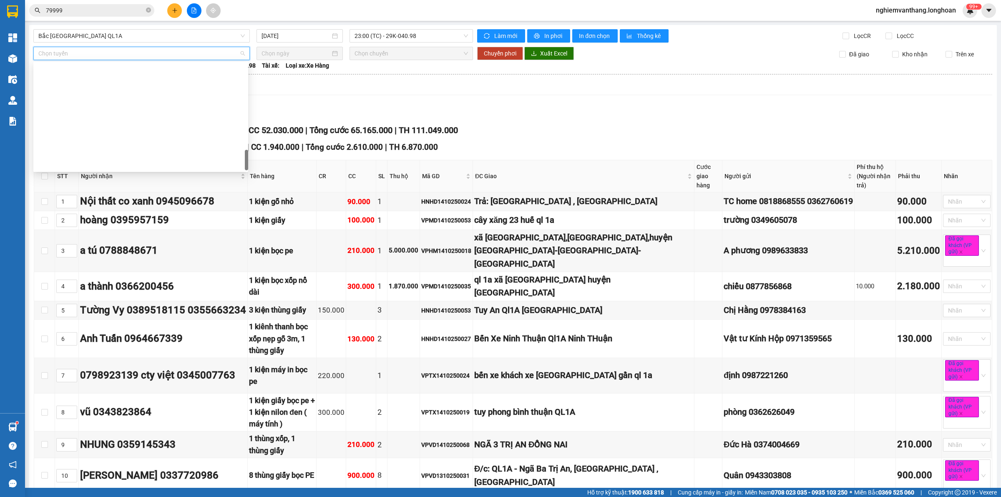
scroll to position [587, 0]
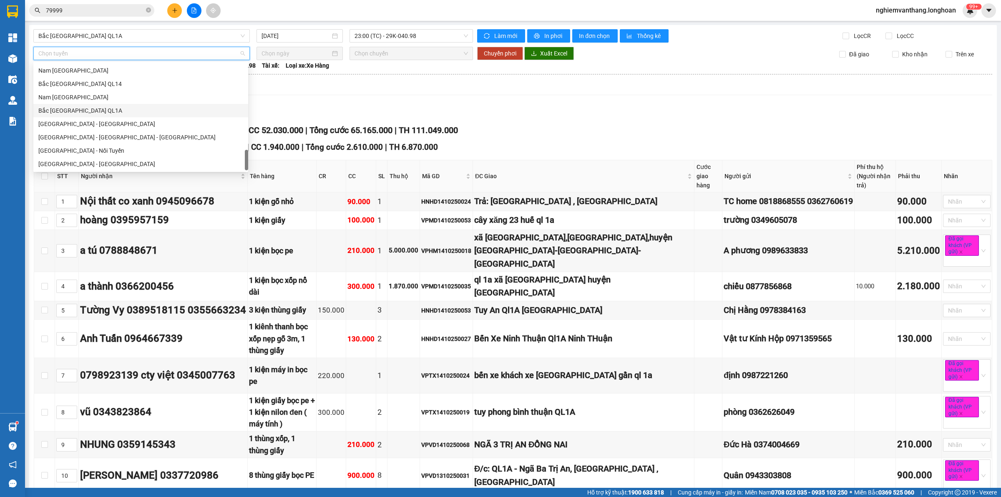
click at [75, 111] on div "Bắc [GEOGRAPHIC_DATA] QL1A" at bounding box center [140, 110] width 205 height 9
click at [272, 53] on input at bounding box center [296, 53] width 69 height 9
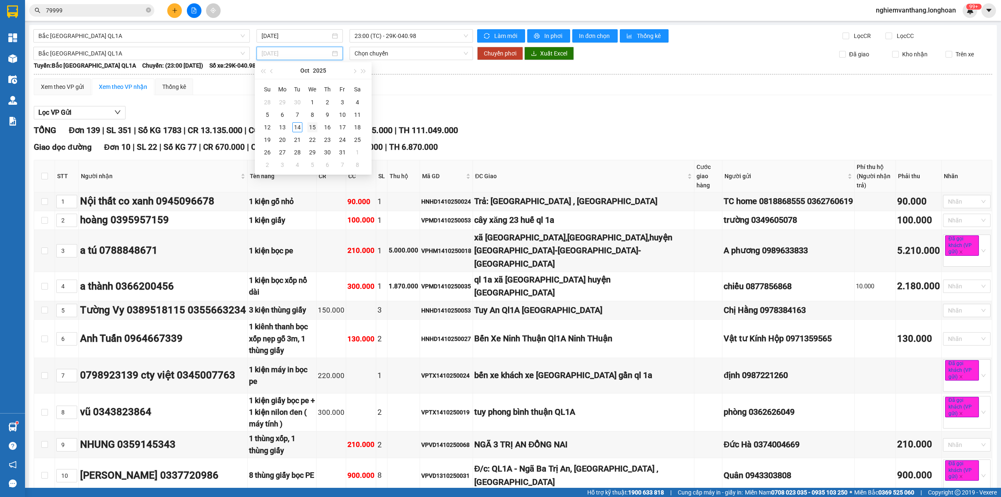
type input "15/10/2025"
click at [313, 124] on div "15" at bounding box center [312, 127] width 10 height 10
type input "15/10/2025"
click at [501, 59] on button "Chuyển phơi" at bounding box center [500, 53] width 46 height 13
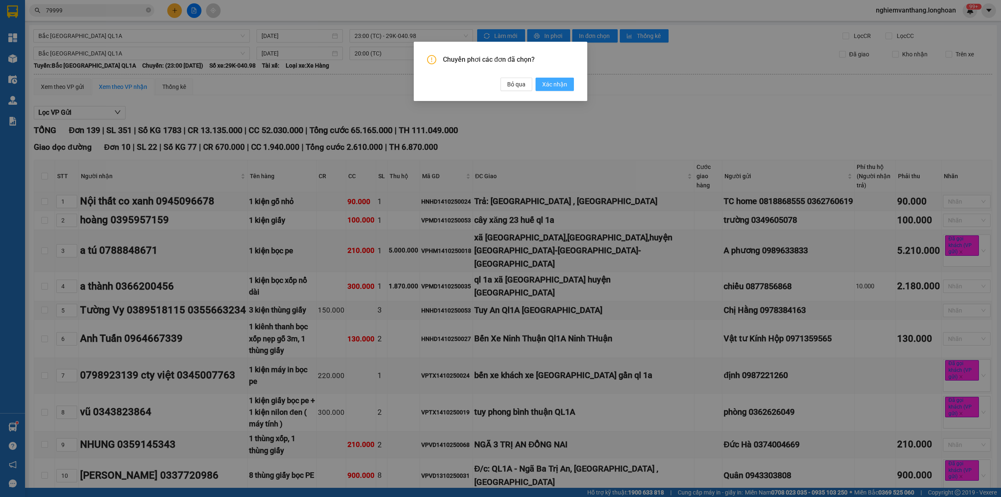
click at [562, 83] on span "Xác nhận" at bounding box center [554, 84] width 25 height 9
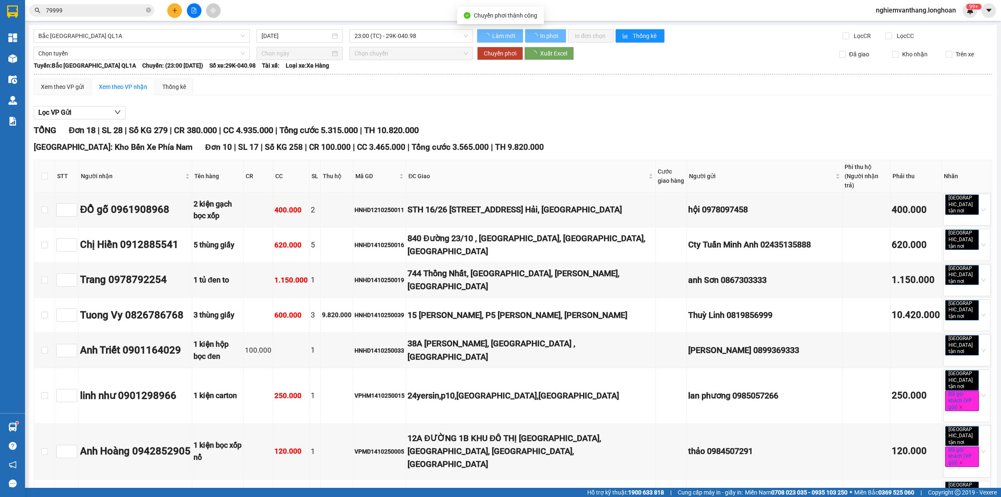
type input "15/10/2025"
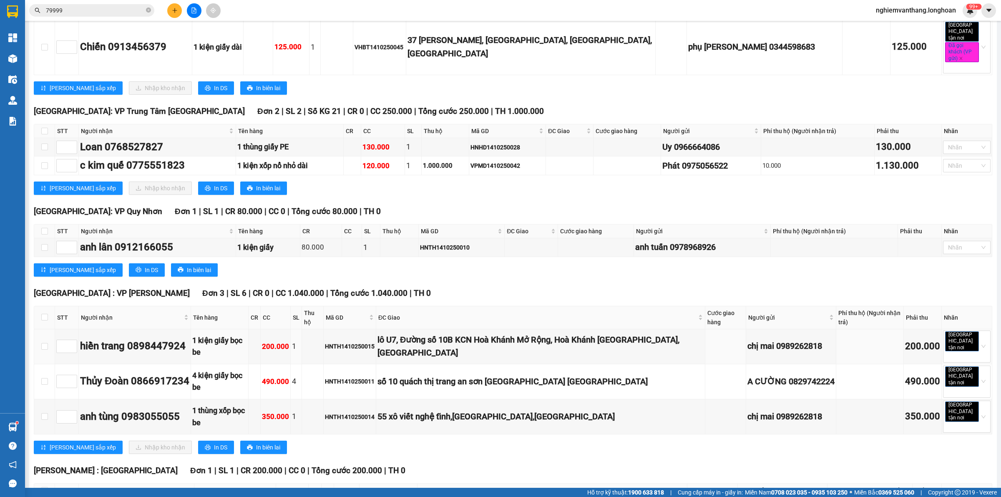
scroll to position [533, 0]
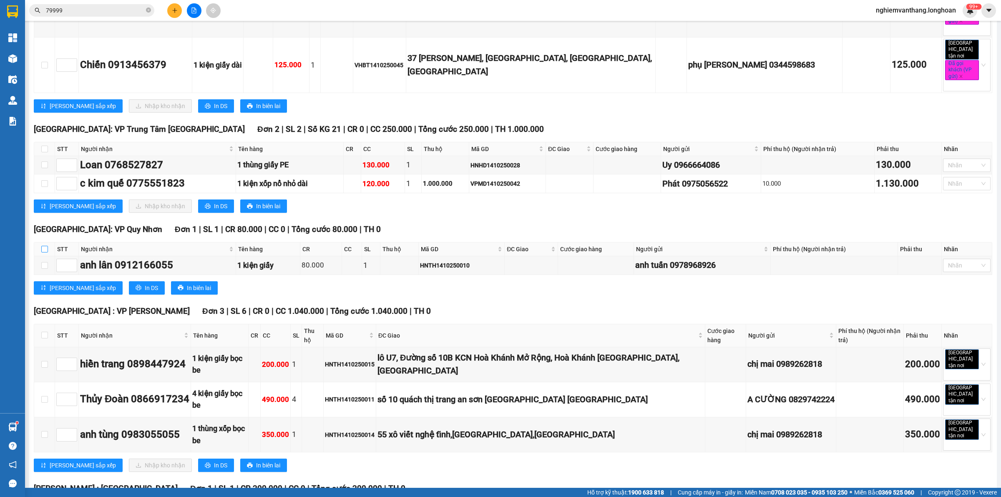
click at [42, 246] on input "checkbox" at bounding box center [44, 249] width 7 height 7
checkbox input "true"
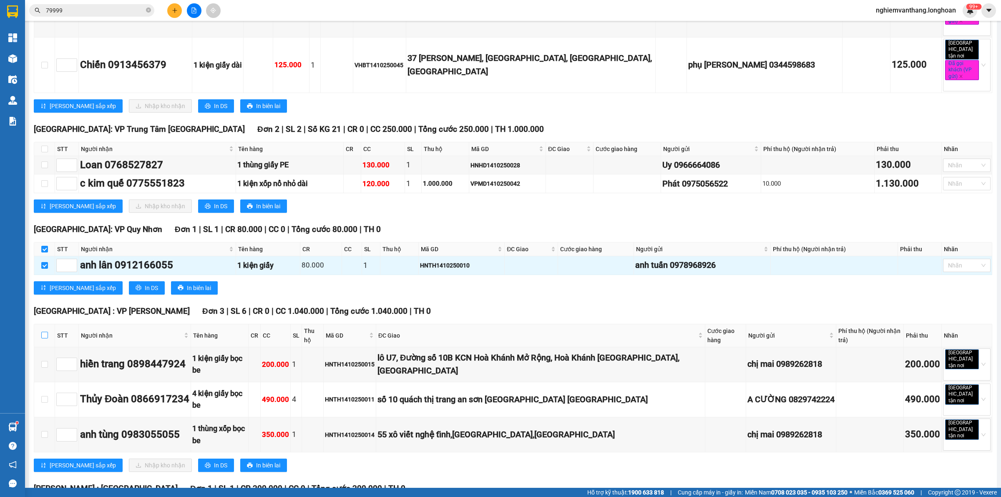
click at [45, 332] on input "checkbox" at bounding box center [44, 335] width 7 height 7
checkbox input "true"
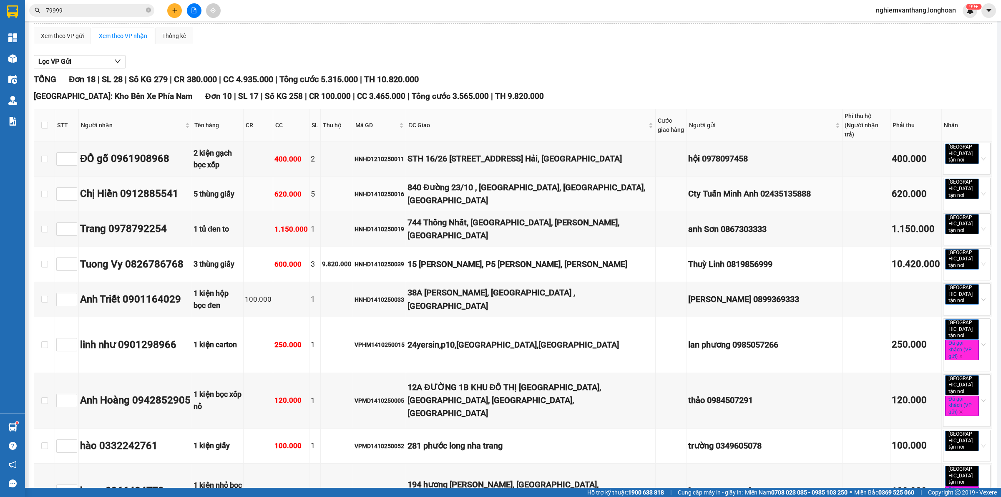
scroll to position [0, 0]
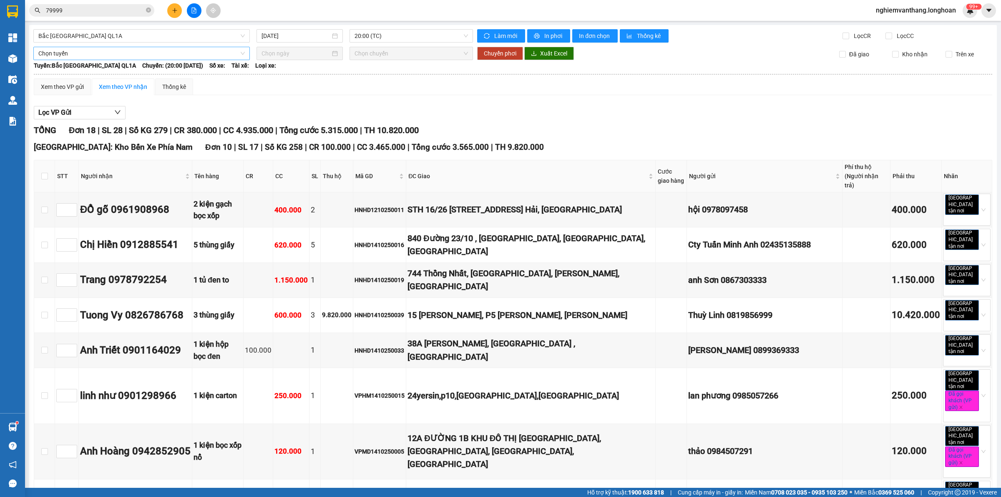
click at [69, 55] on span "Chọn tuyến" at bounding box center [141, 53] width 207 height 13
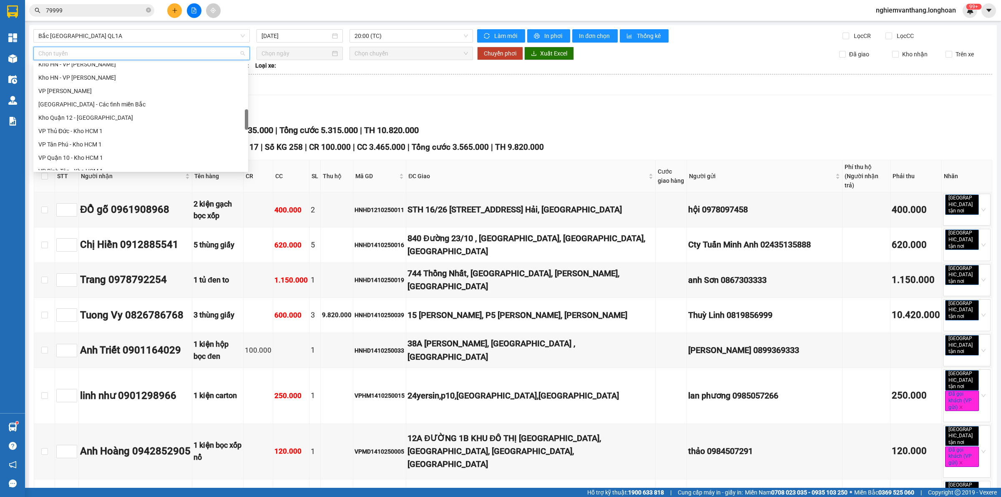
scroll to position [587, 0]
click at [91, 113] on div "Bắc [GEOGRAPHIC_DATA] QL1A" at bounding box center [140, 110] width 205 height 9
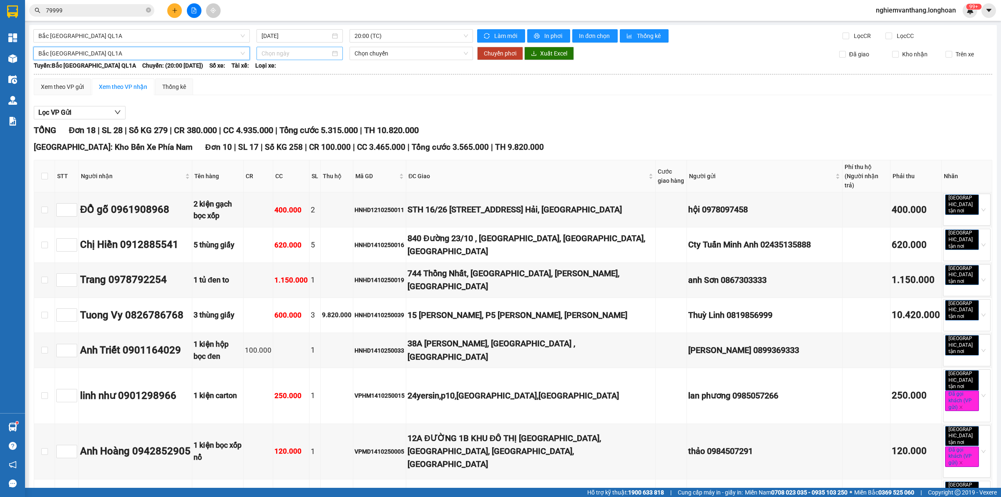
click at [281, 51] on input at bounding box center [296, 53] width 69 height 9
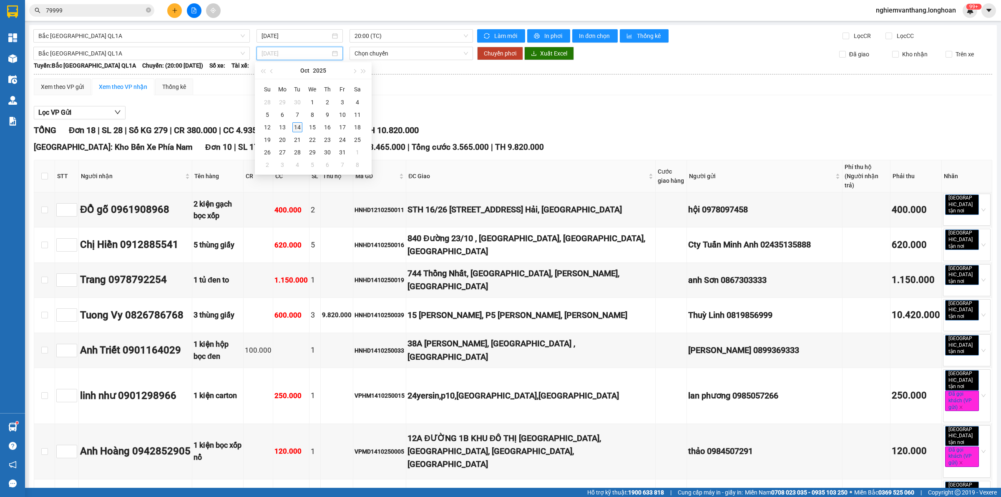
type input "[DATE]"
click at [301, 126] on div "14" at bounding box center [297, 127] width 10 height 10
type input "[DATE]"
click at [365, 50] on span "20:00 (TC) - 29K-041.05" at bounding box center [411, 53] width 113 height 13
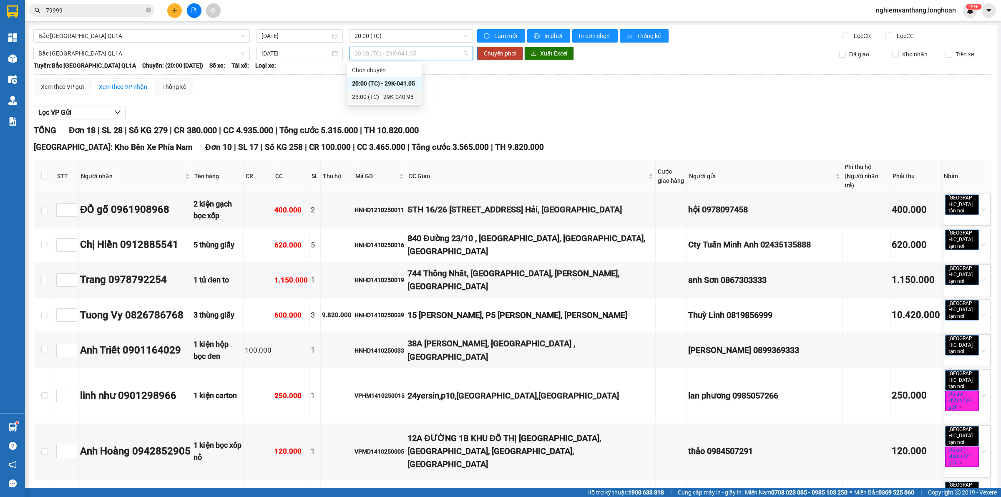
click at [364, 95] on div "23:00 (TC) - 29K-040.98" at bounding box center [384, 96] width 65 height 9
click at [495, 51] on span "Chuyển phơi" at bounding box center [500, 53] width 33 height 9
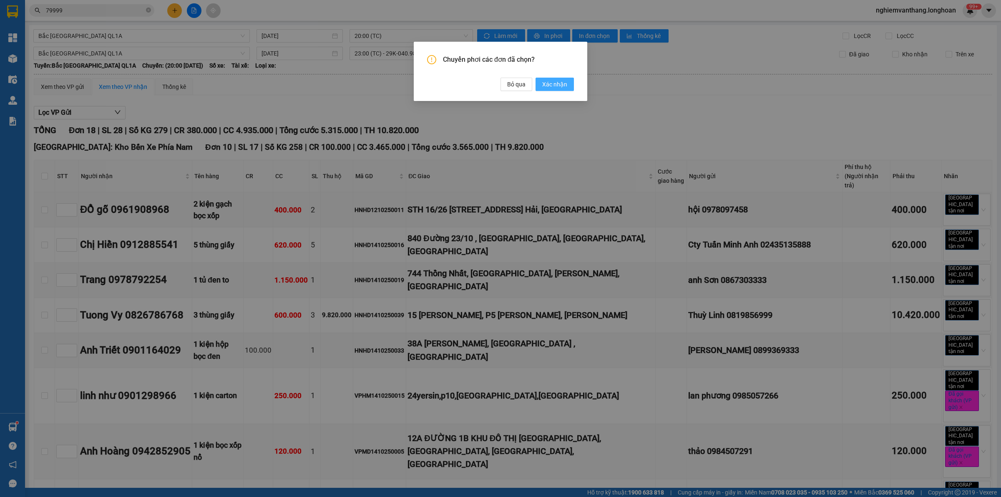
click at [548, 86] on span "Xác nhận" at bounding box center [554, 84] width 25 height 9
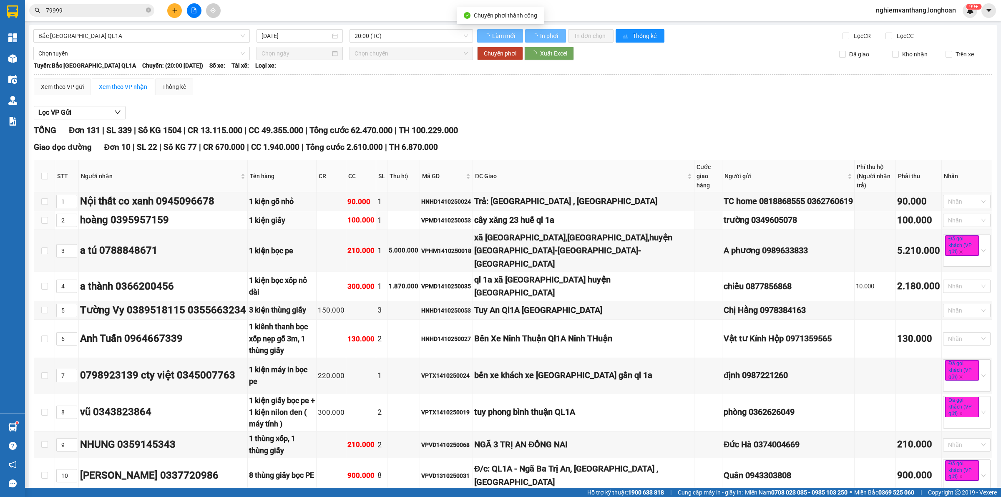
checkbox input "false"
type input "[DATE]"
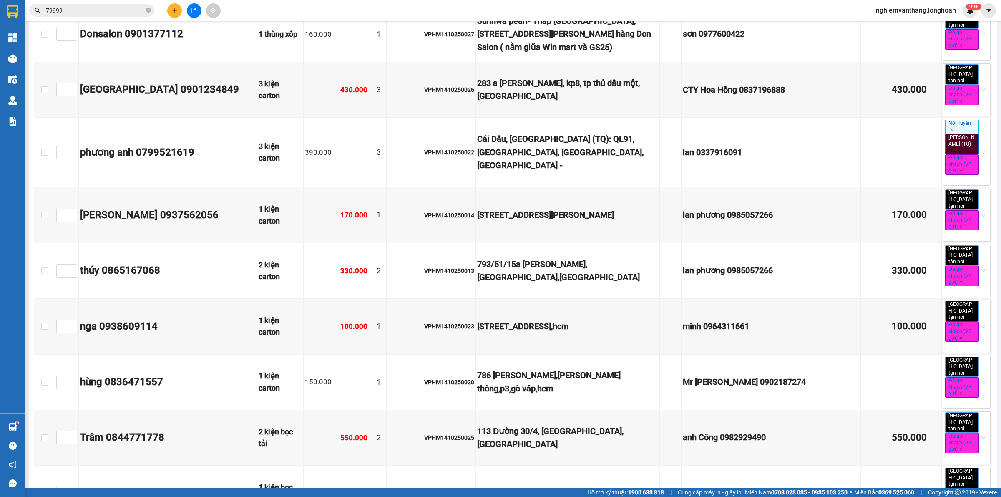
scroll to position [1373, 0]
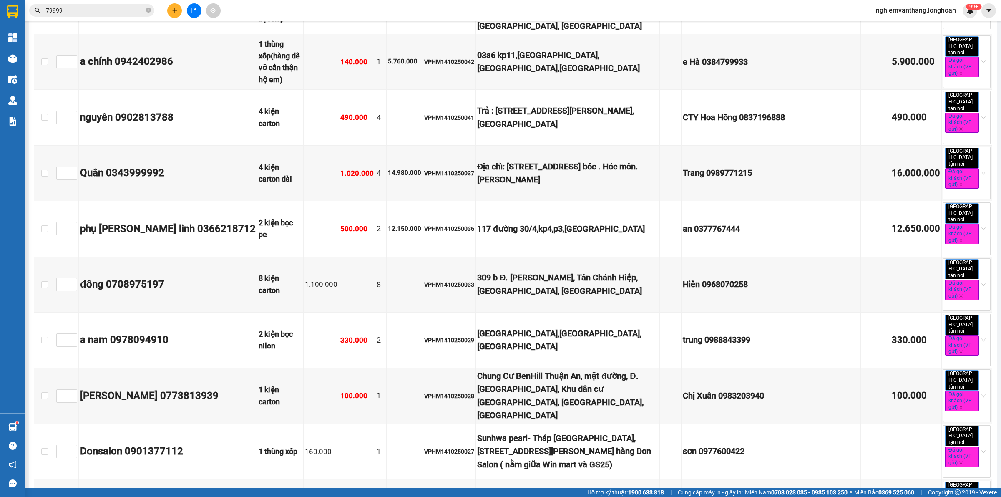
drag, startPoint x: 992, startPoint y: 138, endPoint x: 994, endPoint y: 147, distance: 8.9
click at [994, 143] on main "Bắc Trung Nam QL1A 14/10/2025 23:00 (TC) - 29K-040.98 Làm mới In phơi In đơn ch…" at bounding box center [500, 244] width 1001 height 488
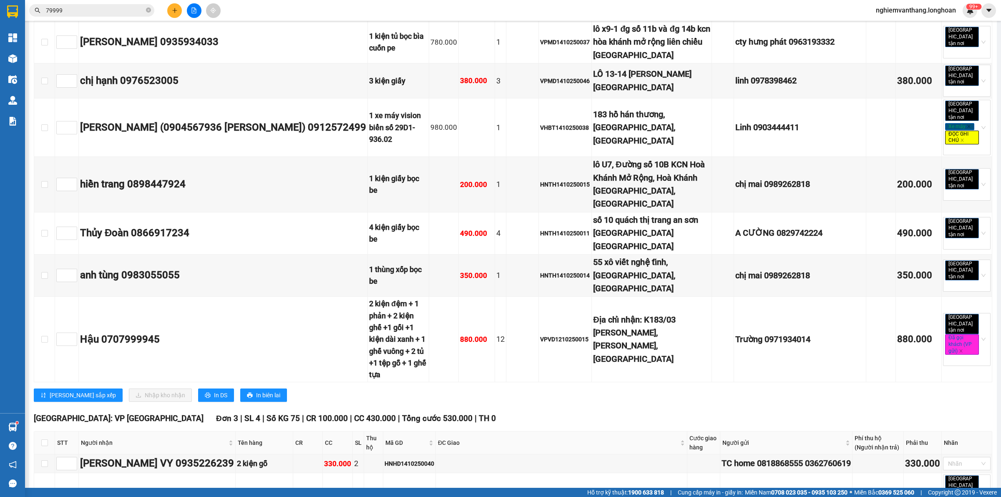
scroll to position [5152, 0]
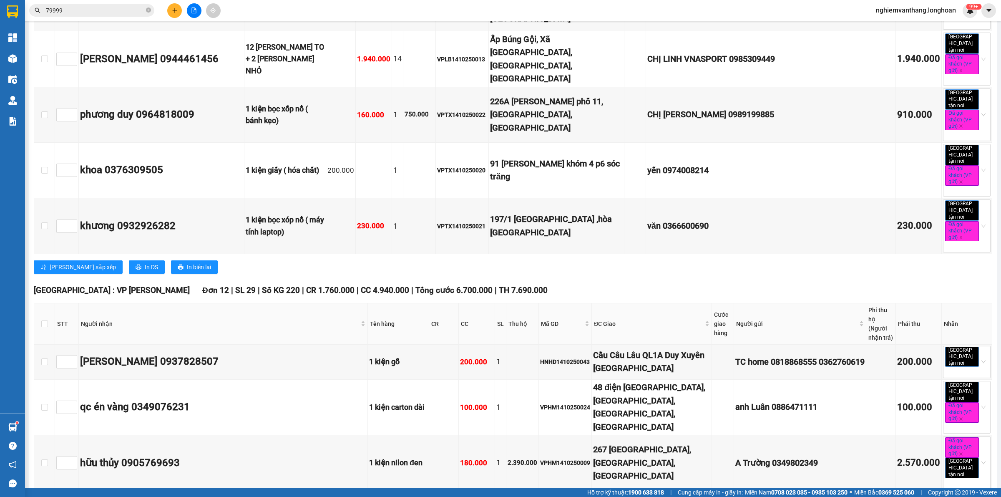
scroll to position [4891, 0]
